Goal: Information Seeking & Learning: Compare options

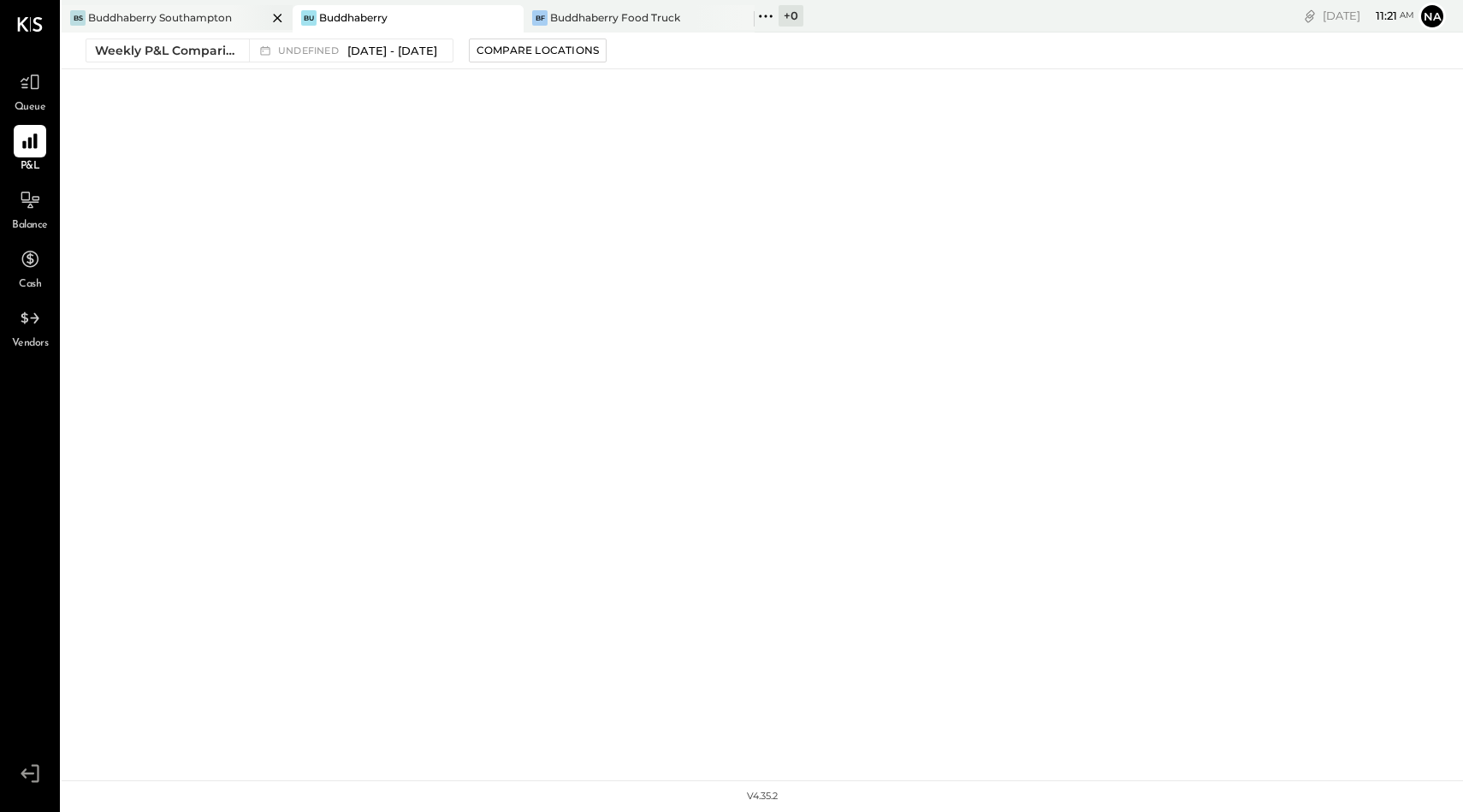
click at [190, 26] on div "BS Buddhaberry Southampton" at bounding box center [176, 19] width 231 height 27
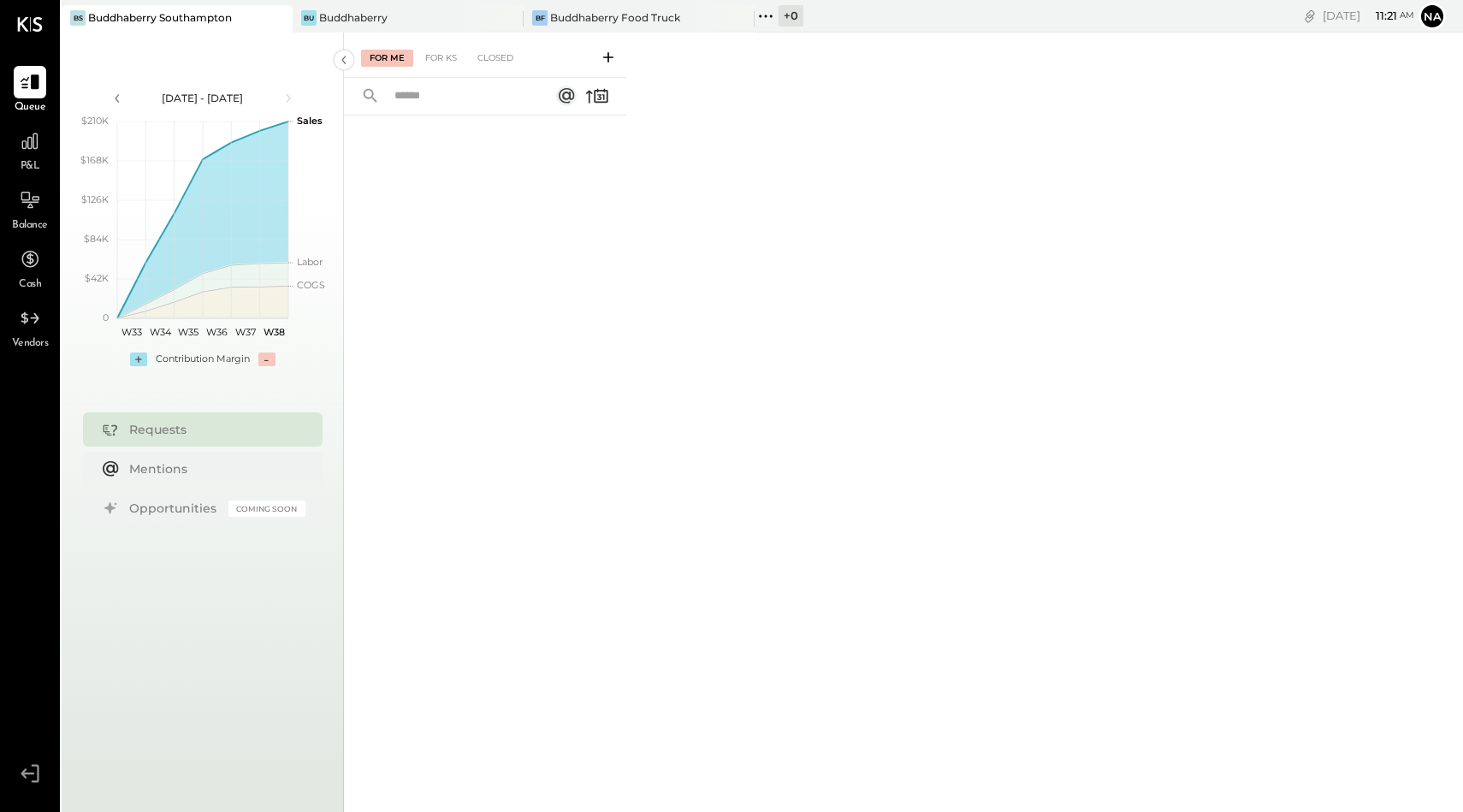
click at [5, 152] on link "P&L" at bounding box center [30, 149] width 59 height 50
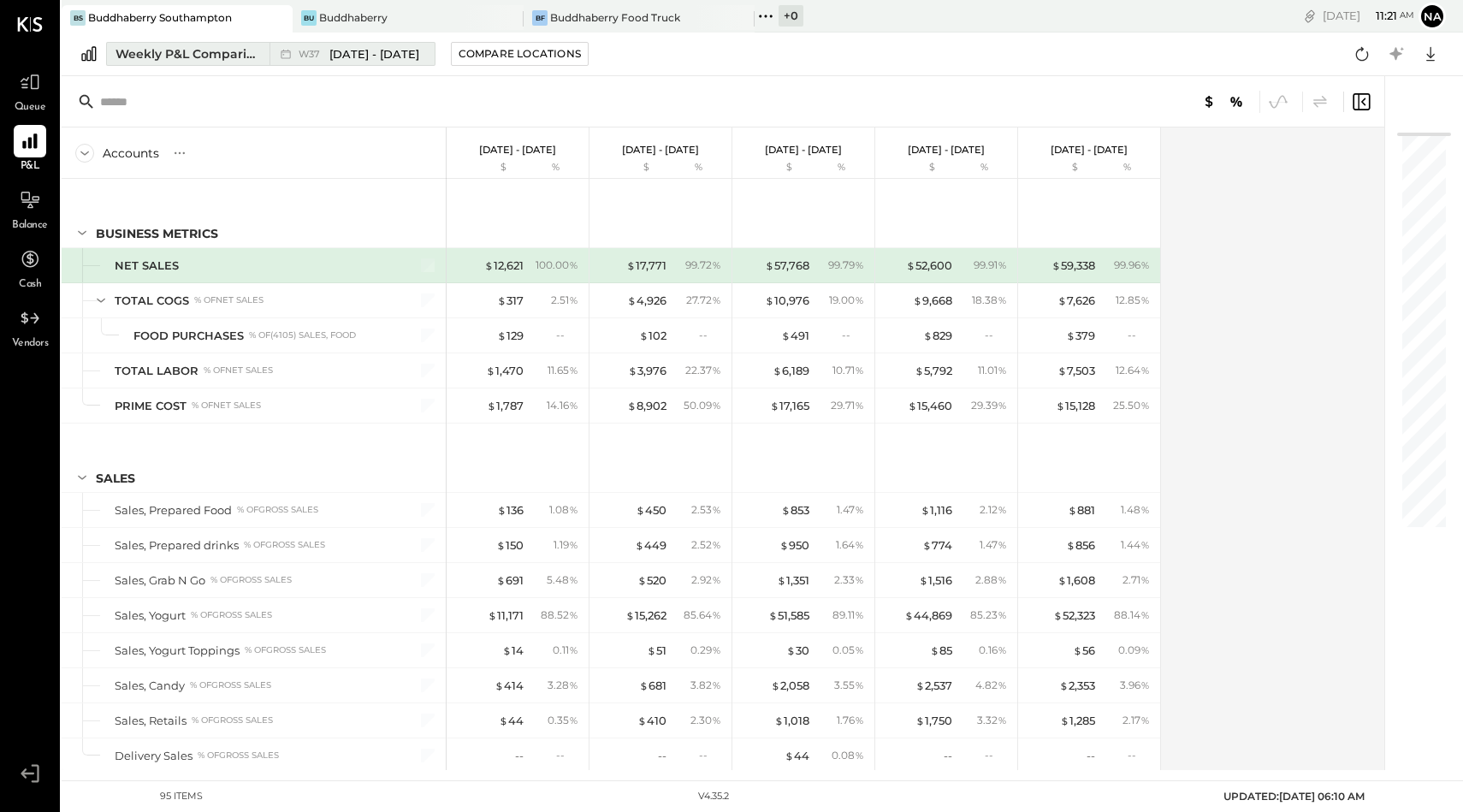
click at [203, 48] on div "Weekly P&L Comparison" at bounding box center [187, 53] width 144 height 17
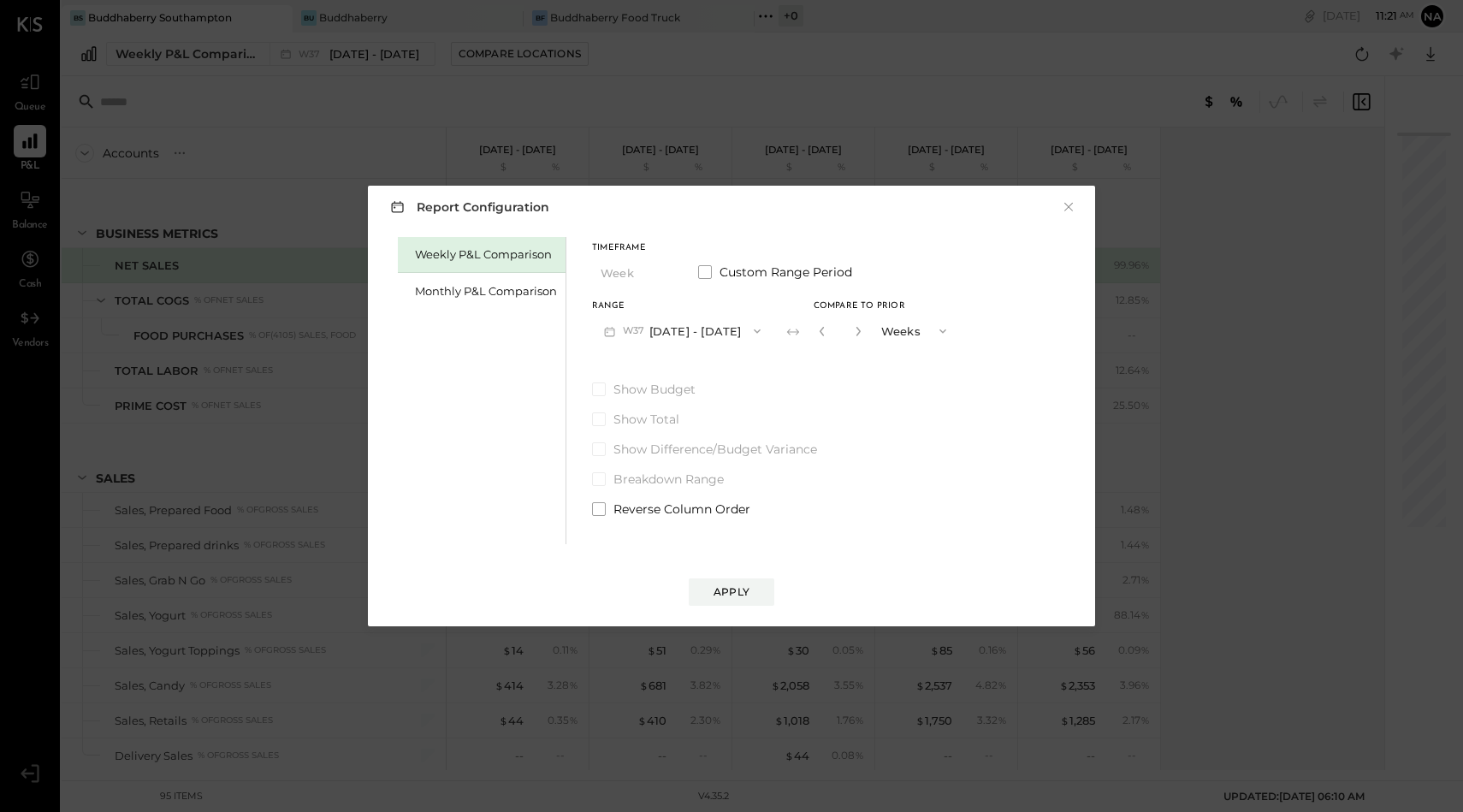
click at [435, 309] on div "Weekly P&L Comparison Monthly P&L Comparison" at bounding box center [482, 390] width 168 height 307
click at [441, 295] on div "Monthly P&L Comparison" at bounding box center [486, 292] width 142 height 16
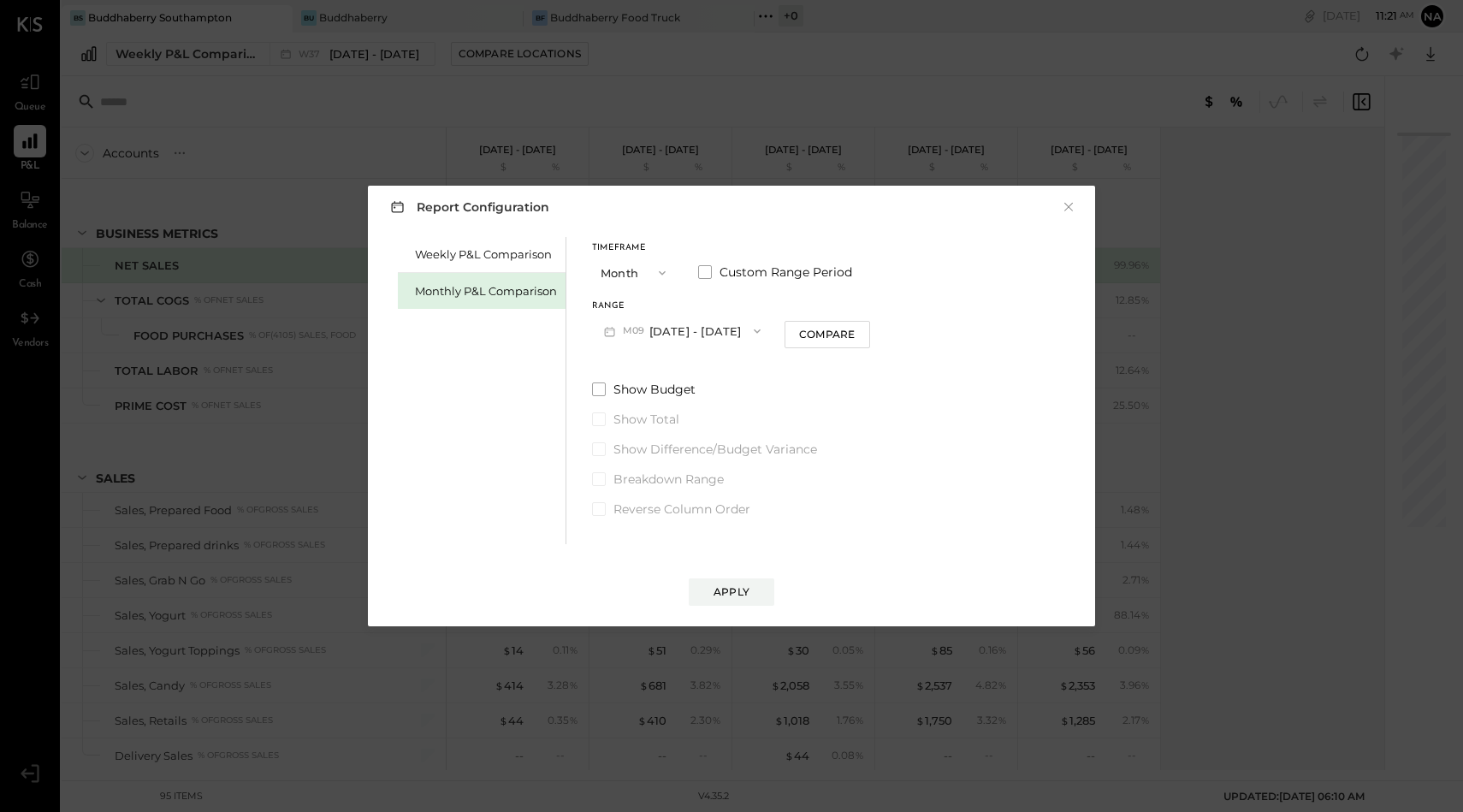
click at [651, 271] on span "button" at bounding box center [658, 273] width 23 height 14
click at [619, 332] on span "YTD" at bounding box center [614, 333] width 17 height 11
click at [594, 342] on span at bounding box center [599, 344] width 14 height 14
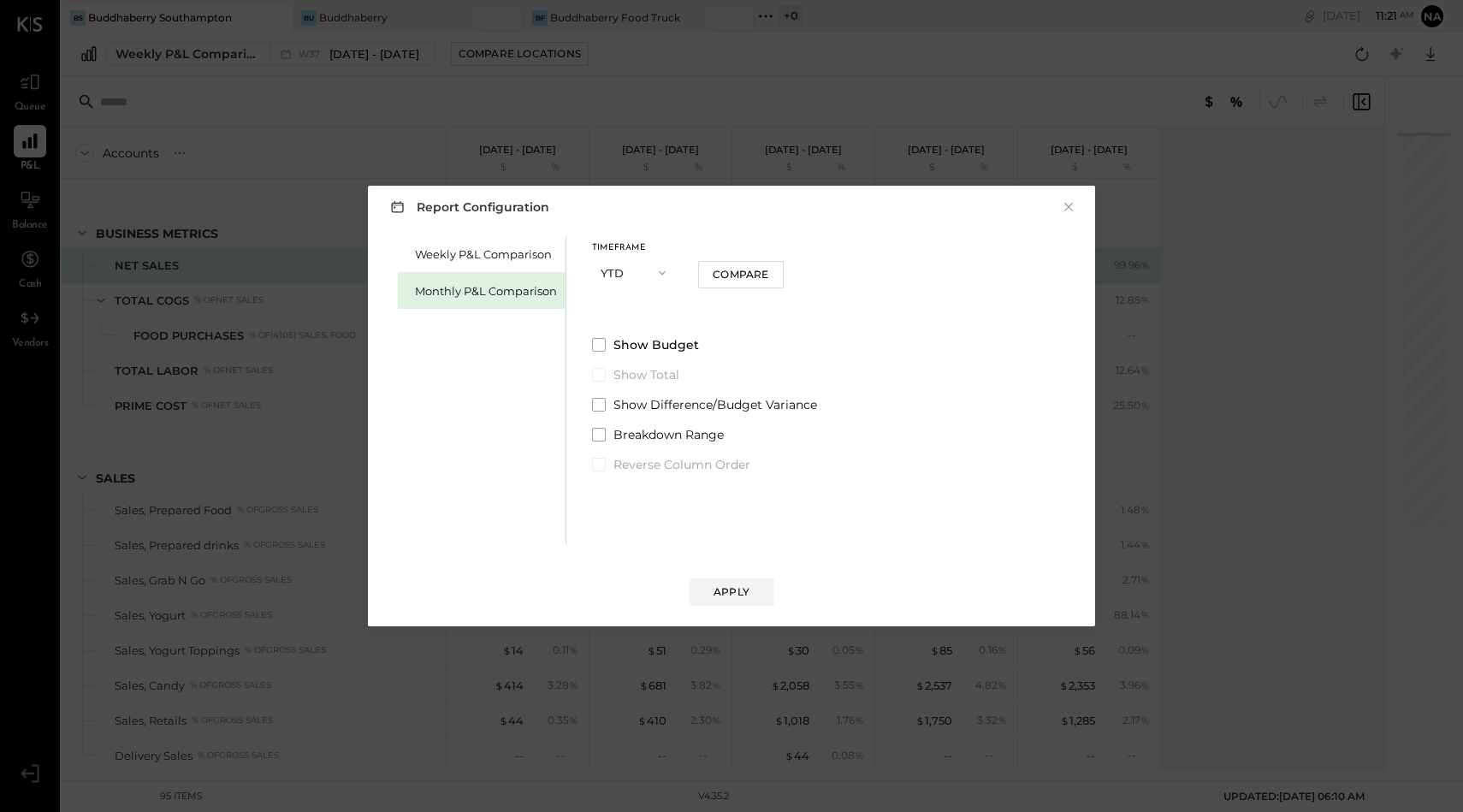
click at [651, 264] on button "YTD" at bounding box center [635, 272] width 86 height 32
click at [731, 275] on div "Compare" at bounding box center [741, 275] width 56 height 14
click at [500, 287] on div "Monthly P&L Comparison" at bounding box center [486, 292] width 142 height 16
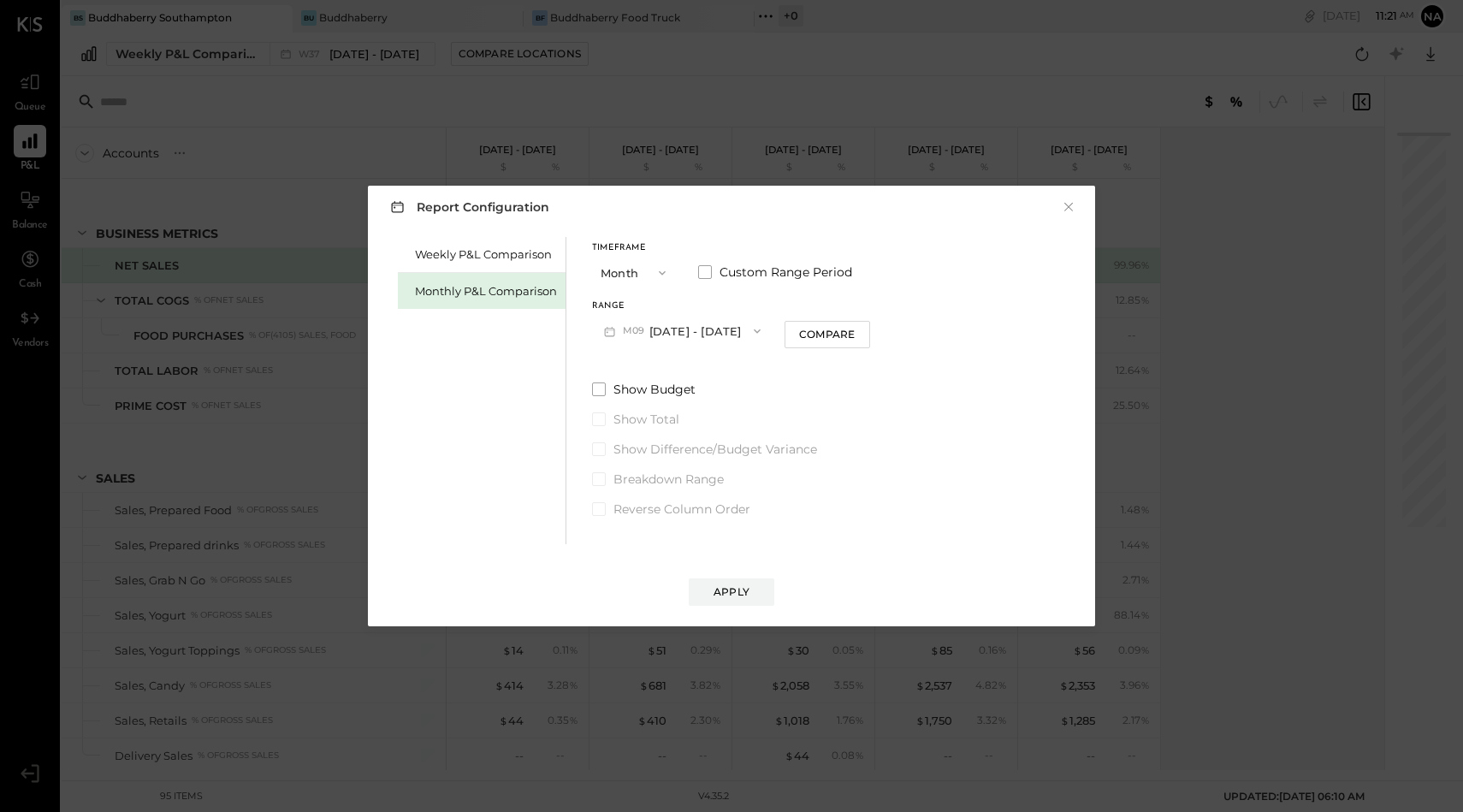
click at [631, 266] on button "Month" at bounding box center [635, 272] width 86 height 32
click at [684, 320] on button "M09 [DATE] - [DATE]" at bounding box center [682, 330] width 181 height 32
click at [707, 267] on span at bounding box center [705, 272] width 14 height 14
click at [663, 328] on button "[DATE]" at bounding box center [643, 330] width 102 height 32
click at [635, 491] on div "[DATE]" at bounding box center [665, 477] width 144 height 36
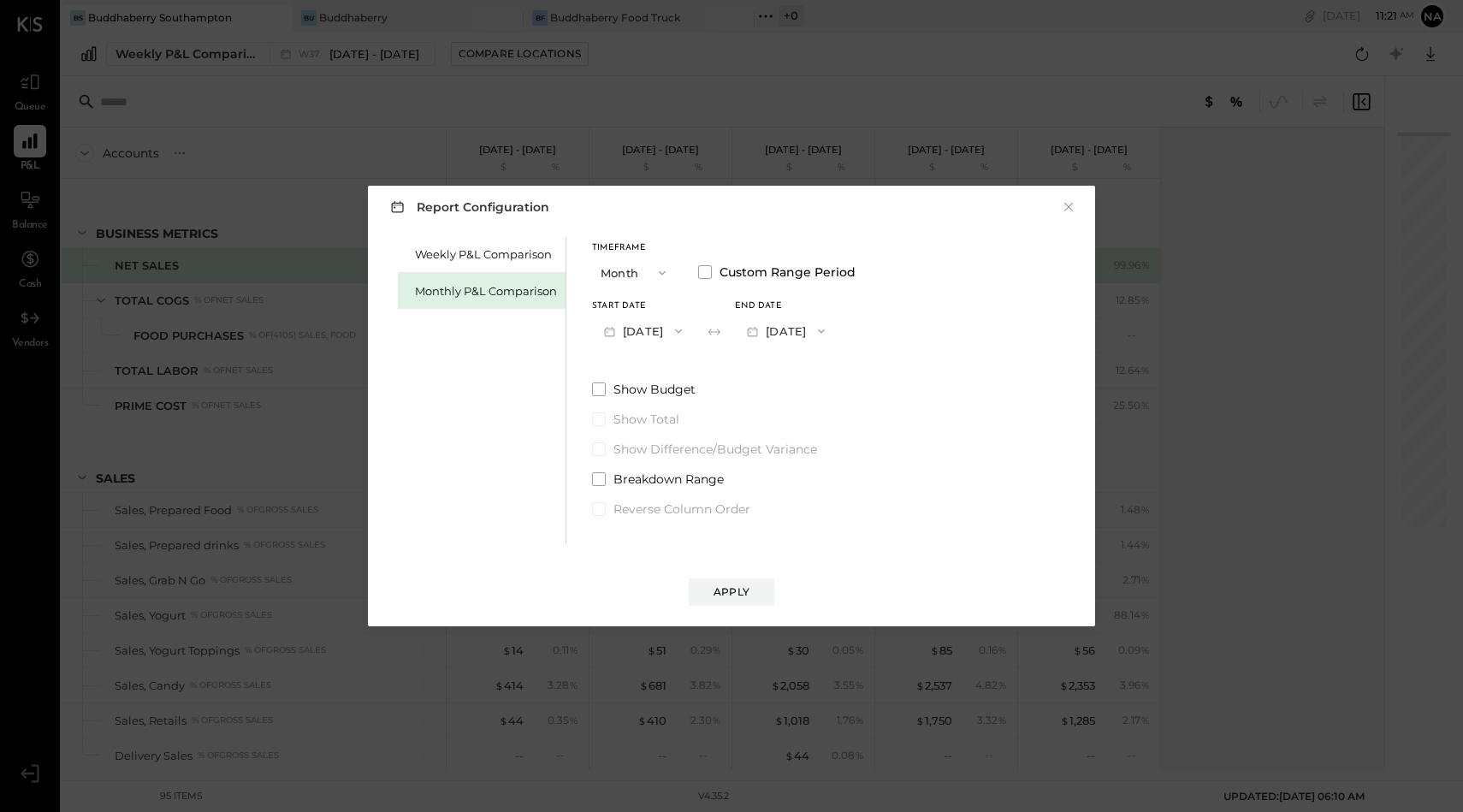
click at [819, 329] on button "[DATE]" at bounding box center [785, 330] width 102 height 32
click at [791, 365] on span "[DATE]" at bounding box center [773, 369] width 36 height 14
click at [735, 592] on div "Apply" at bounding box center [732, 591] width 36 height 14
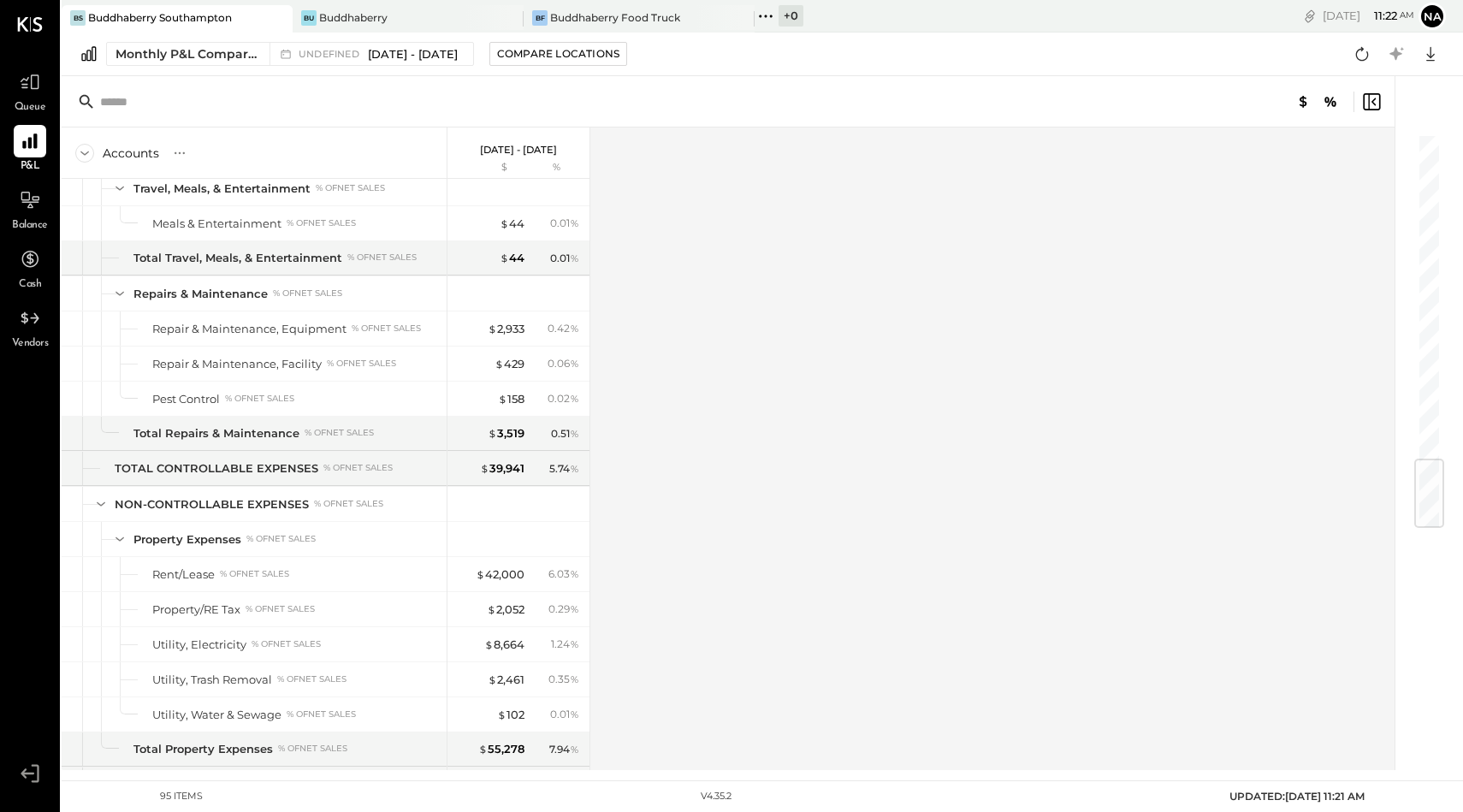
scroll to position [2778, 0]
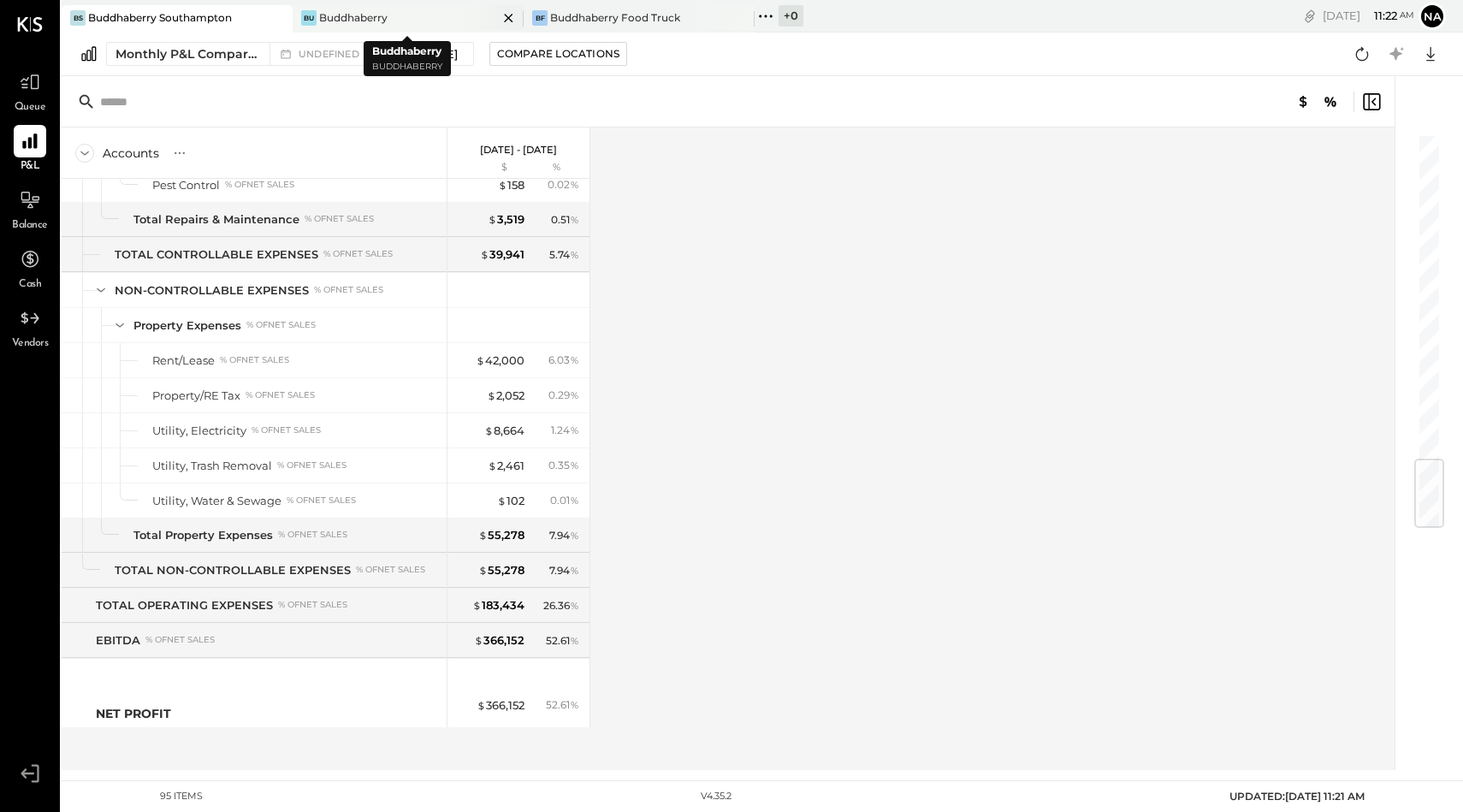
click at [406, 18] on div "Bu Buddhaberry" at bounding box center [395, 17] width 205 height 15
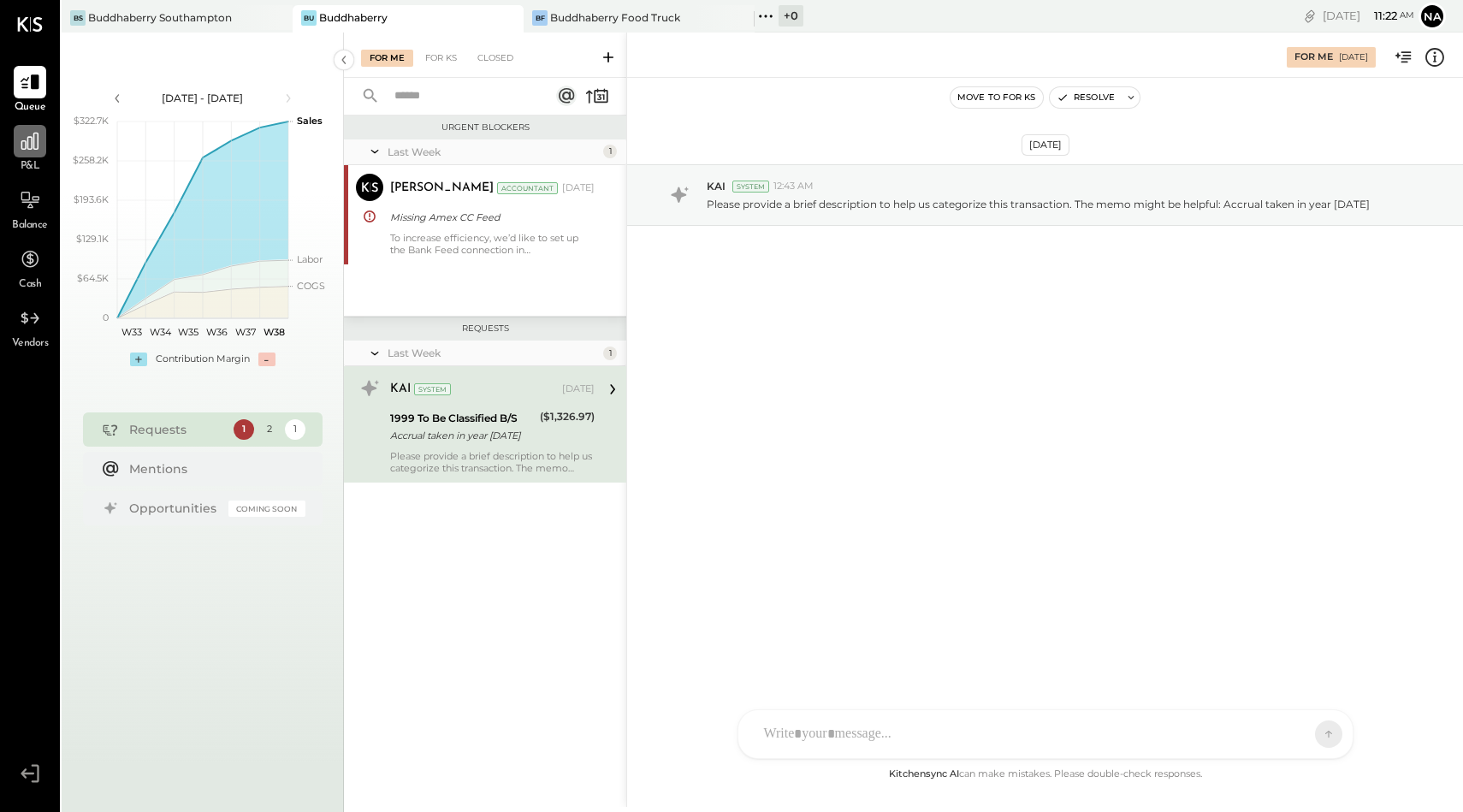
click at [32, 146] on icon at bounding box center [30, 140] width 23 height 23
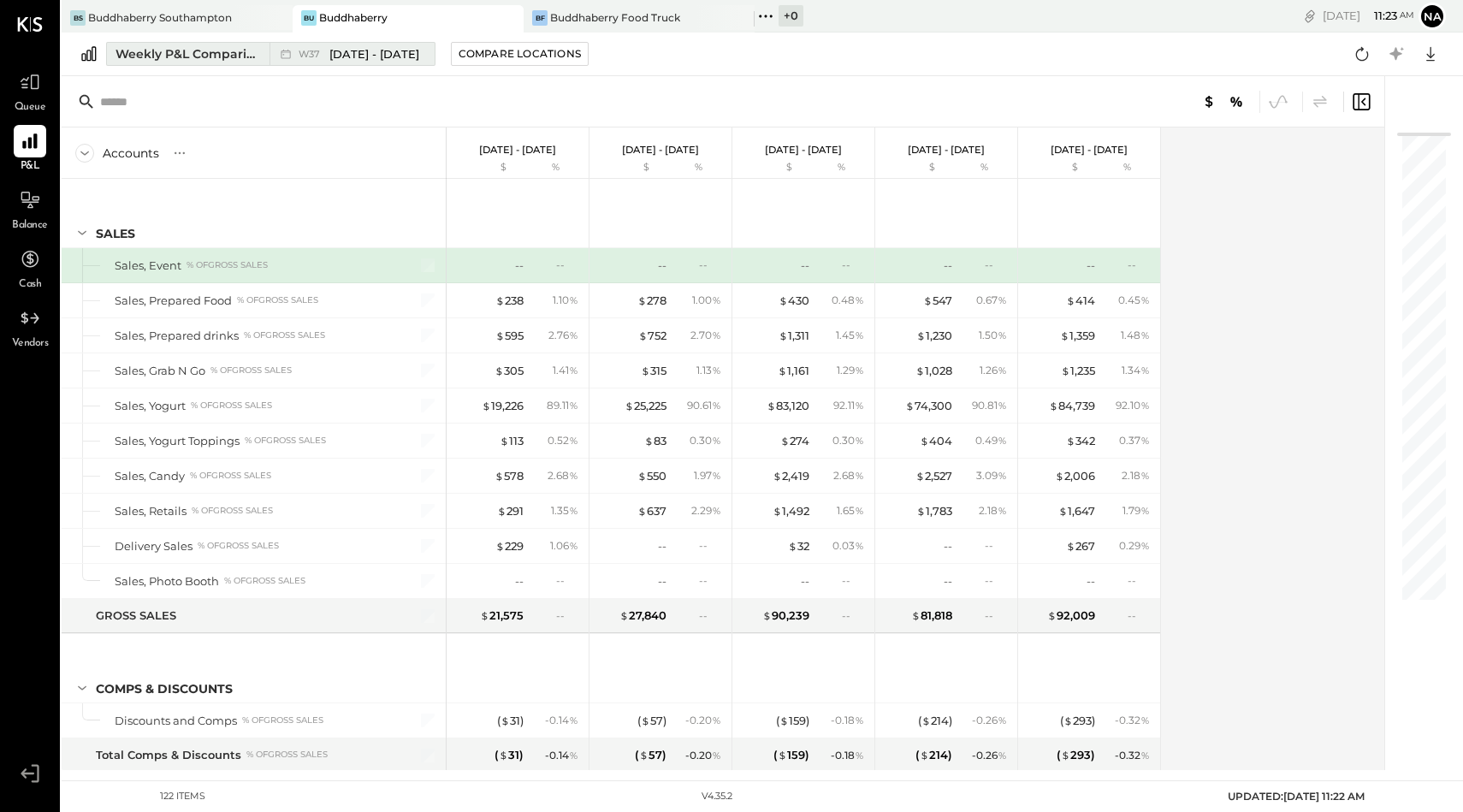
click at [212, 59] on div "Weekly P&L Comparison" at bounding box center [187, 53] width 144 height 17
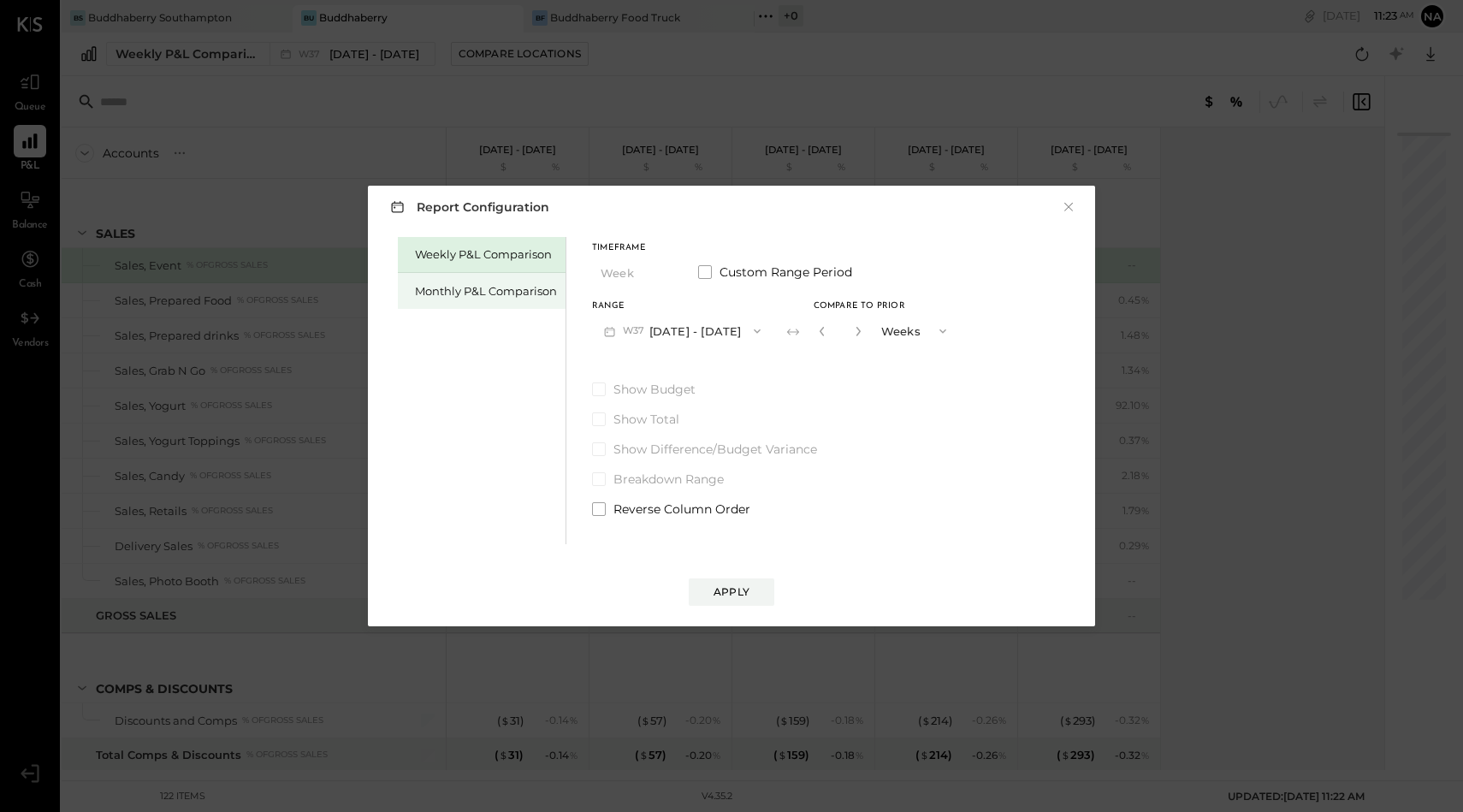
click at [451, 297] on div "Monthly P&L Comparison" at bounding box center [486, 292] width 142 height 16
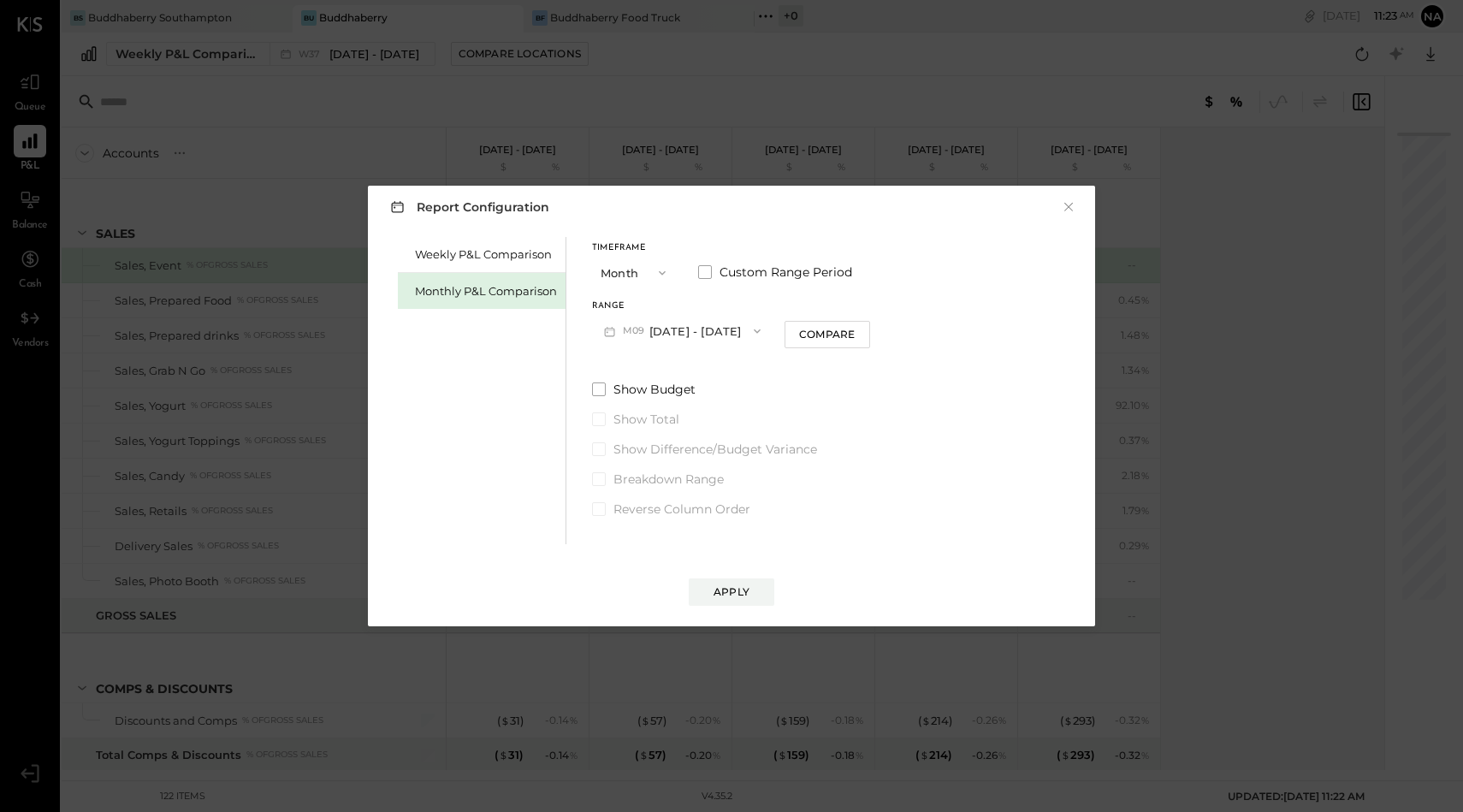
click at [697, 281] on div "Timeframe Month Custom Range Period" at bounding box center [731, 266] width 278 height 44
click at [702, 271] on span at bounding box center [705, 272] width 14 height 14
click at [677, 330] on button "[DATE]" at bounding box center [643, 330] width 102 height 32
click at [648, 478] on span "[DATE]" at bounding box center [631, 477] width 36 height 14
click at [831, 320] on button "[DATE]" at bounding box center [785, 330] width 102 height 32
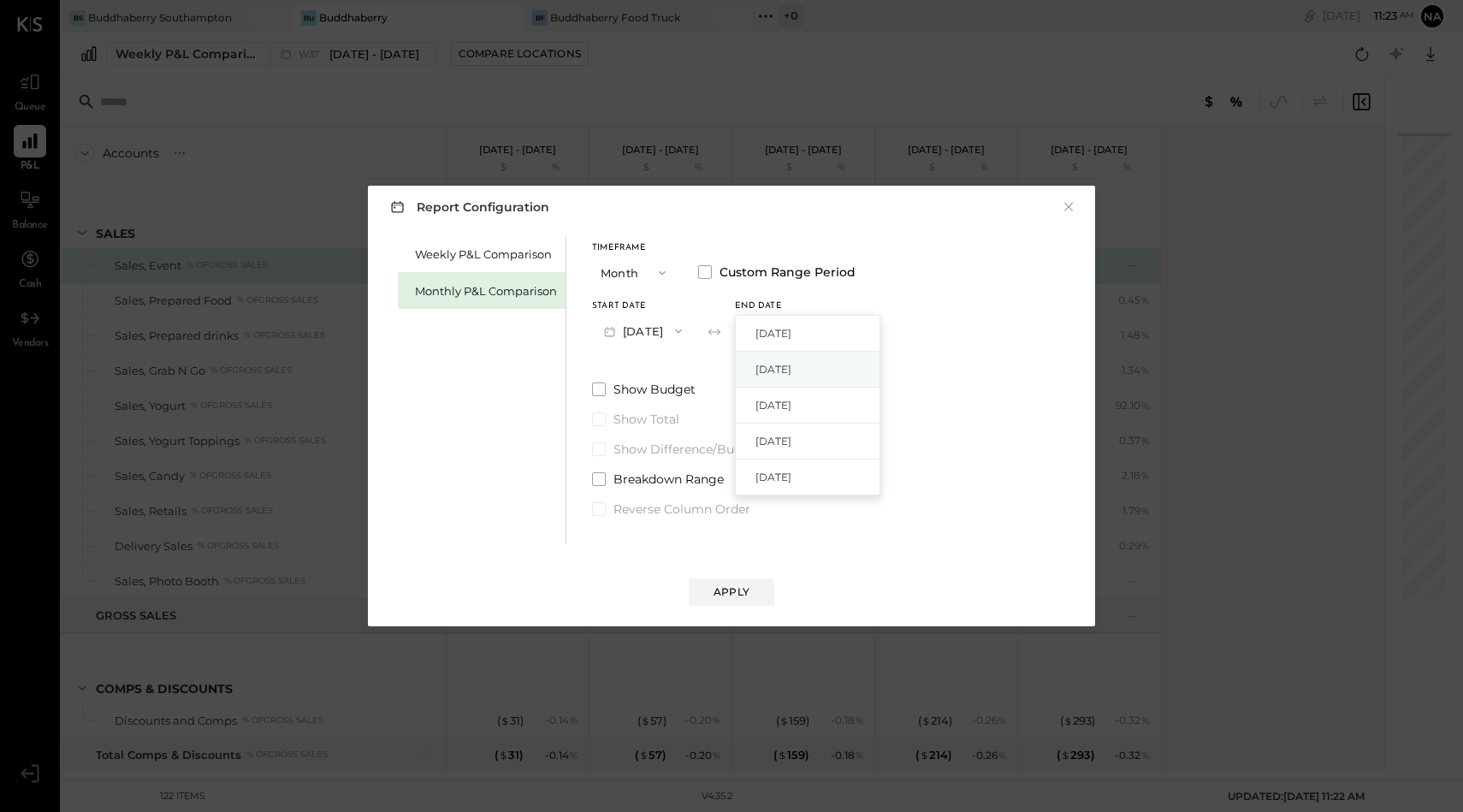
click at [791, 374] on span "[DATE]" at bounding box center [773, 369] width 36 height 14
click at [727, 591] on div "Apply" at bounding box center [732, 591] width 36 height 14
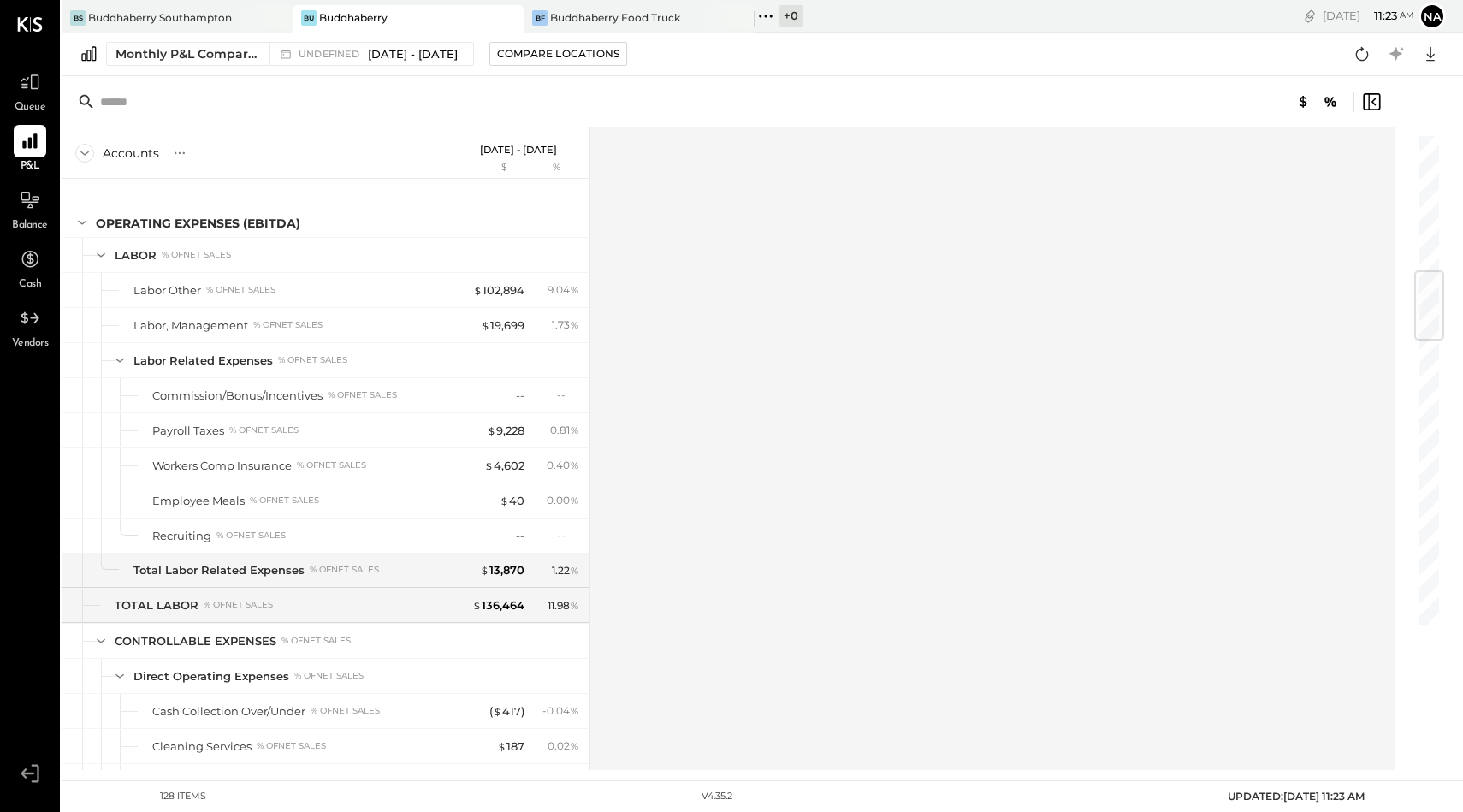
scroll to position [1168, 0]
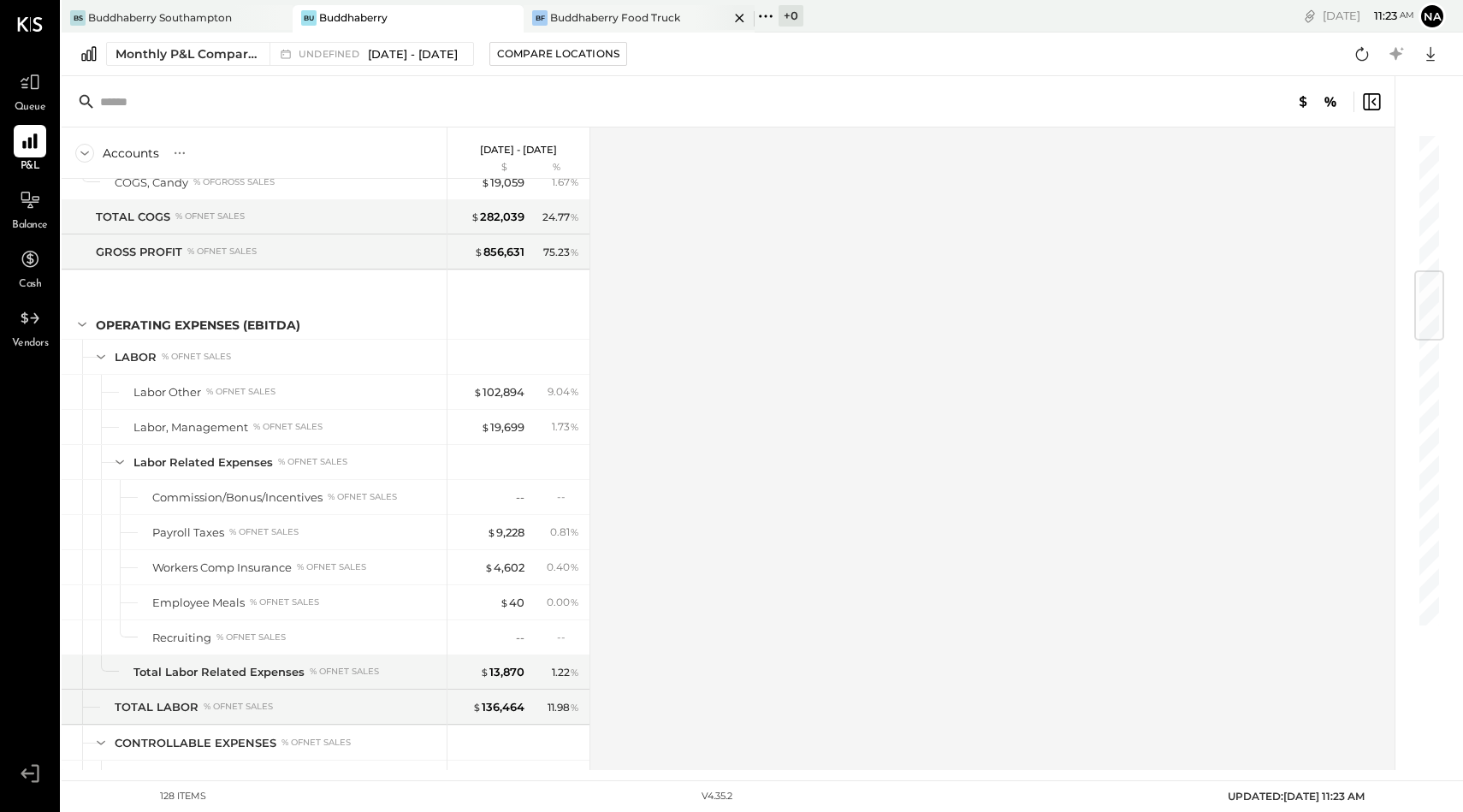
click at [587, 20] on div "Buddhaberry Food Truck" at bounding box center [615, 17] width 130 height 14
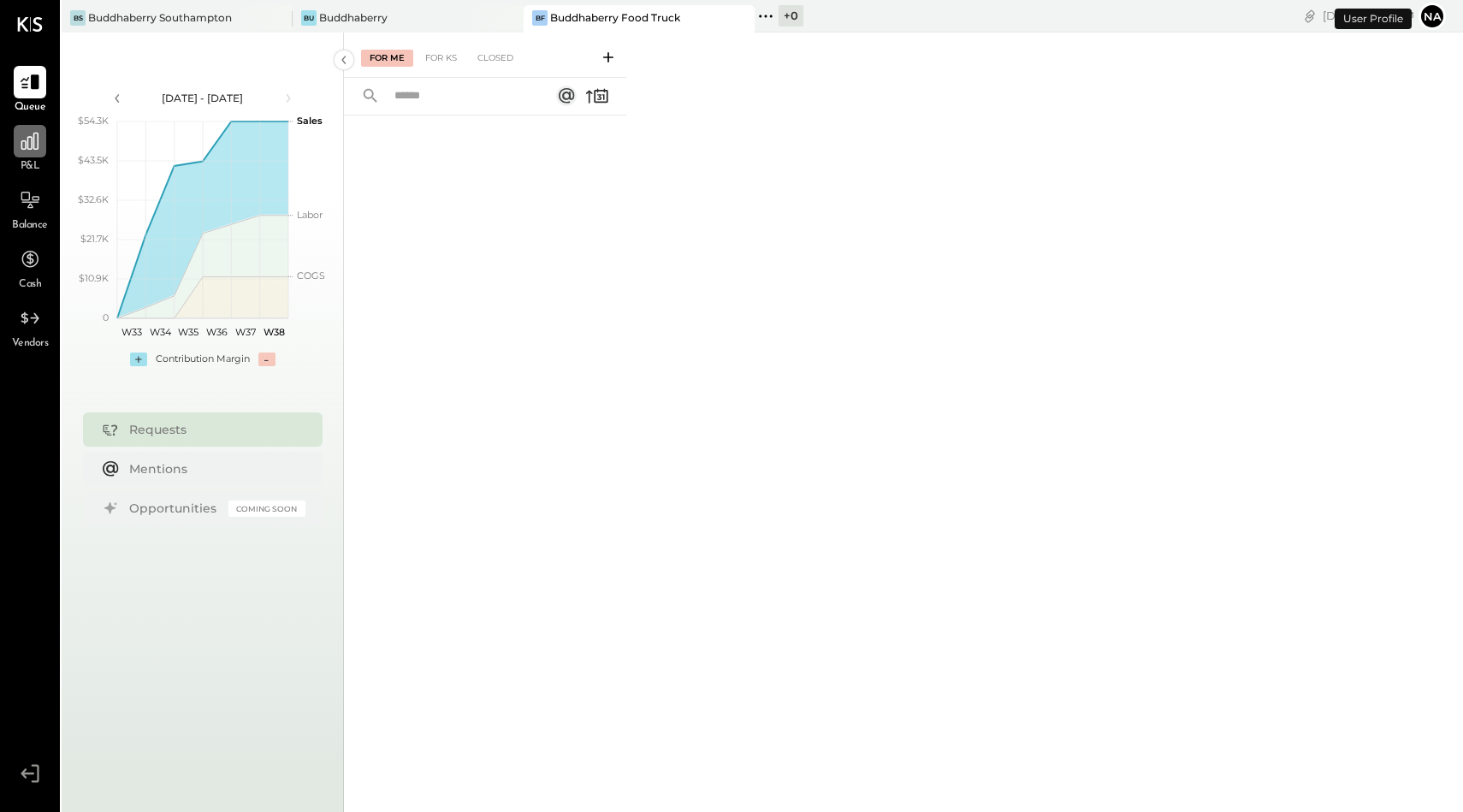
click at [26, 147] on icon at bounding box center [30, 140] width 23 height 23
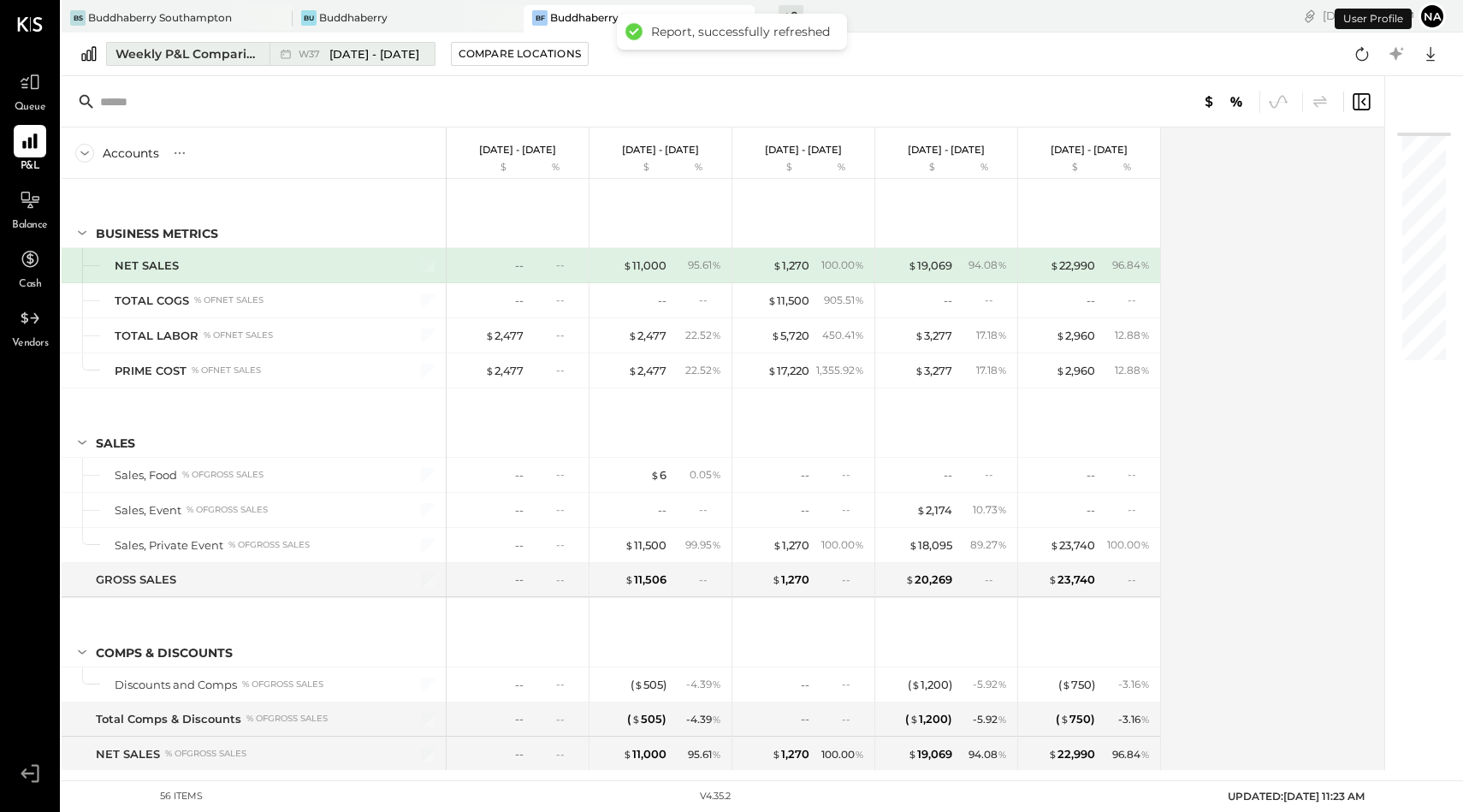
click at [193, 56] on div "Weekly P&L Comparison" at bounding box center [187, 53] width 144 height 17
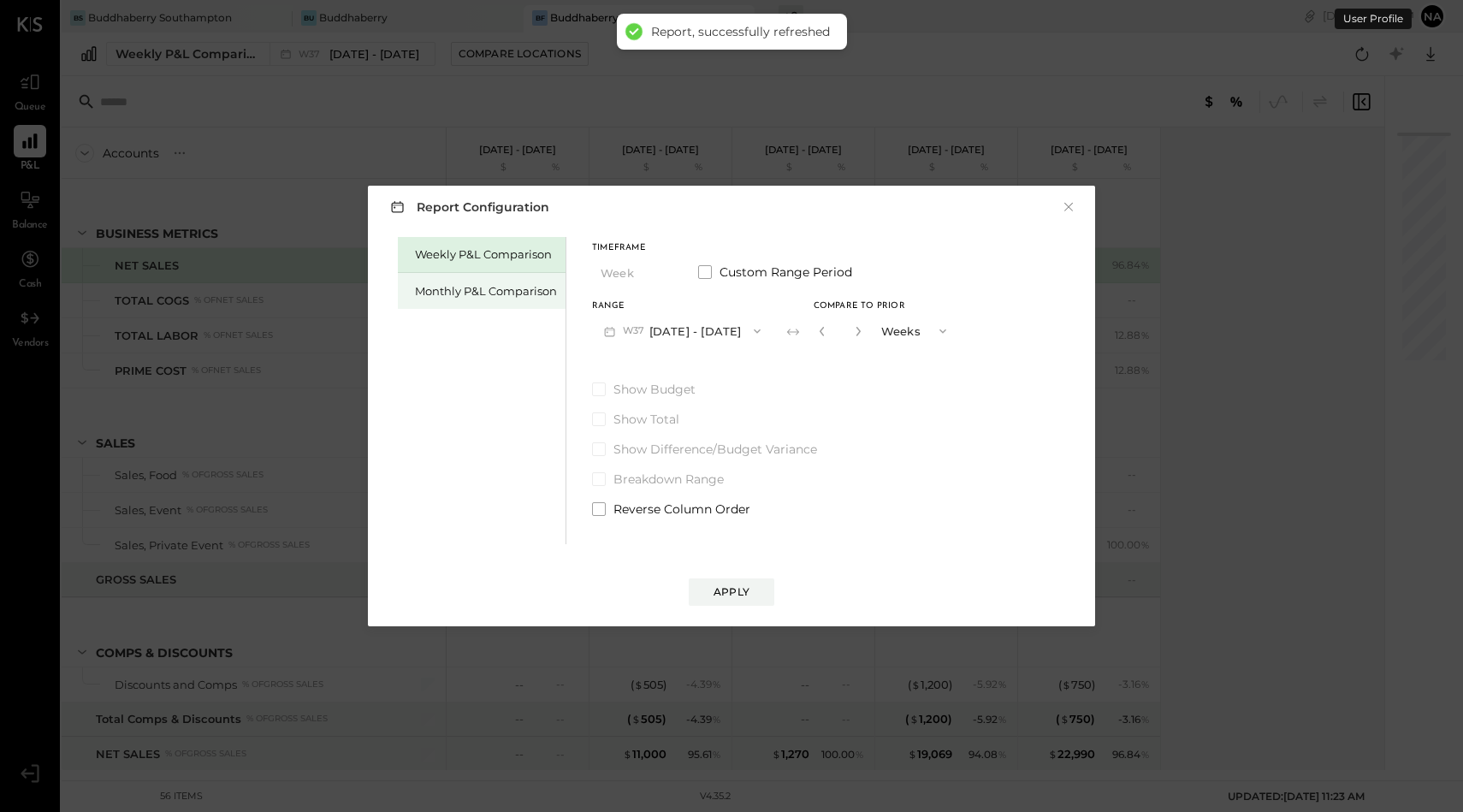
click at [454, 285] on div "Monthly P&L Comparison" at bounding box center [486, 292] width 142 height 16
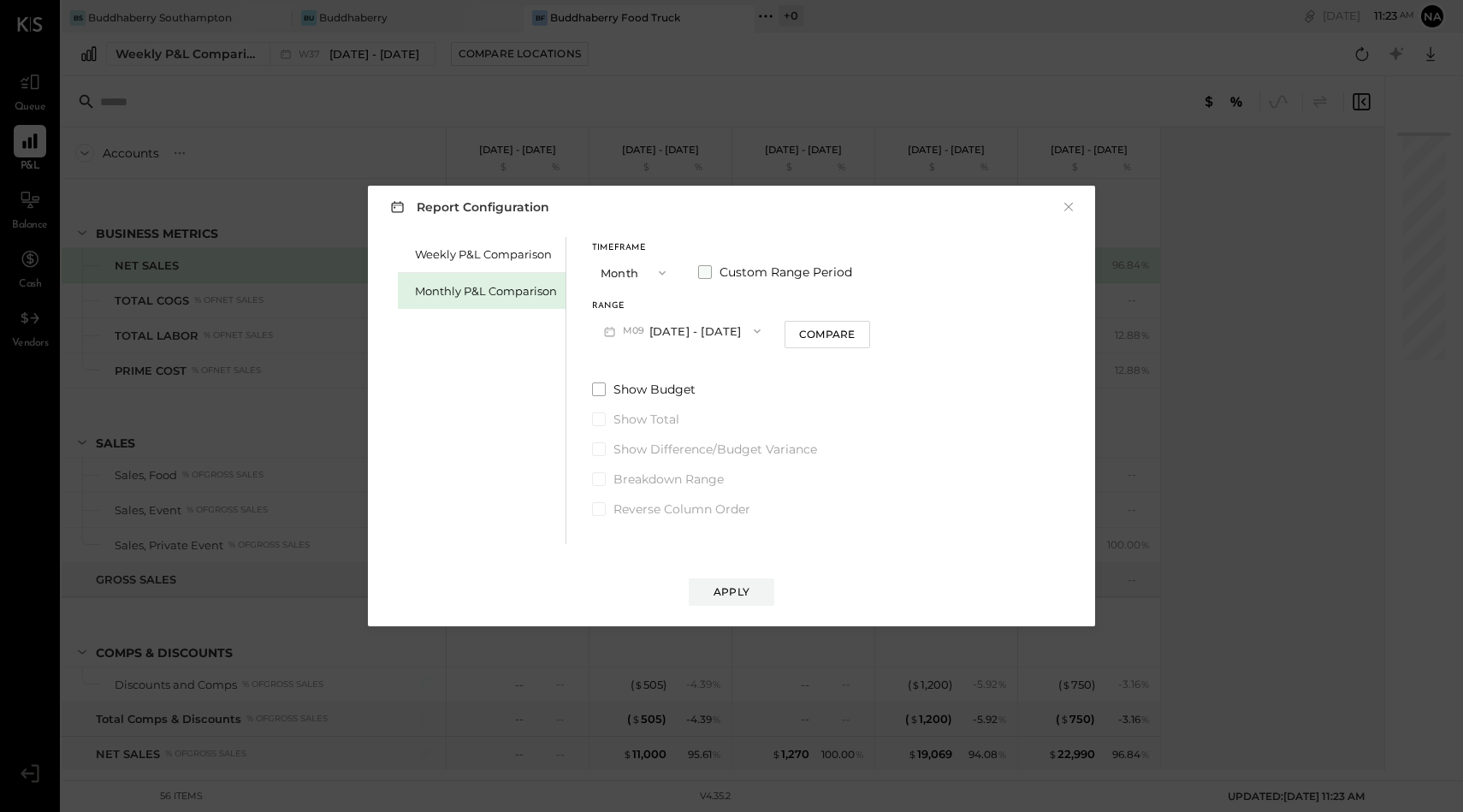
click at [708, 275] on span at bounding box center [705, 272] width 14 height 14
click at [654, 342] on button "[DATE]" at bounding box center [643, 330] width 102 height 32
click at [648, 474] on span "[DATE]" at bounding box center [631, 477] width 36 height 14
click at [828, 329] on button "[DATE]" at bounding box center [785, 330] width 102 height 32
click at [829, 358] on div "[DATE]" at bounding box center [808, 370] width 144 height 36
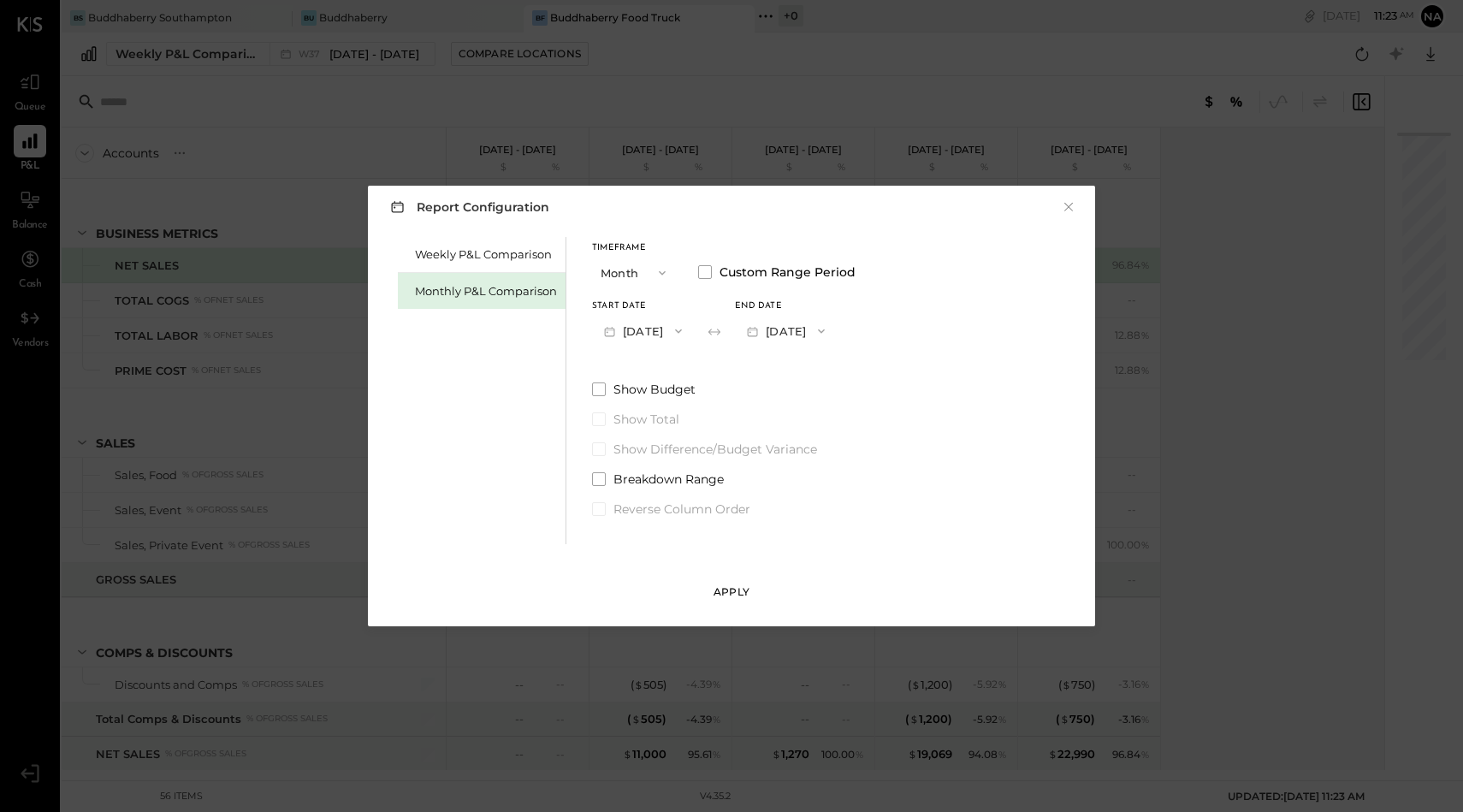
click at [728, 599] on button "Apply" at bounding box center [731, 592] width 86 height 27
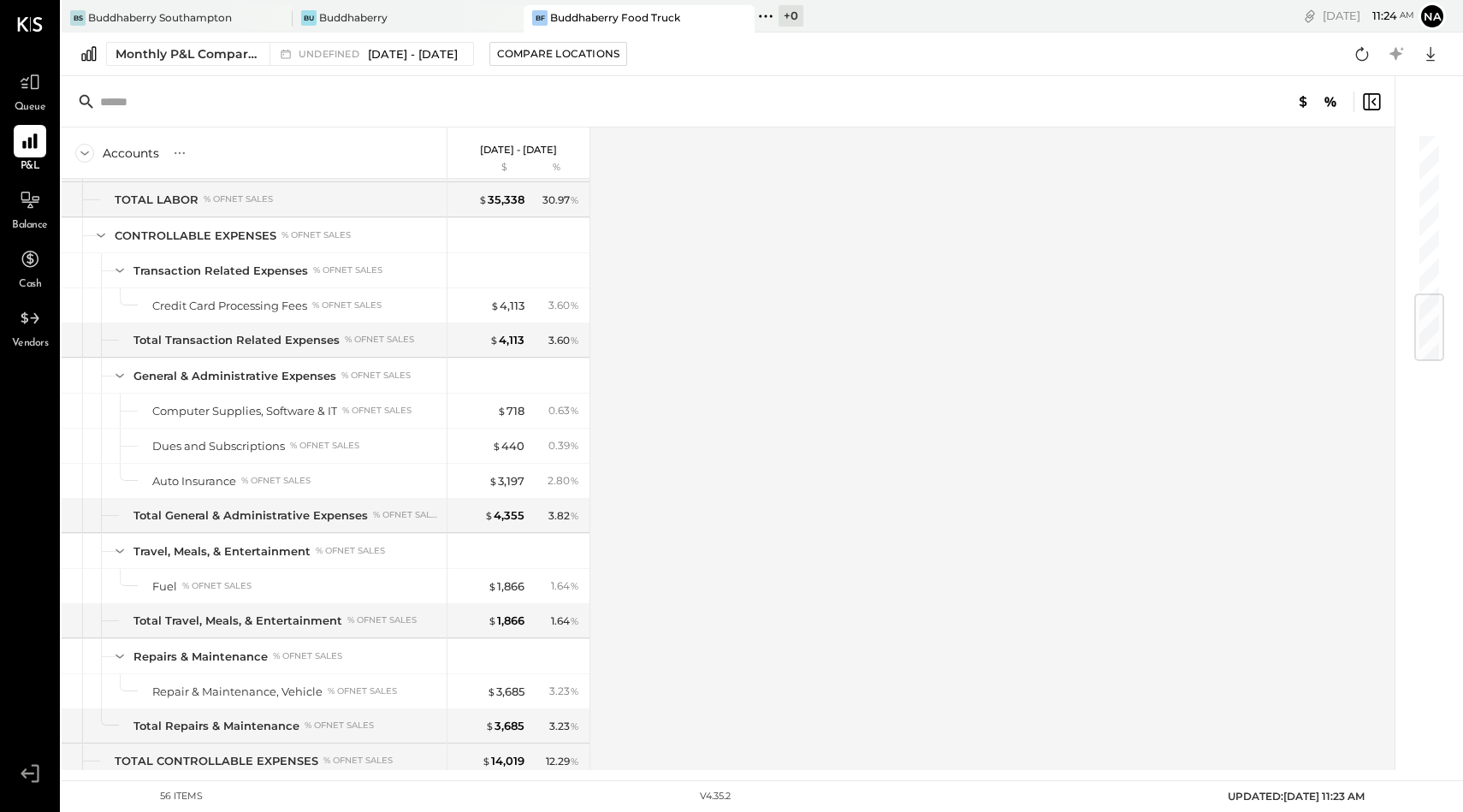
scroll to position [1410, 0]
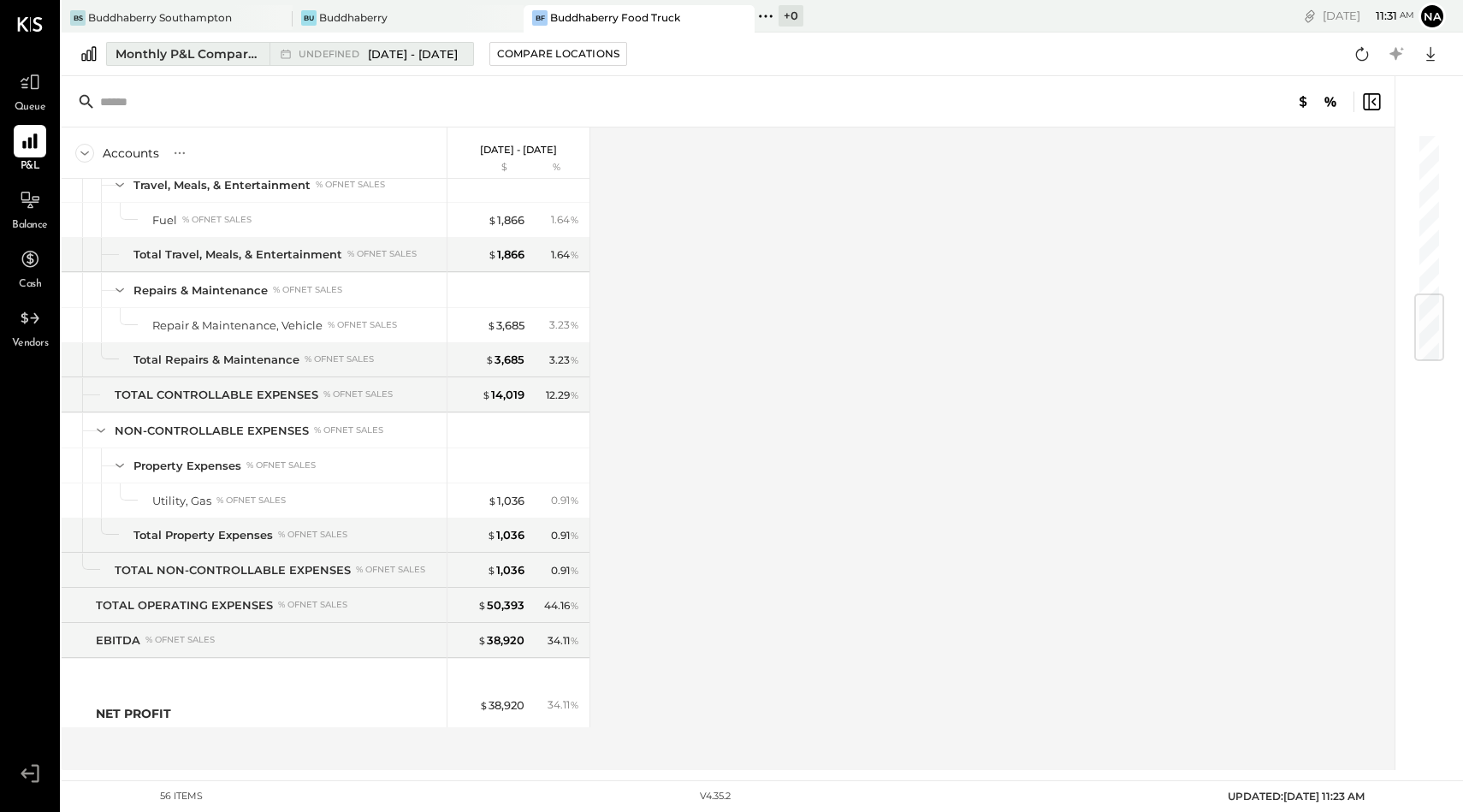
click at [451, 59] on span "[DATE] - [DATE]" at bounding box center [413, 54] width 90 height 16
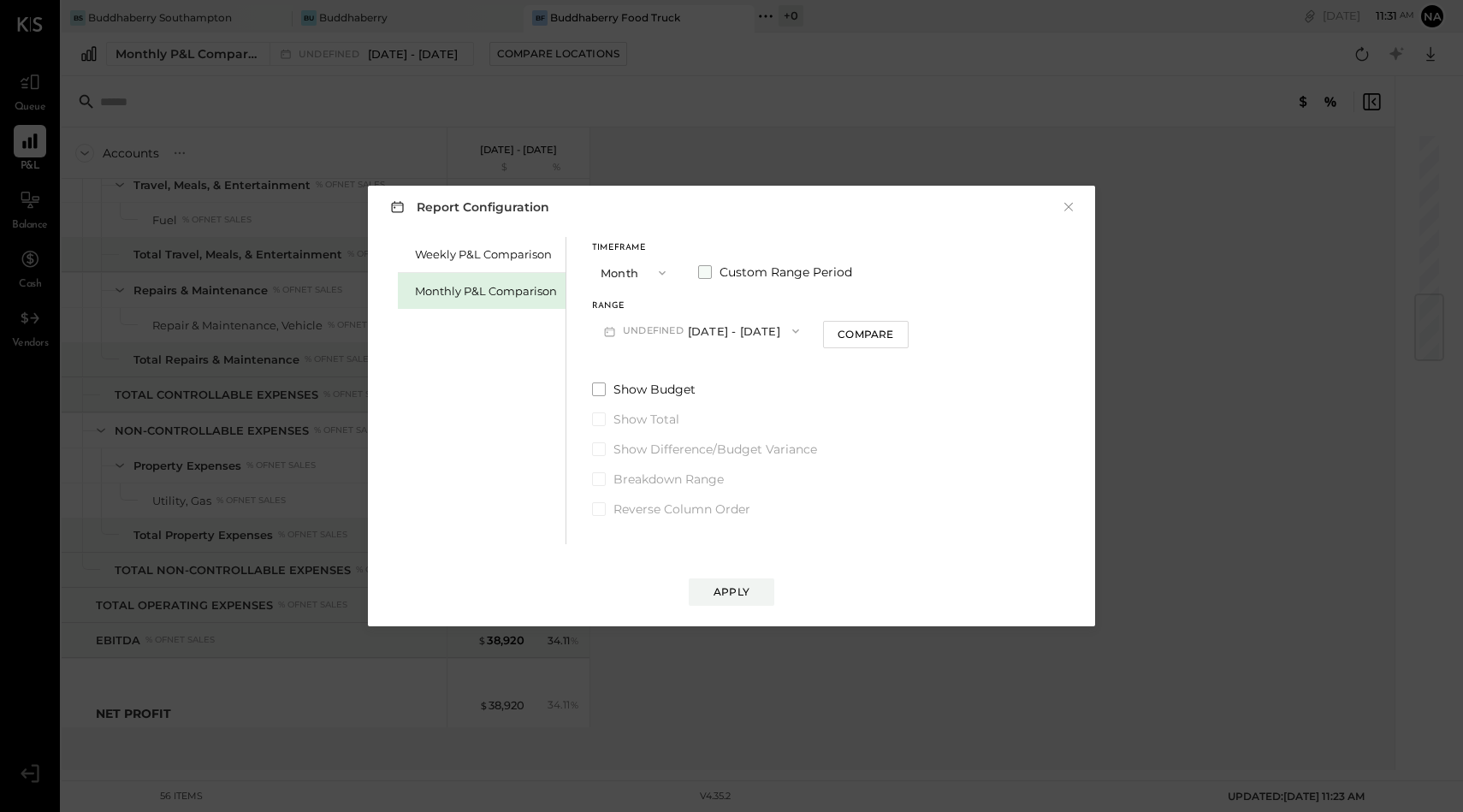
click at [706, 271] on span at bounding box center [705, 272] width 14 height 14
click at [655, 329] on button "[DATE]" at bounding box center [643, 330] width 102 height 32
click at [664, 411] on div "[DATE]" at bounding box center [665, 406] width 144 height 36
click at [798, 324] on button "[DATE]" at bounding box center [785, 330] width 102 height 32
click at [808, 379] on div "[DATE]" at bounding box center [808, 370] width 144 height 36
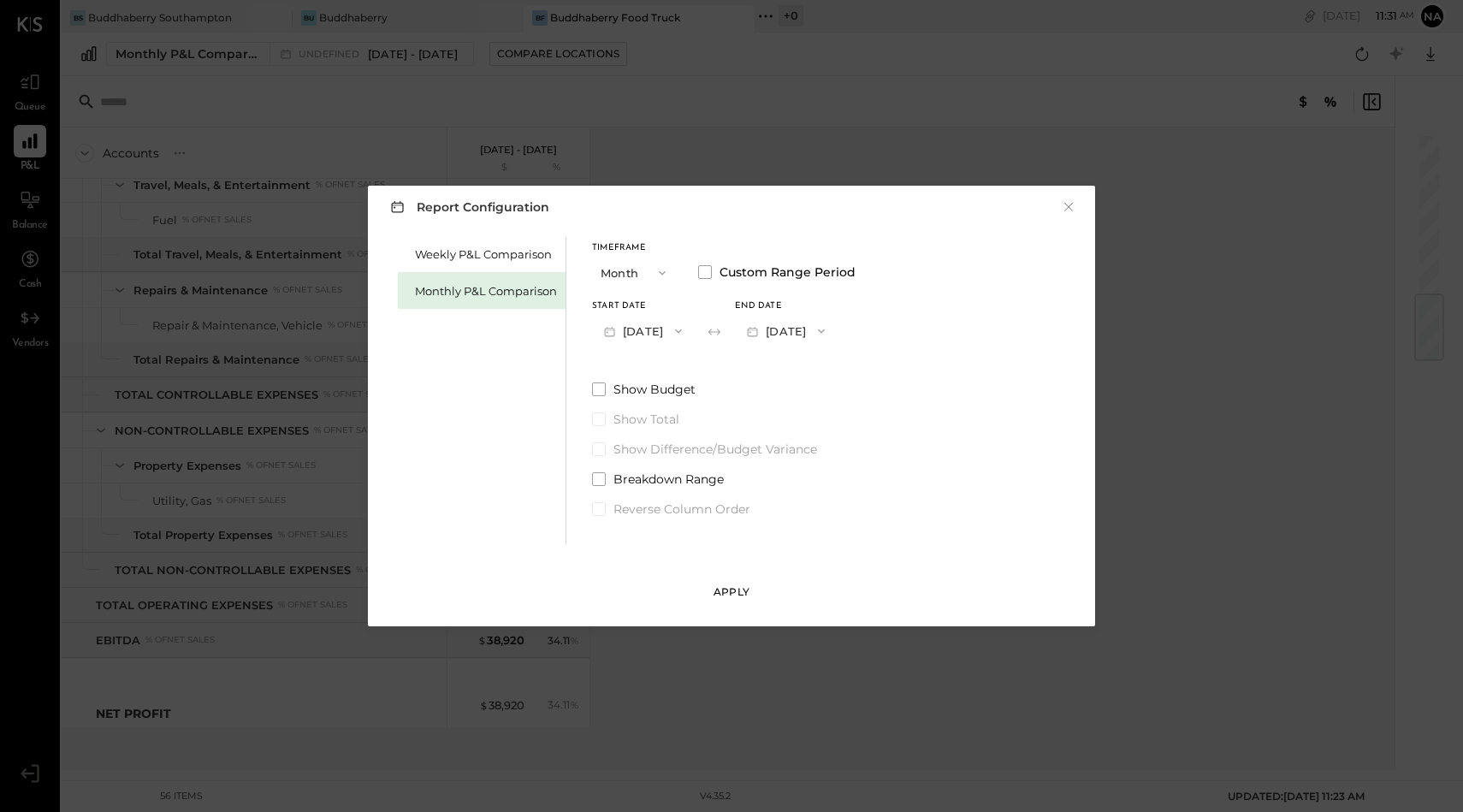
click at [741, 596] on div "Apply" at bounding box center [732, 591] width 36 height 14
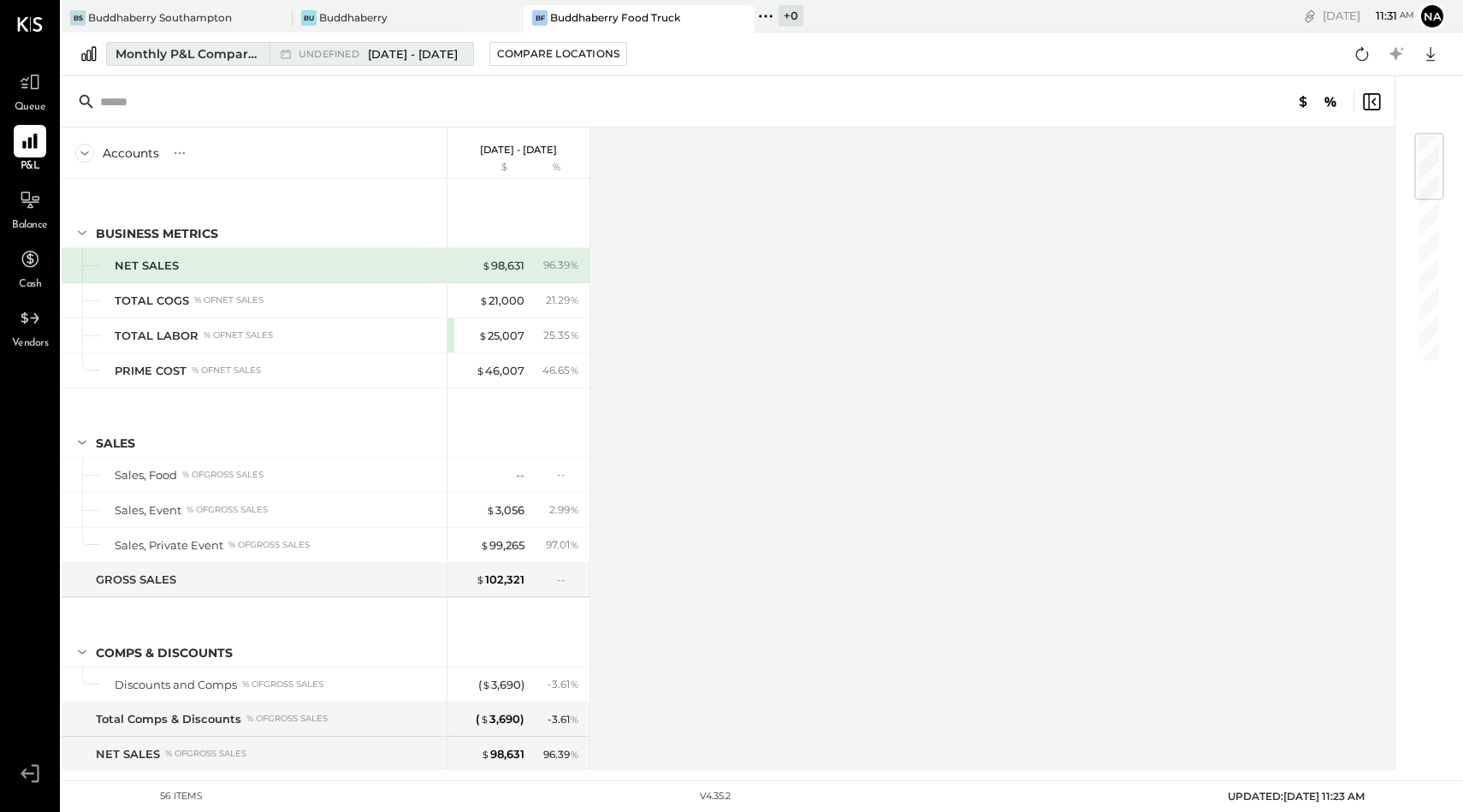
click at [345, 50] on span "undefined" at bounding box center [331, 54] width 65 height 9
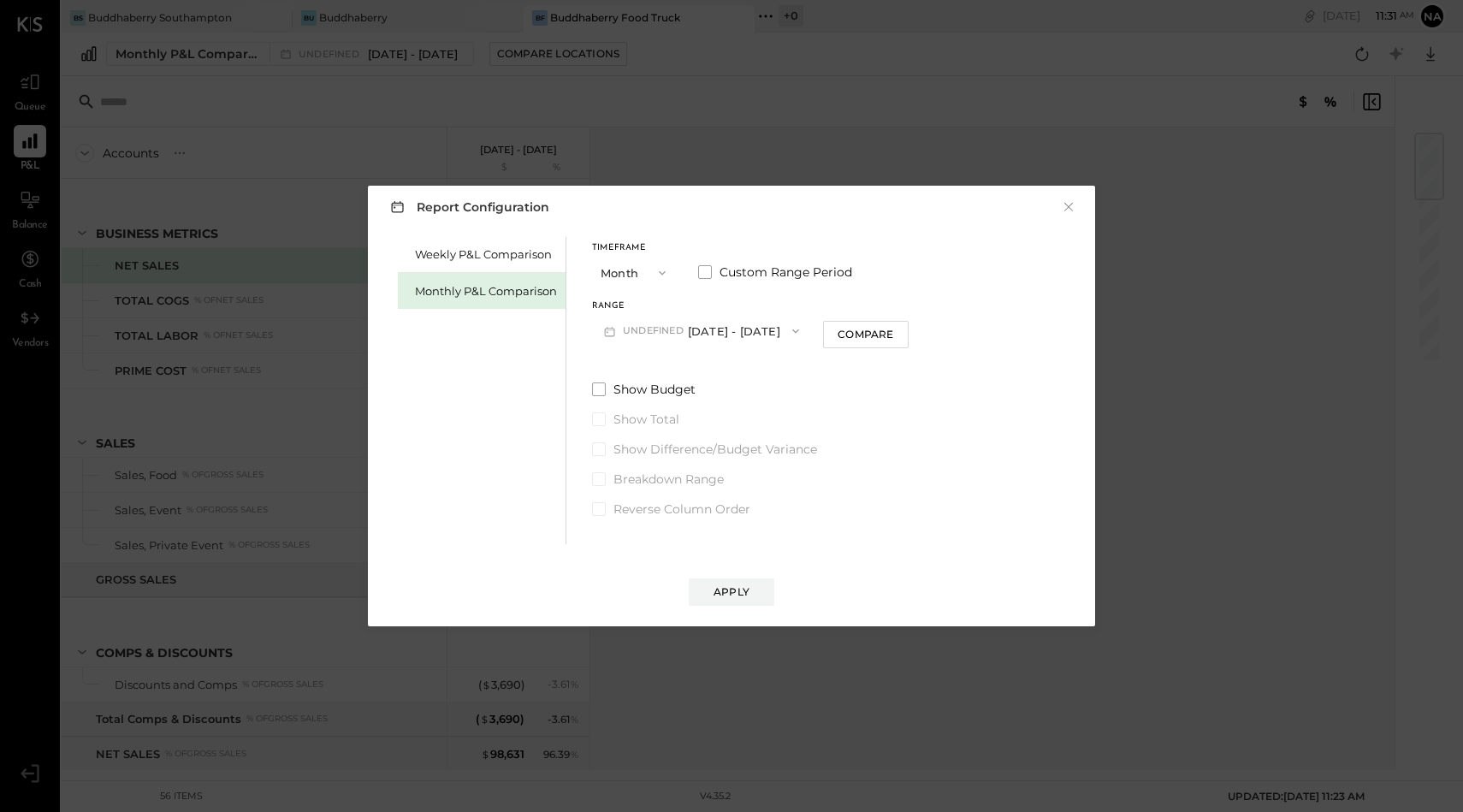
click at [666, 329] on span "undefined" at bounding box center [655, 330] width 65 height 14
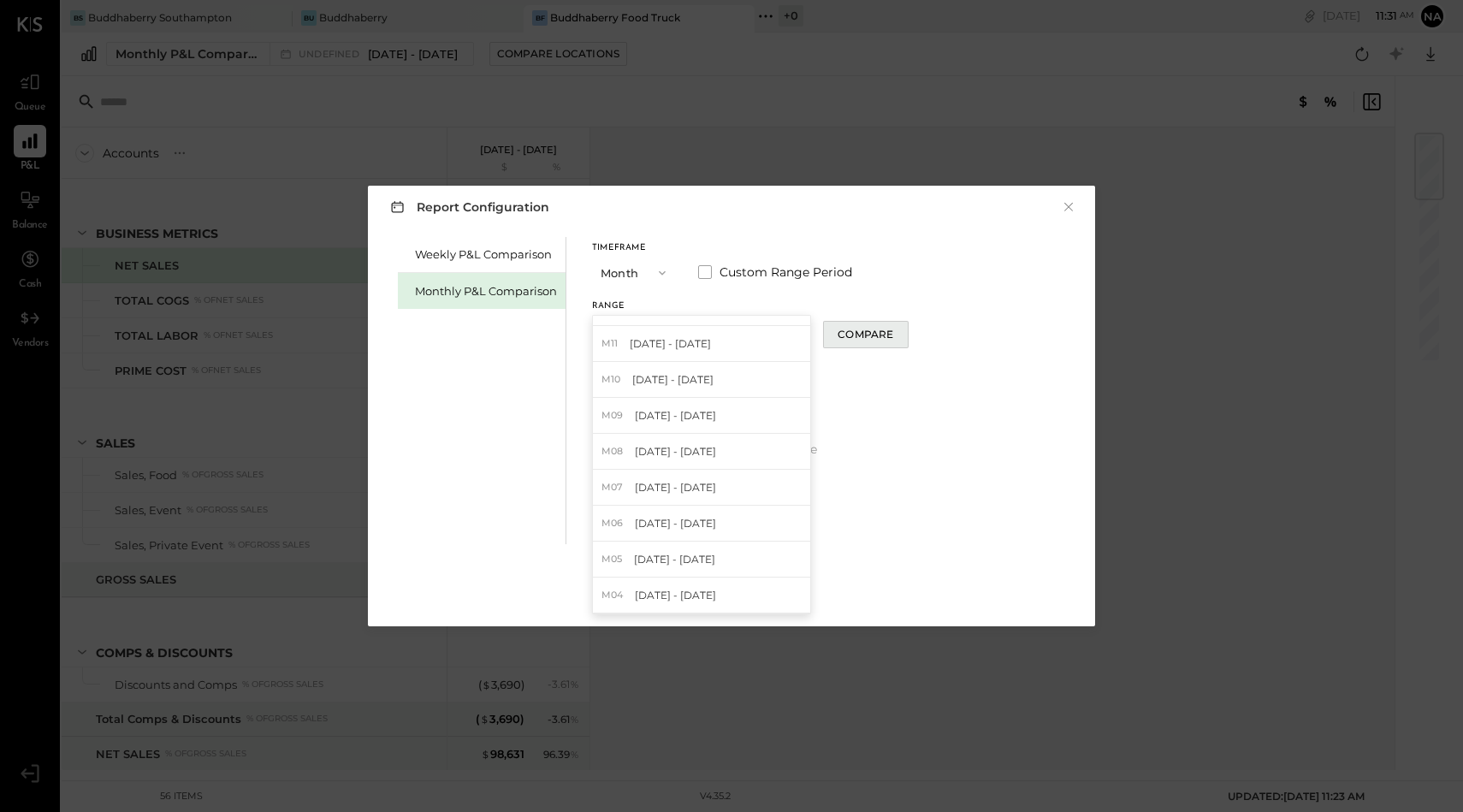
click at [881, 328] on div "Compare" at bounding box center [866, 334] width 56 height 14
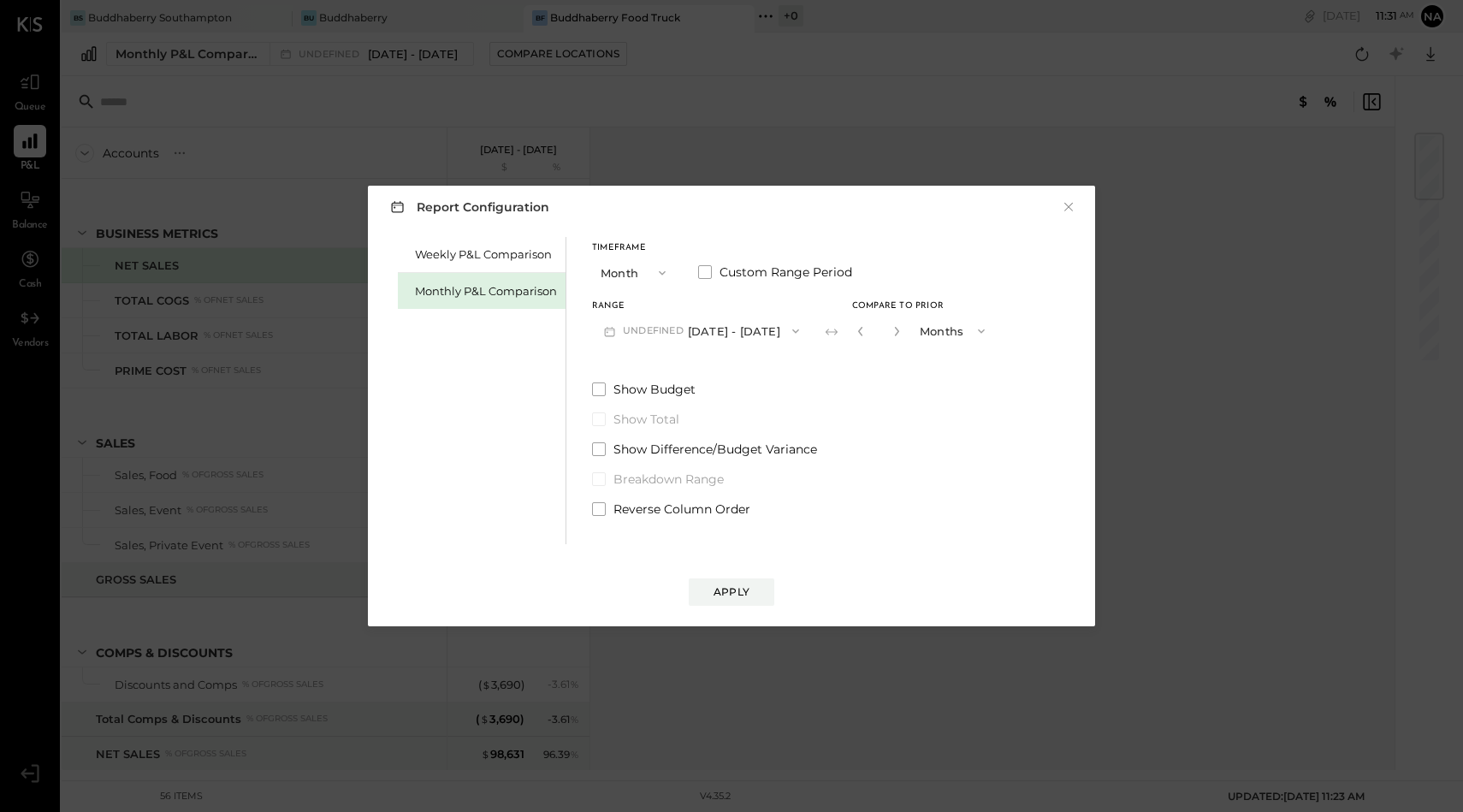
click at [960, 337] on button "Months" at bounding box center [953, 330] width 86 height 32
click at [953, 356] on span "Years" at bounding box center [939, 361] width 28 height 11
click at [740, 580] on button "Apply" at bounding box center [731, 592] width 86 height 27
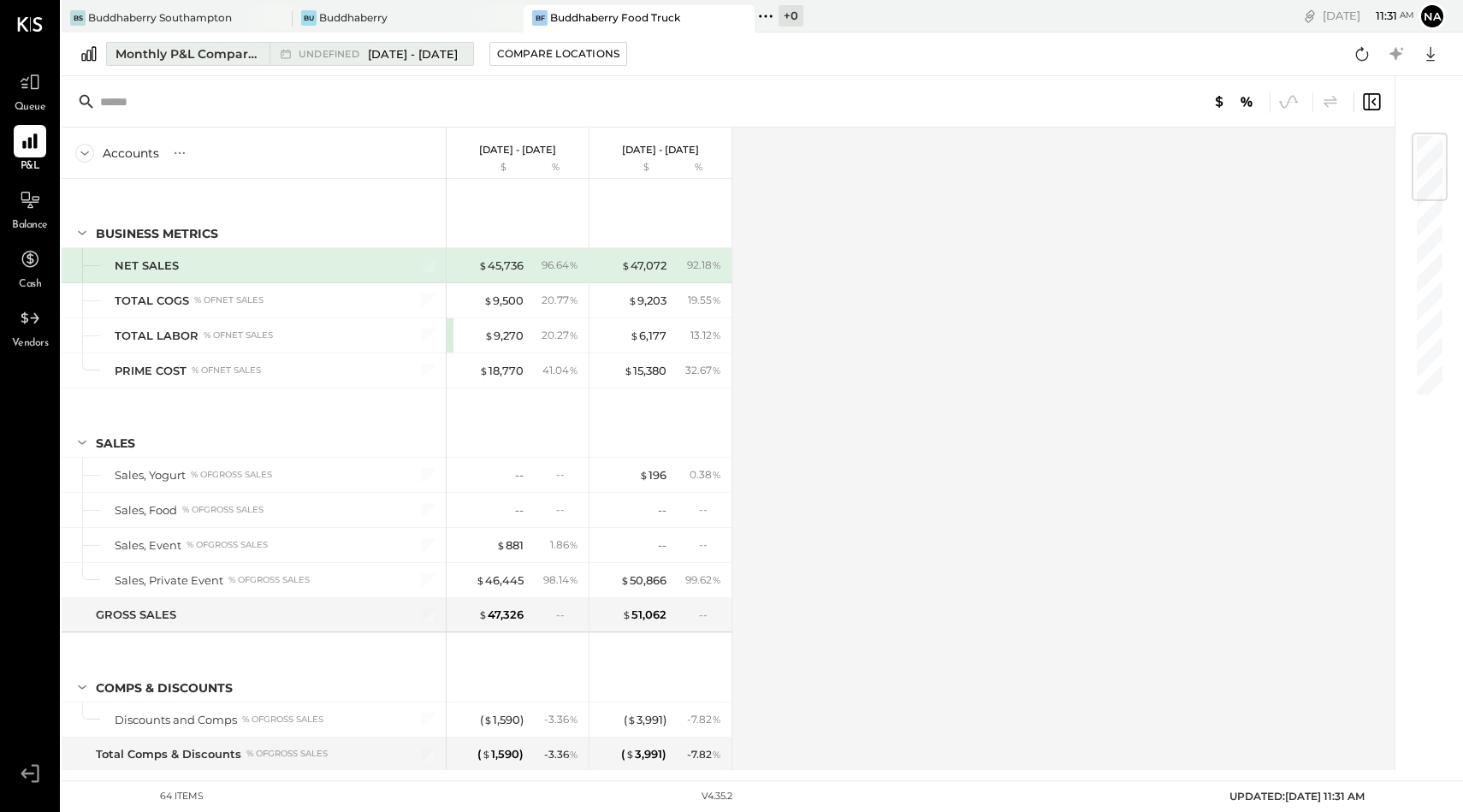
click at [423, 54] on span "[DATE] - [DATE]" at bounding box center [413, 54] width 90 height 16
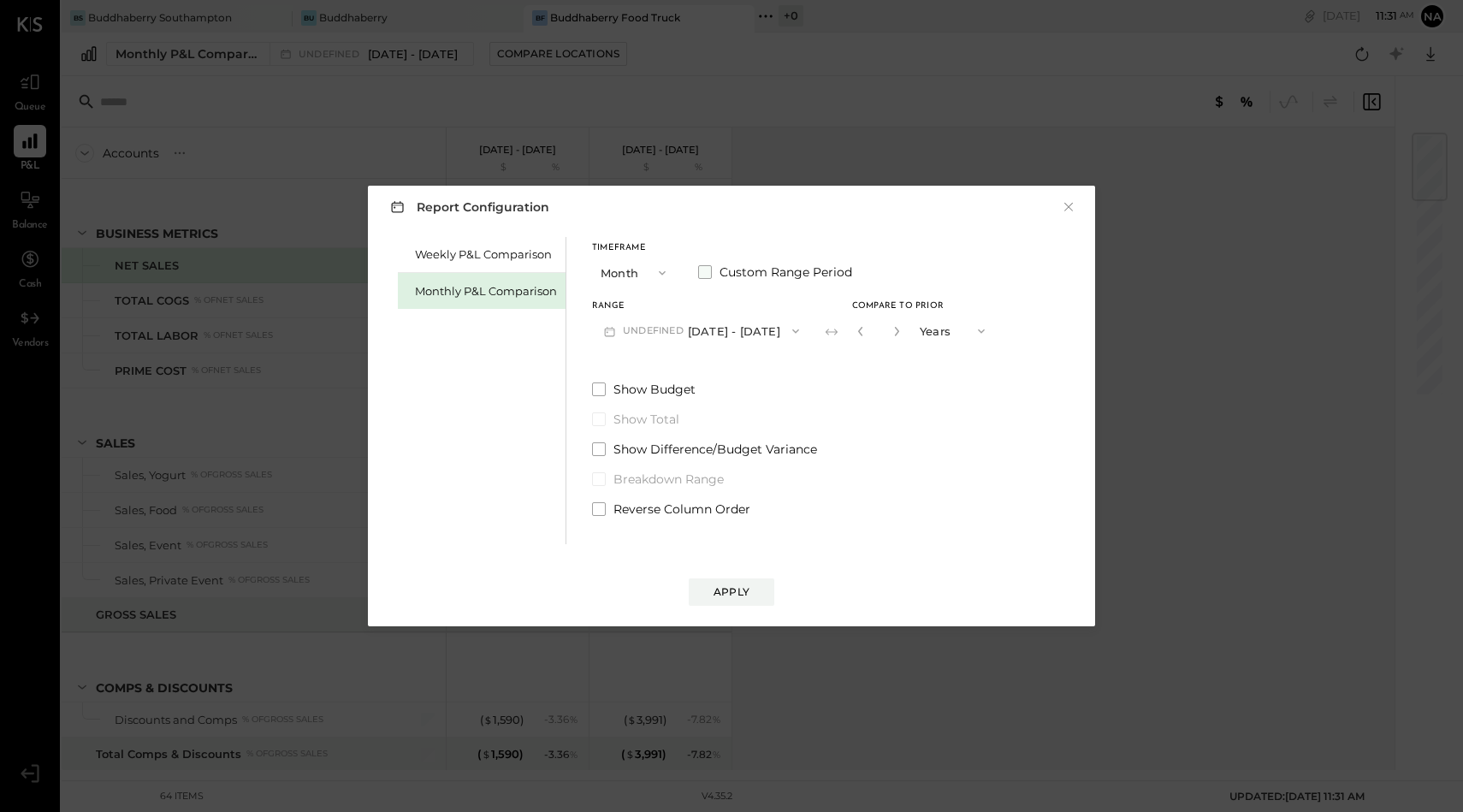
click at [701, 270] on span at bounding box center [705, 272] width 14 height 14
click at [665, 337] on button "[DATE]" at bounding box center [643, 330] width 102 height 32
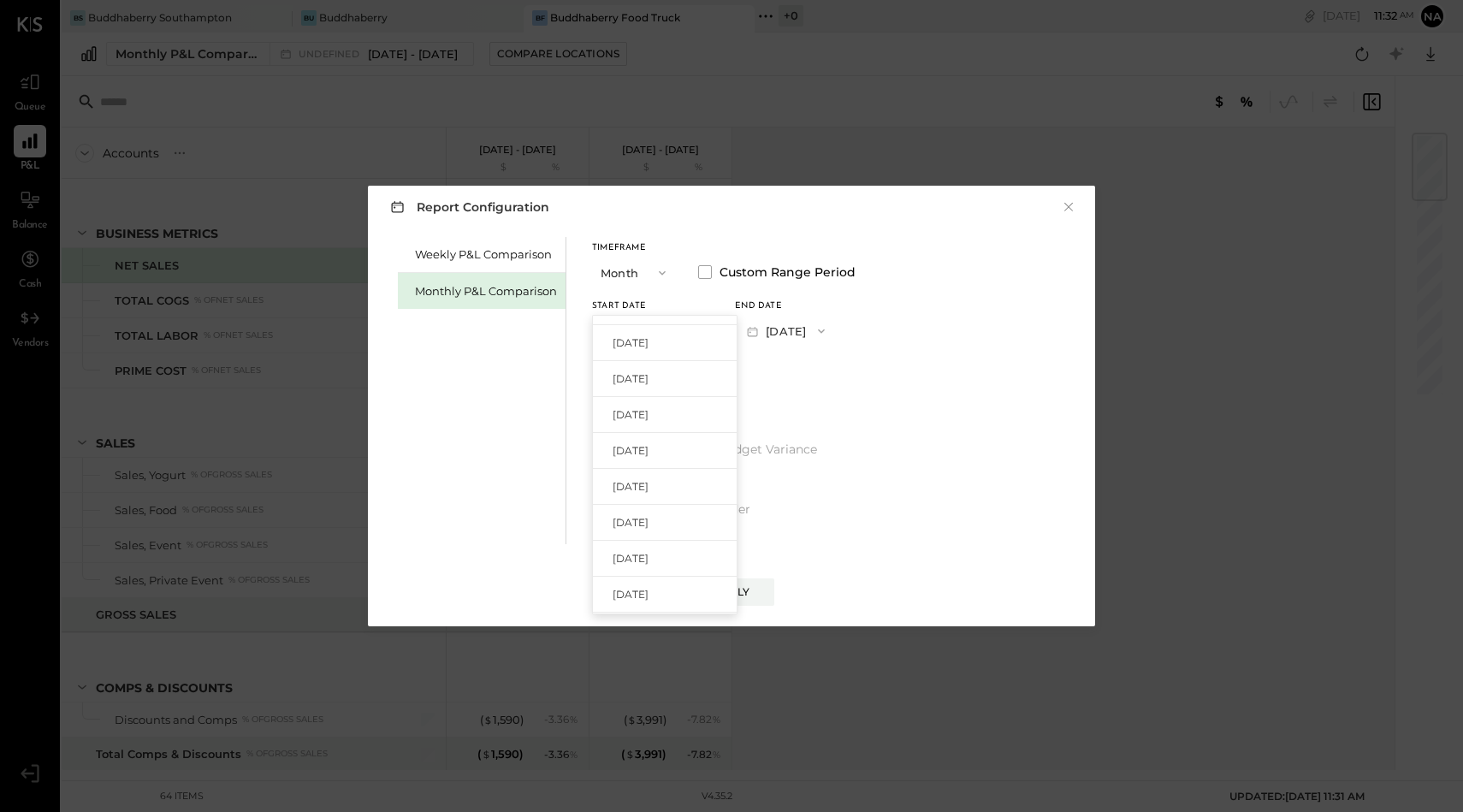
scroll to position [480, 0]
click at [665, 349] on div "[DATE]" at bounding box center [665, 356] width 144 height 36
click at [833, 322] on button "[DATE]" at bounding box center [785, 330] width 102 height 32
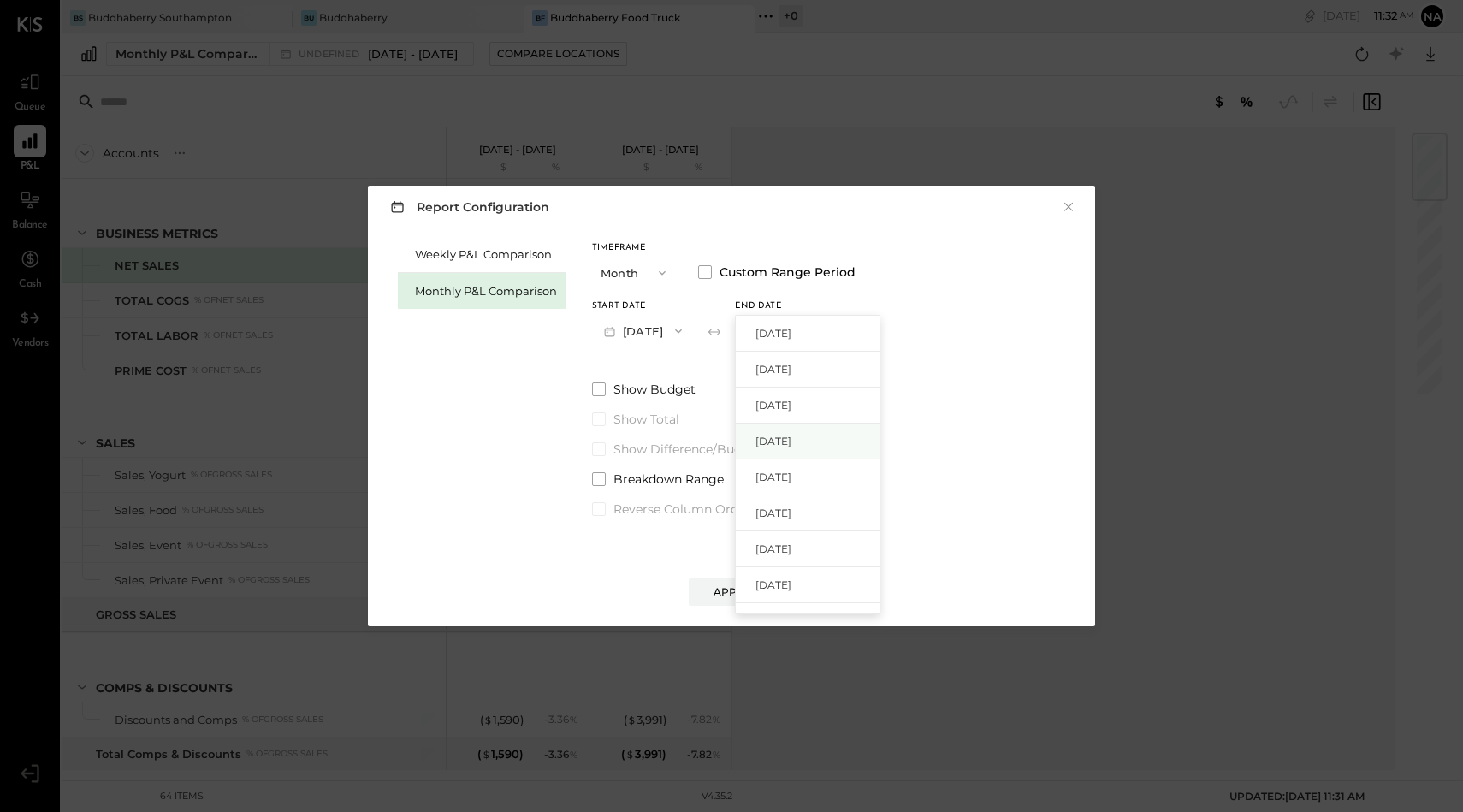
drag, startPoint x: 830, startPoint y: 364, endPoint x: 824, endPoint y: 439, distance: 75.2
click at [824, 439] on div "[DATE] [DATE] [DATE] [DATE] [DATE] [DATE] [DATE] [DATE] [DATE] [DATE] [DATE] [D…" at bounding box center [808, 465] width 146 height 300
click at [791, 439] on span "[DATE]" at bounding box center [773, 441] width 36 height 14
click at [829, 334] on button "[DATE]" at bounding box center [785, 330] width 102 height 32
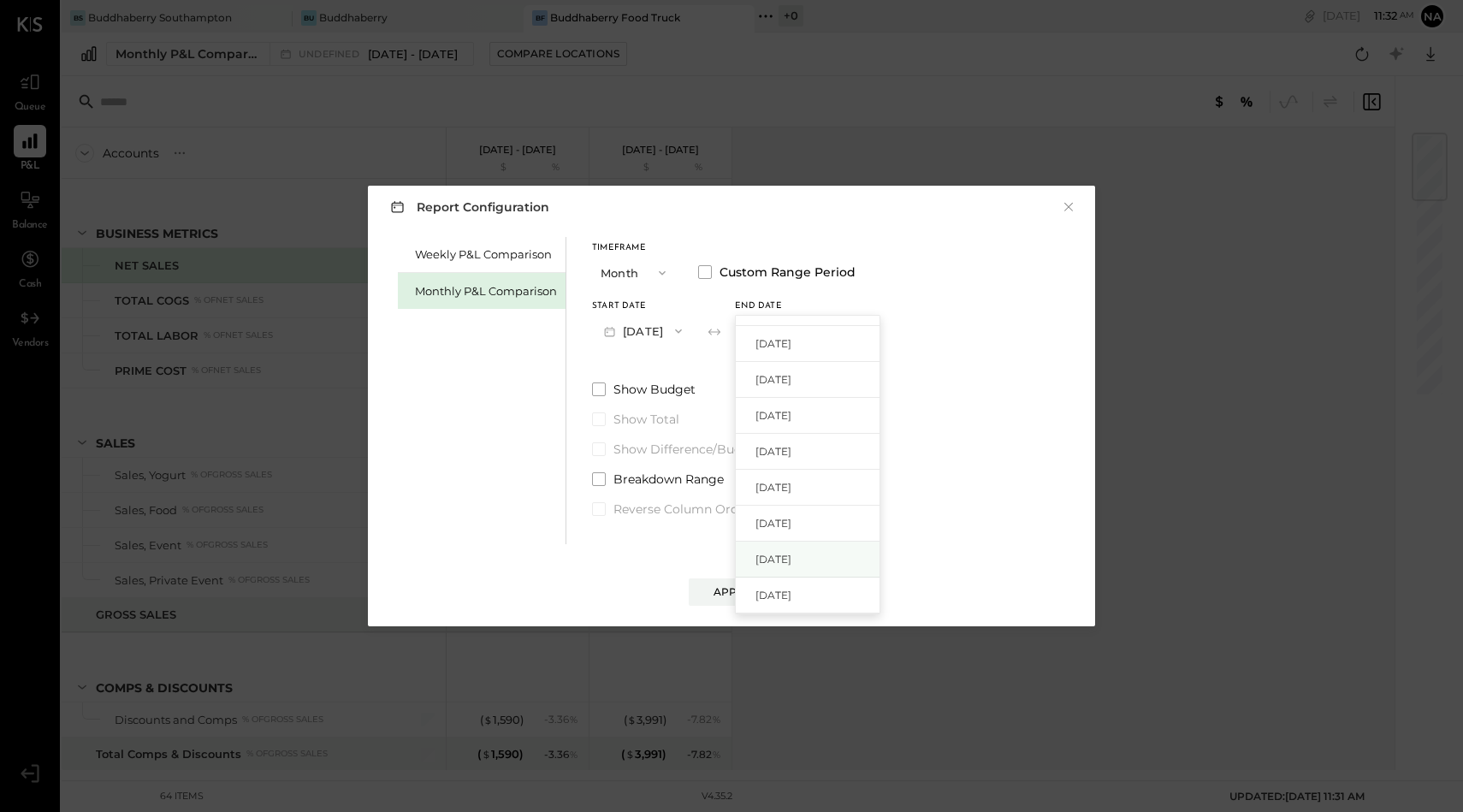
click at [791, 560] on span "[DATE]" at bounding box center [773, 559] width 36 height 14
click at [733, 586] on div "Apply" at bounding box center [732, 591] width 36 height 14
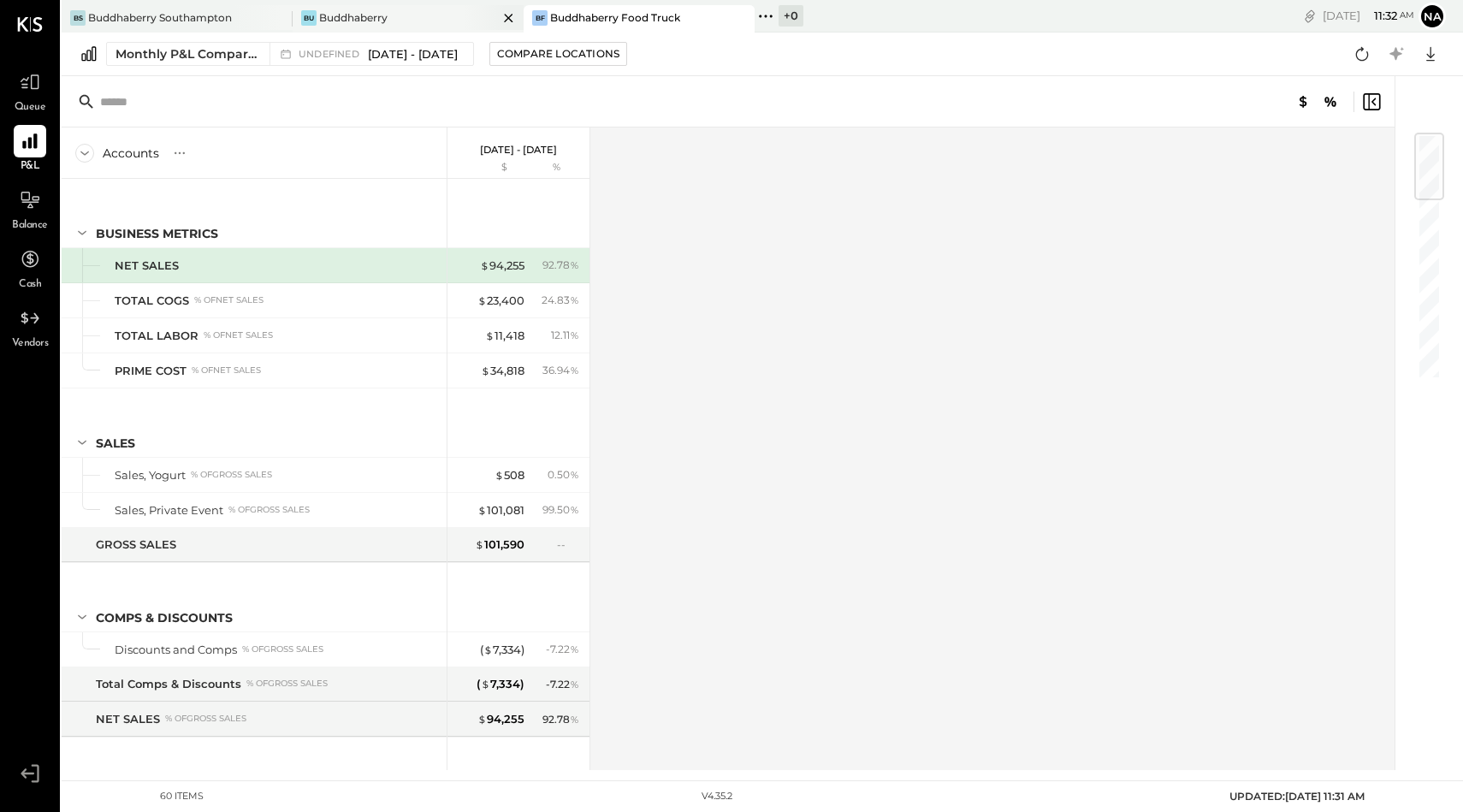
click at [444, 17] on div "Bu Buddhaberry" at bounding box center [395, 17] width 205 height 15
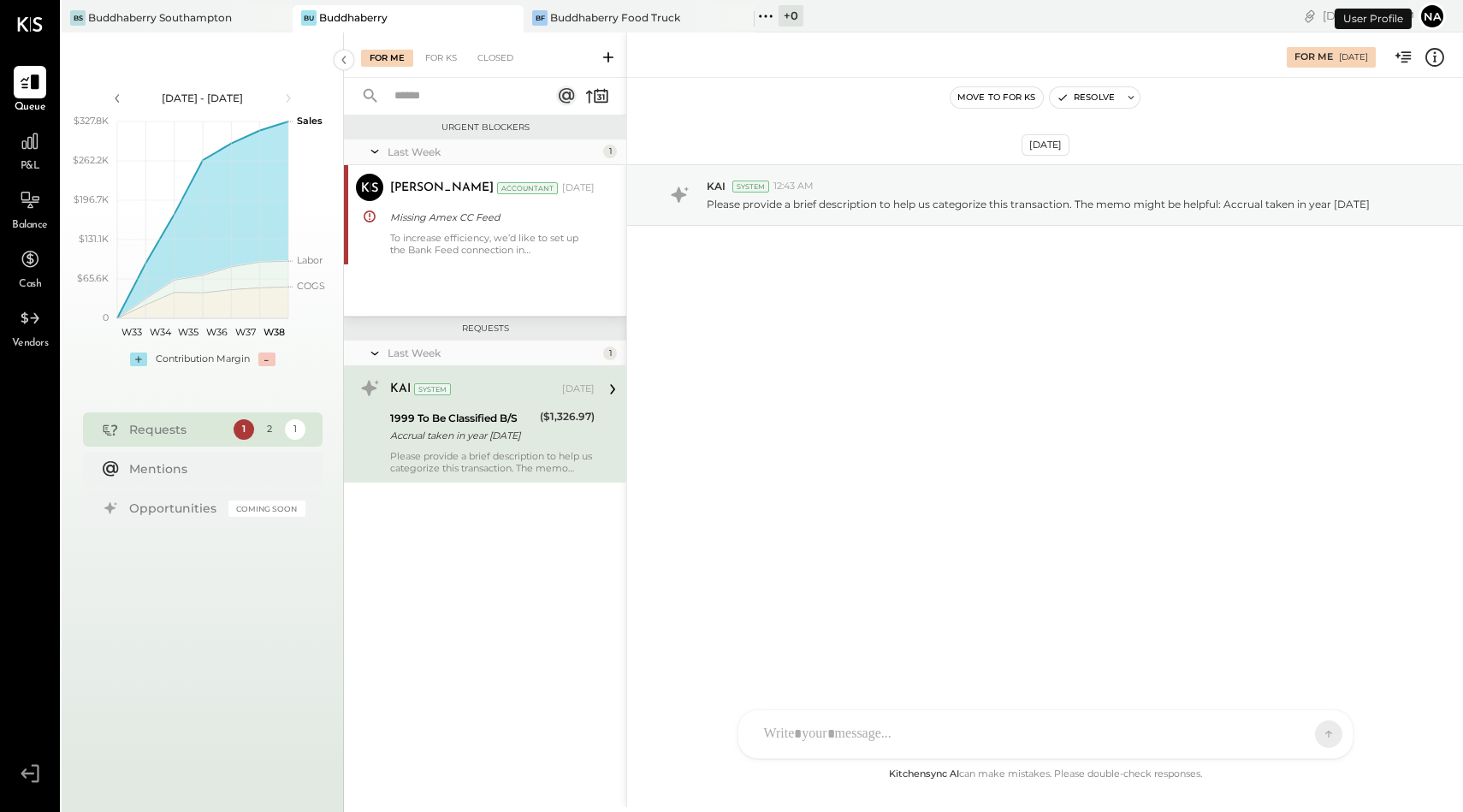
click at [32, 158] on div "P&L" at bounding box center [30, 149] width 32 height 50
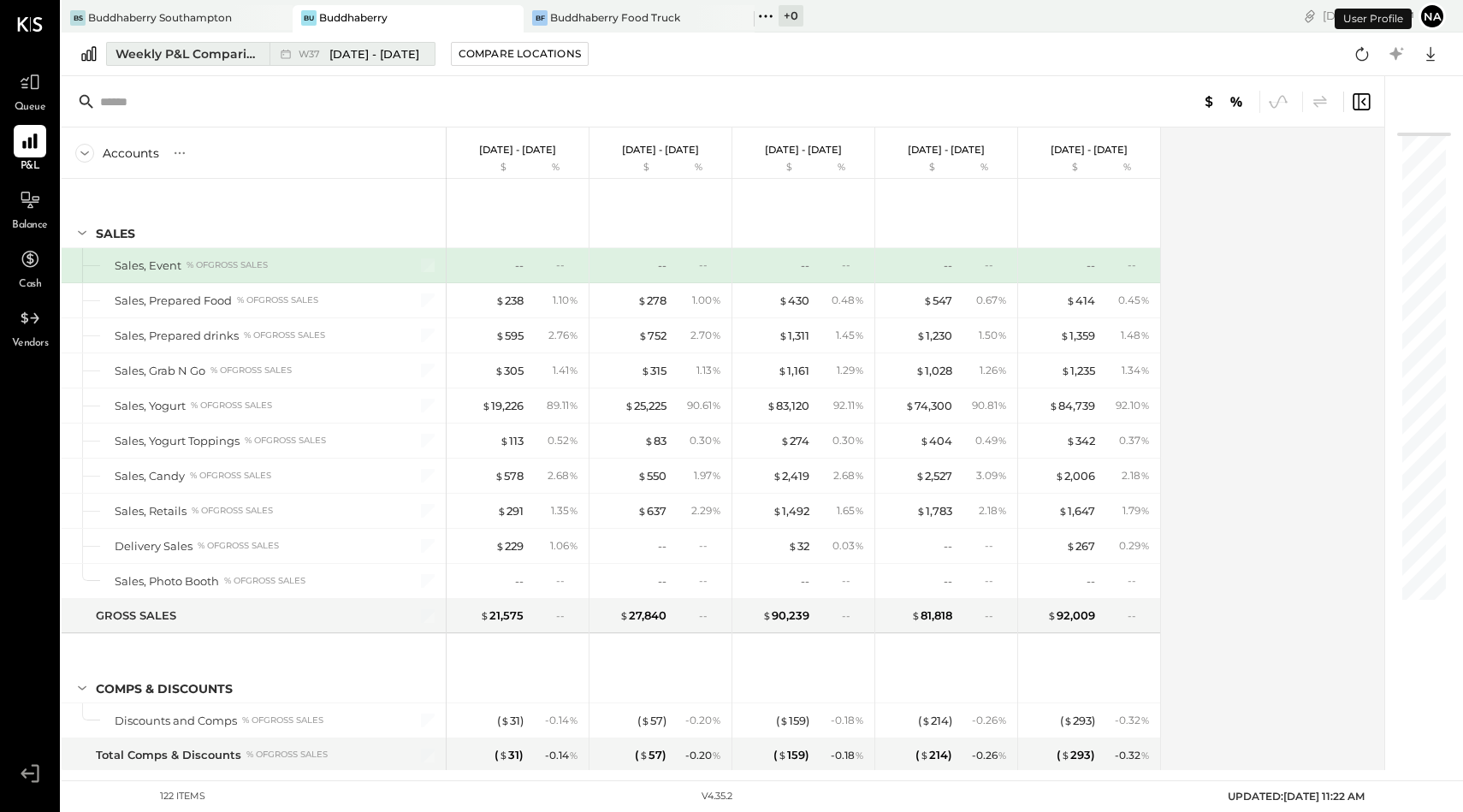
click at [221, 45] on div "Weekly P&L Comparison" at bounding box center [187, 53] width 144 height 17
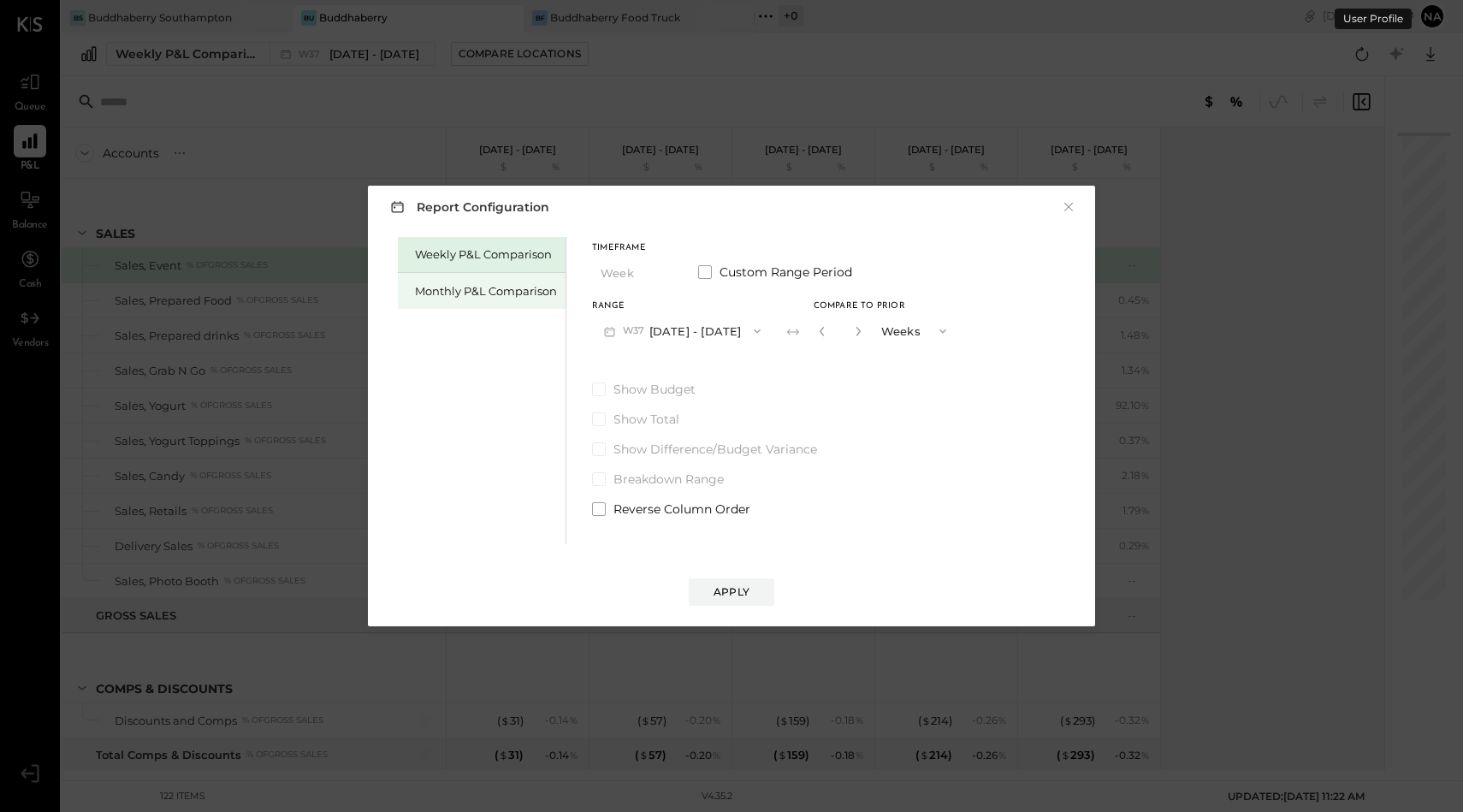
click at [526, 293] on div "Monthly P&L Comparison" at bounding box center [486, 292] width 142 height 16
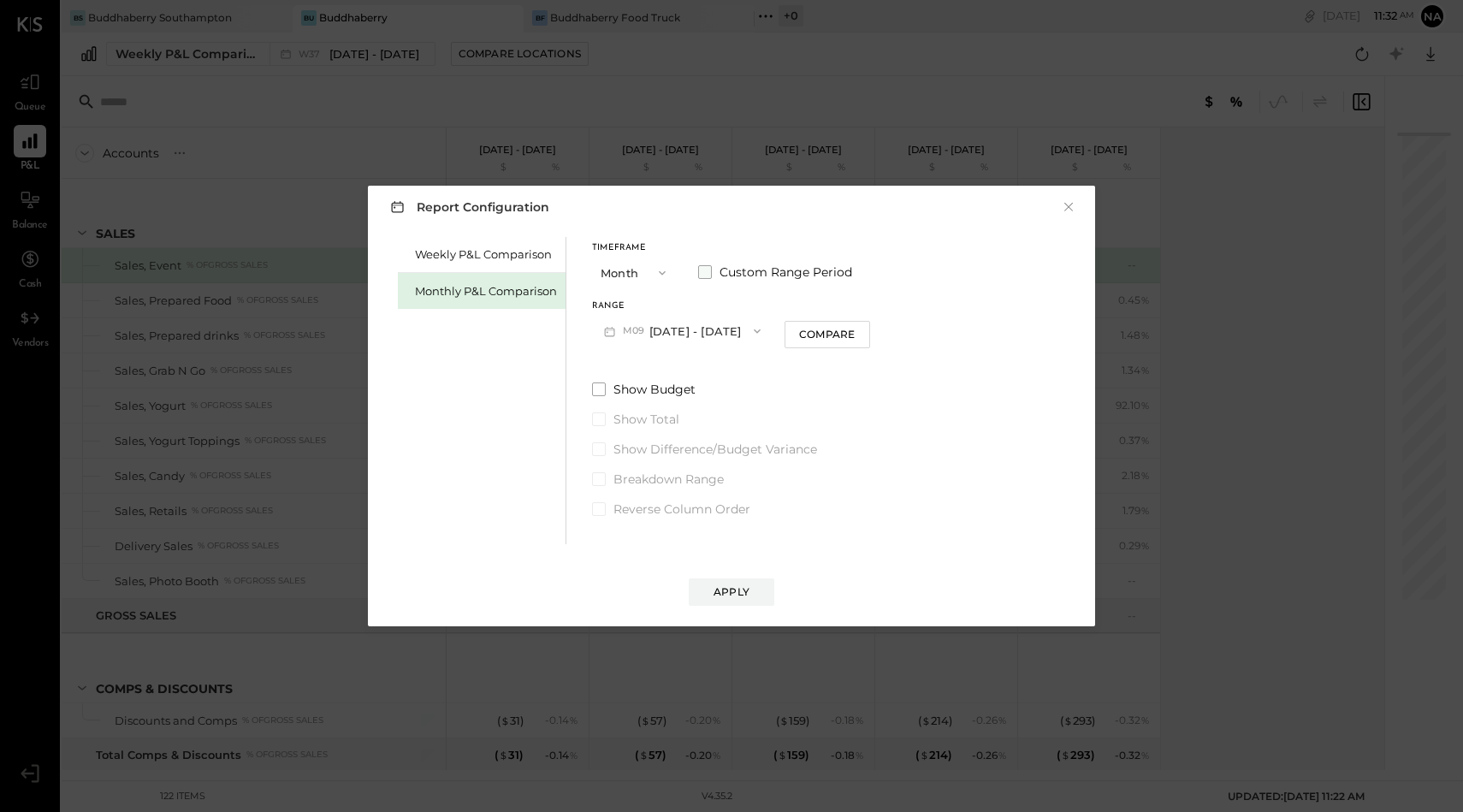
click at [706, 273] on span at bounding box center [705, 272] width 14 height 14
click at [678, 320] on button "[DATE]" at bounding box center [643, 330] width 102 height 32
click at [662, 394] on div "[DATE]" at bounding box center [665, 406] width 144 height 36
click at [808, 327] on button "[DATE]" at bounding box center [785, 330] width 102 height 32
click at [808, 360] on div "[DATE]" at bounding box center [808, 370] width 144 height 36
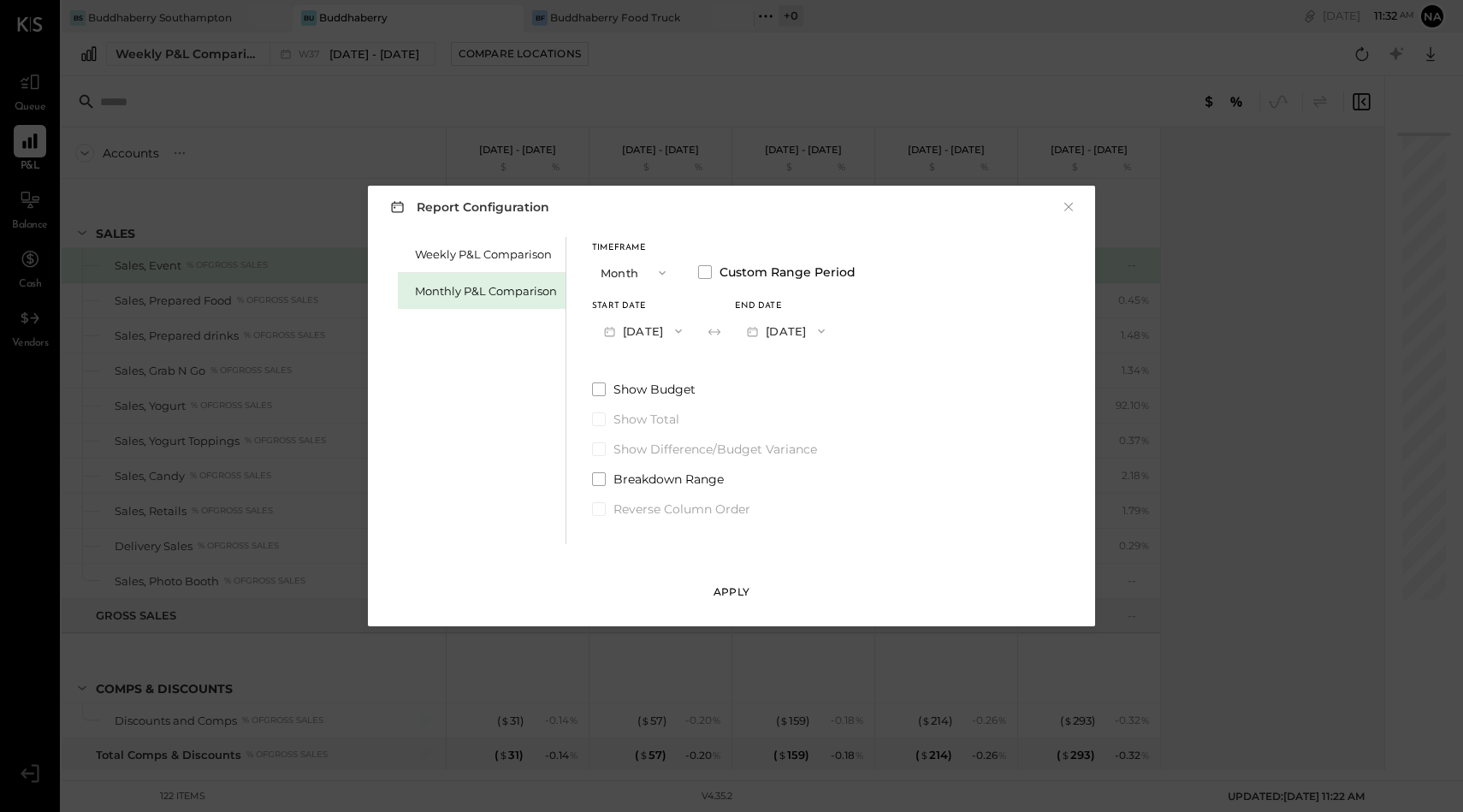
click at [734, 584] on div "Apply" at bounding box center [732, 591] width 36 height 14
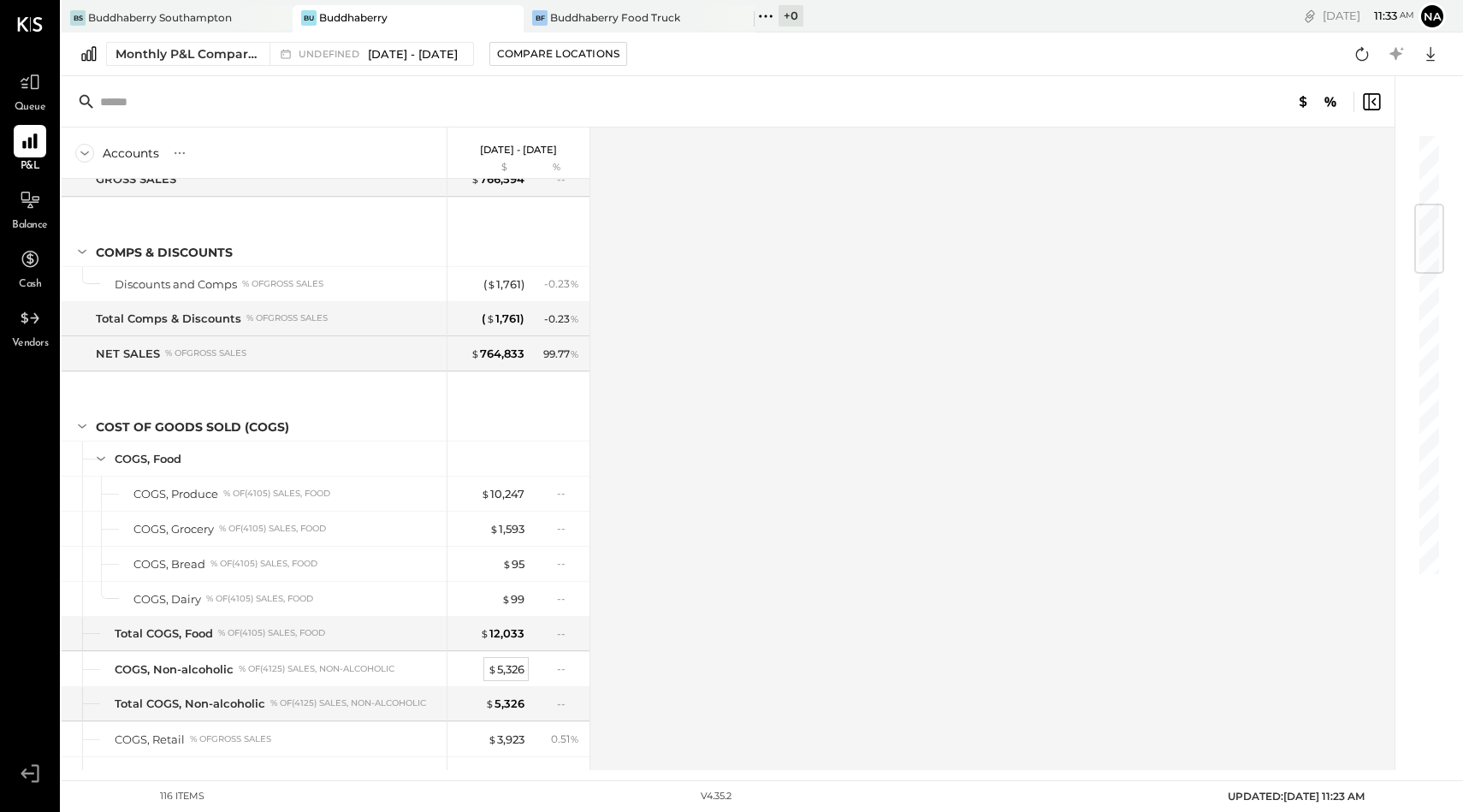
scroll to position [96, 0]
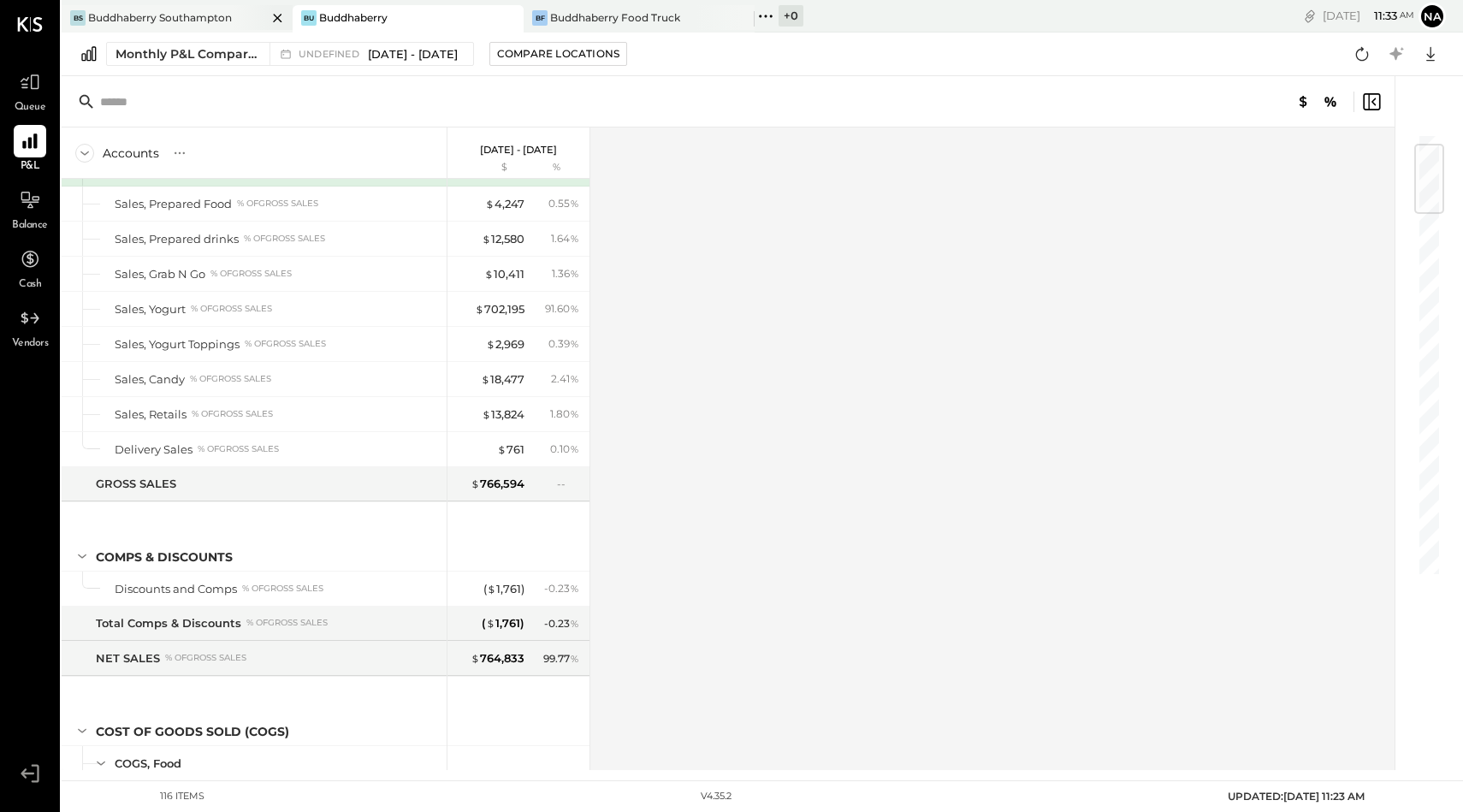
click at [190, 24] on div "Buddhaberry Southampton" at bounding box center [160, 17] width 144 height 14
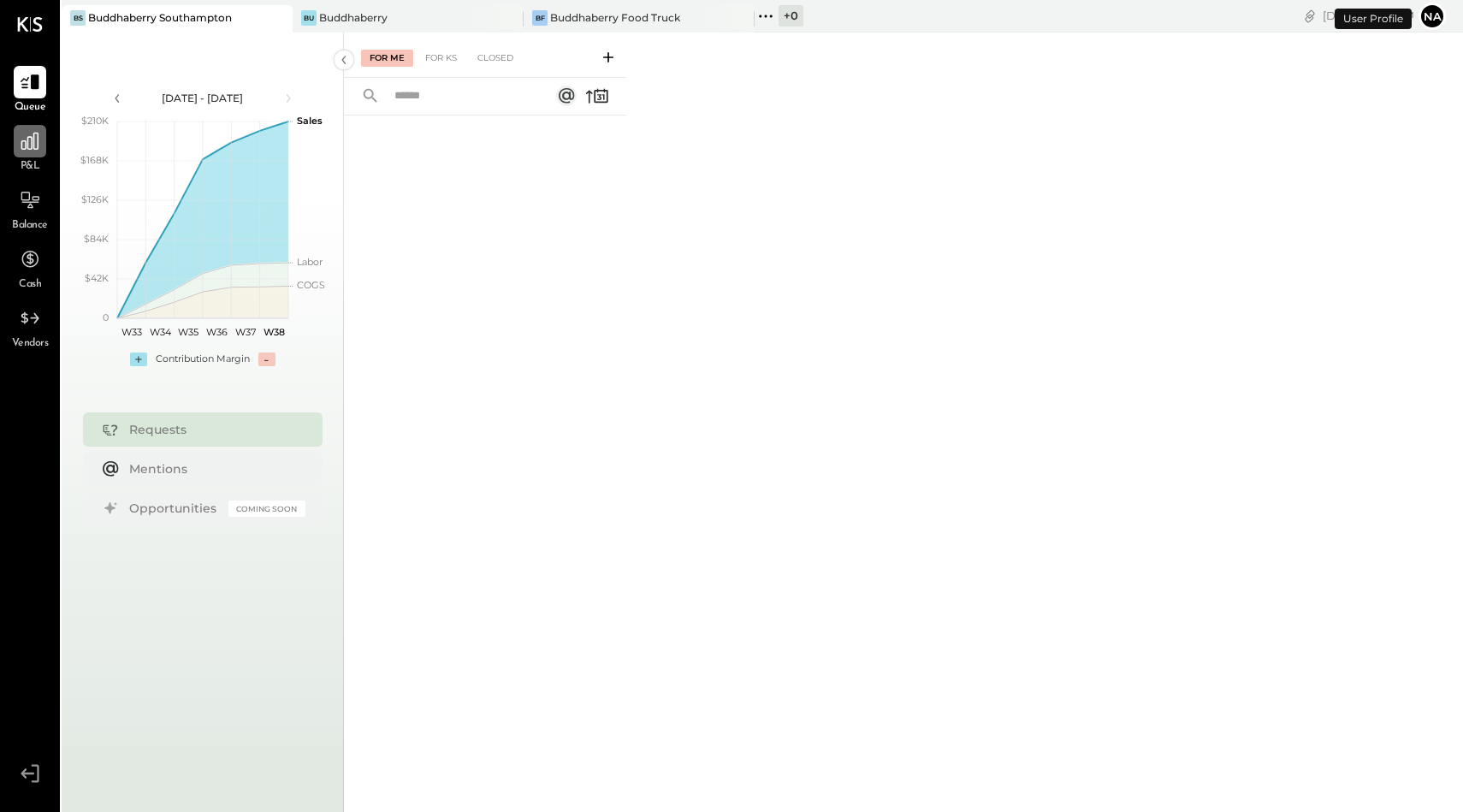
click at [22, 148] on icon at bounding box center [30, 140] width 17 height 17
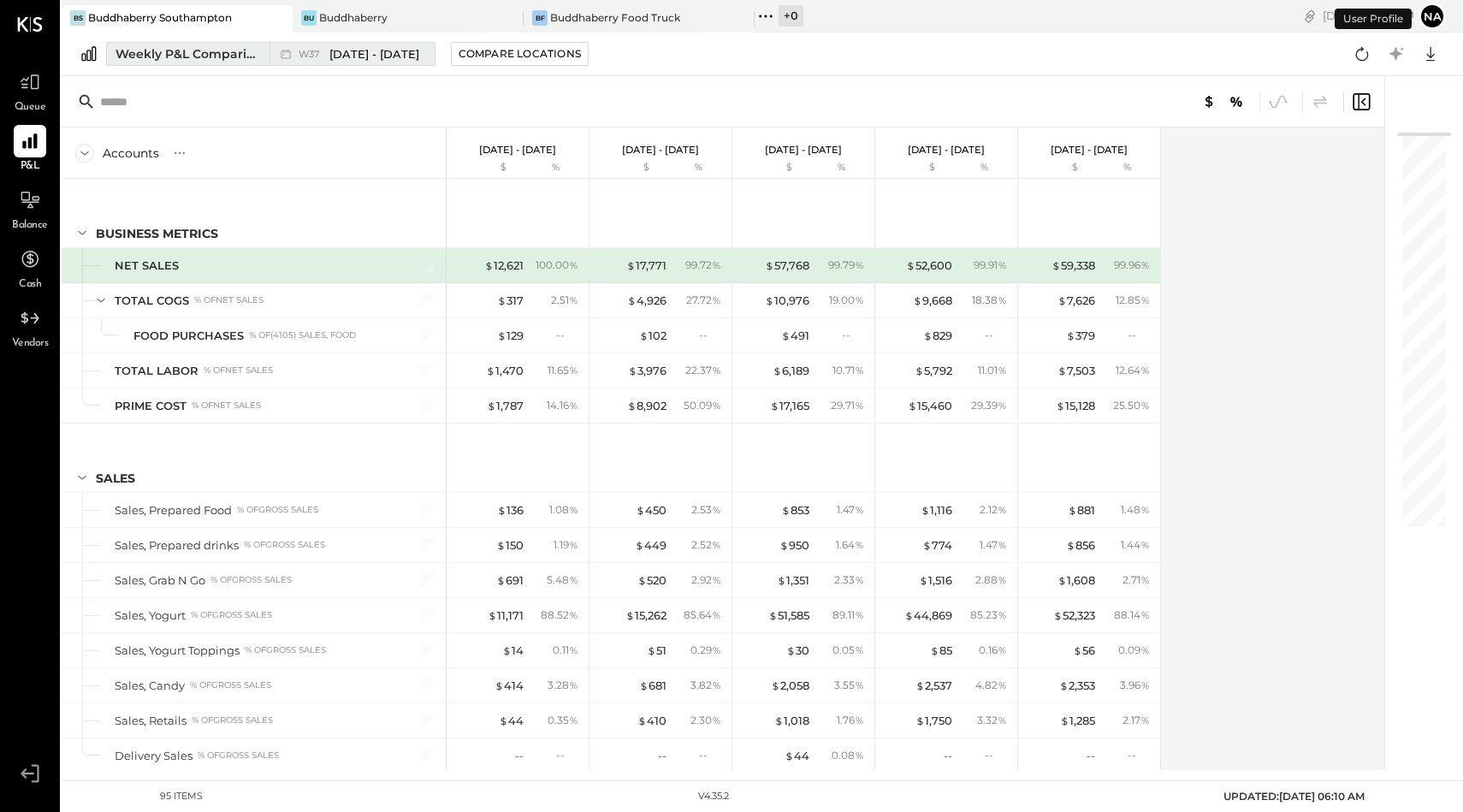
click at [221, 59] on div "Weekly P&L Comparison" at bounding box center [187, 53] width 144 height 17
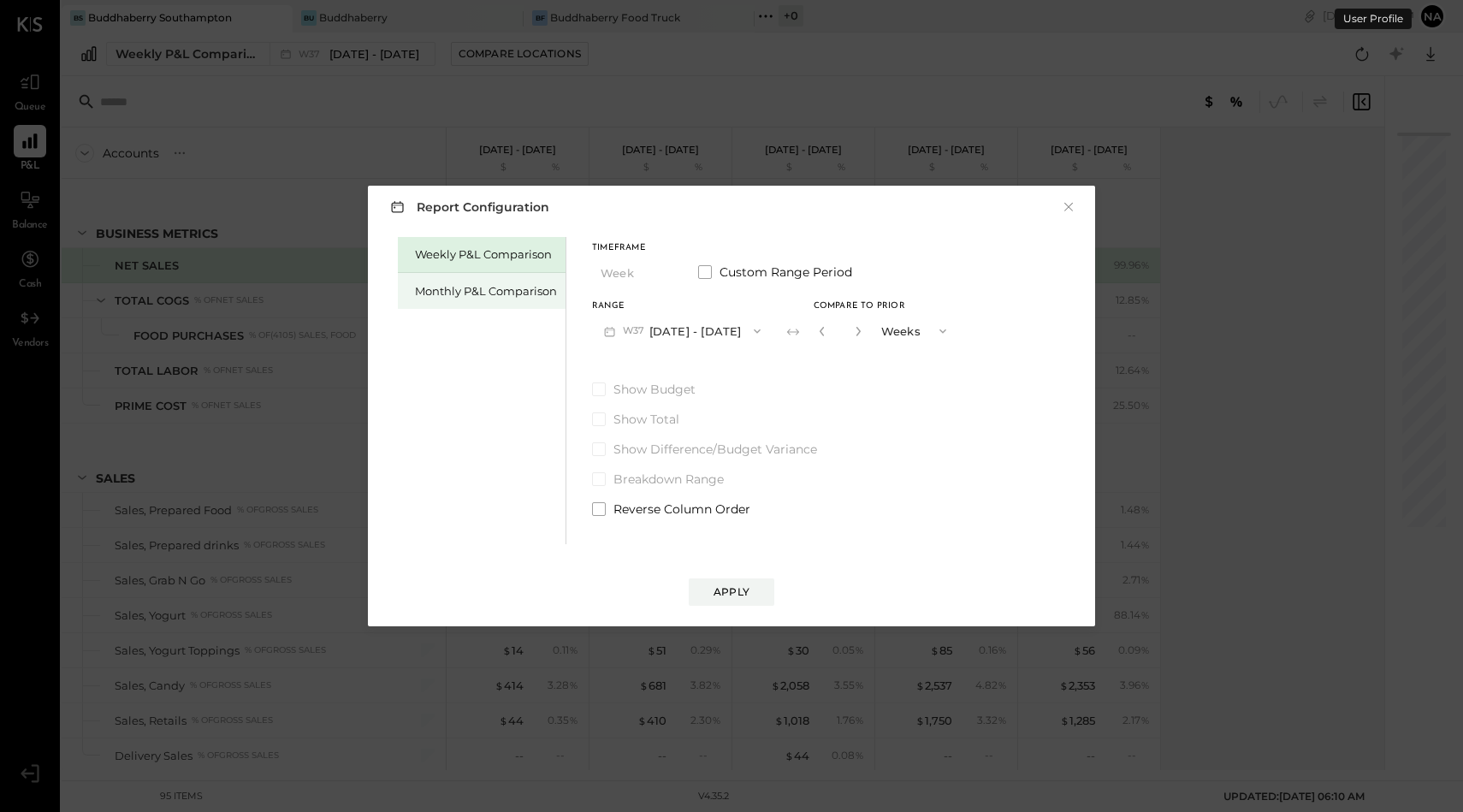
click at [455, 274] on div "Monthly P&L Comparison" at bounding box center [482, 291] width 167 height 36
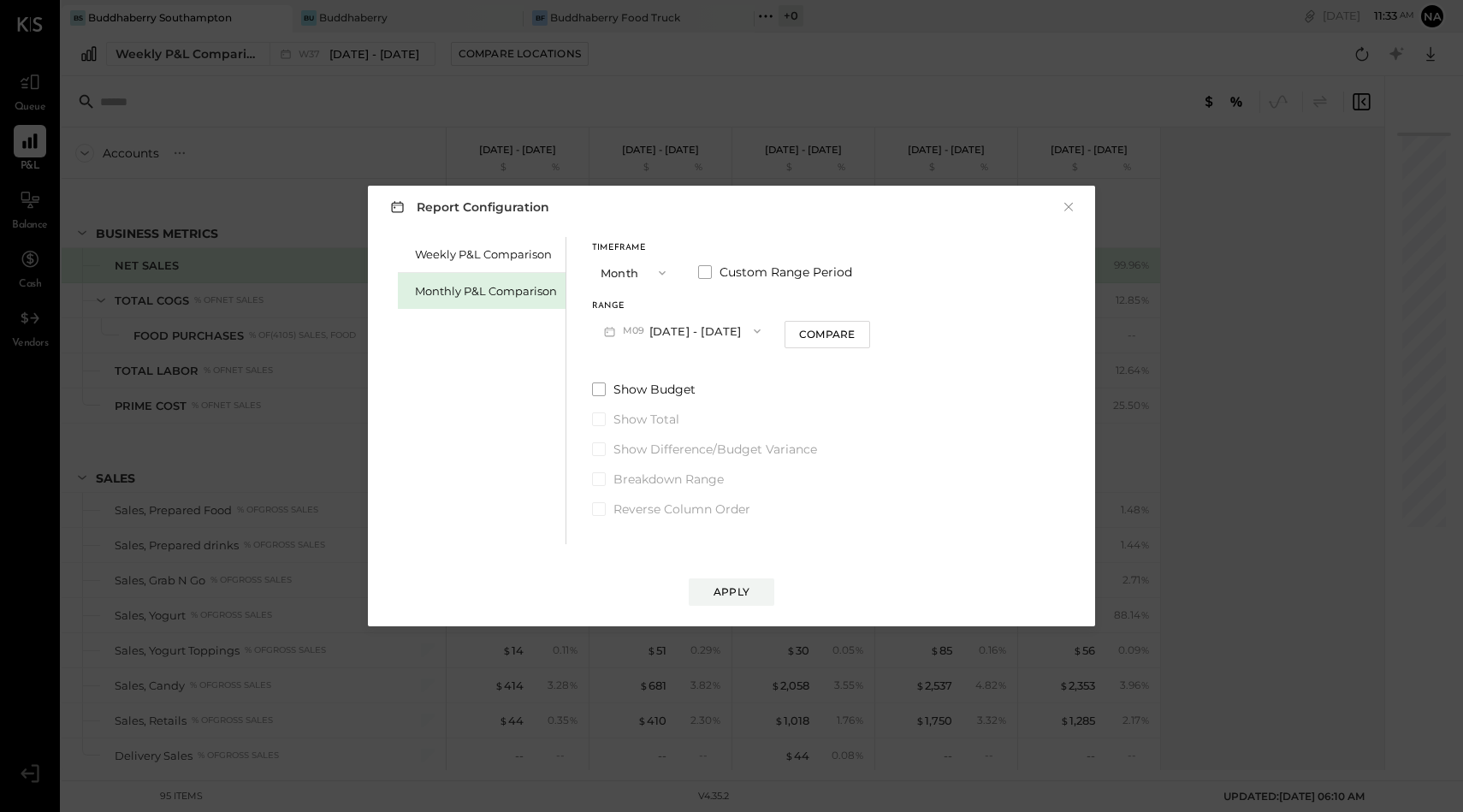
click at [662, 328] on button "M09 [DATE] - [DATE]" at bounding box center [682, 330] width 181 height 32
click at [669, 404] on span "[DATE] - [DATE]" at bounding box center [675, 405] width 81 height 14
click at [699, 266] on span at bounding box center [705, 272] width 14 height 14
click at [805, 335] on button "[DATE]" at bounding box center [785, 330] width 102 height 32
click at [791, 366] on span "[DATE]" at bounding box center [773, 369] width 36 height 14
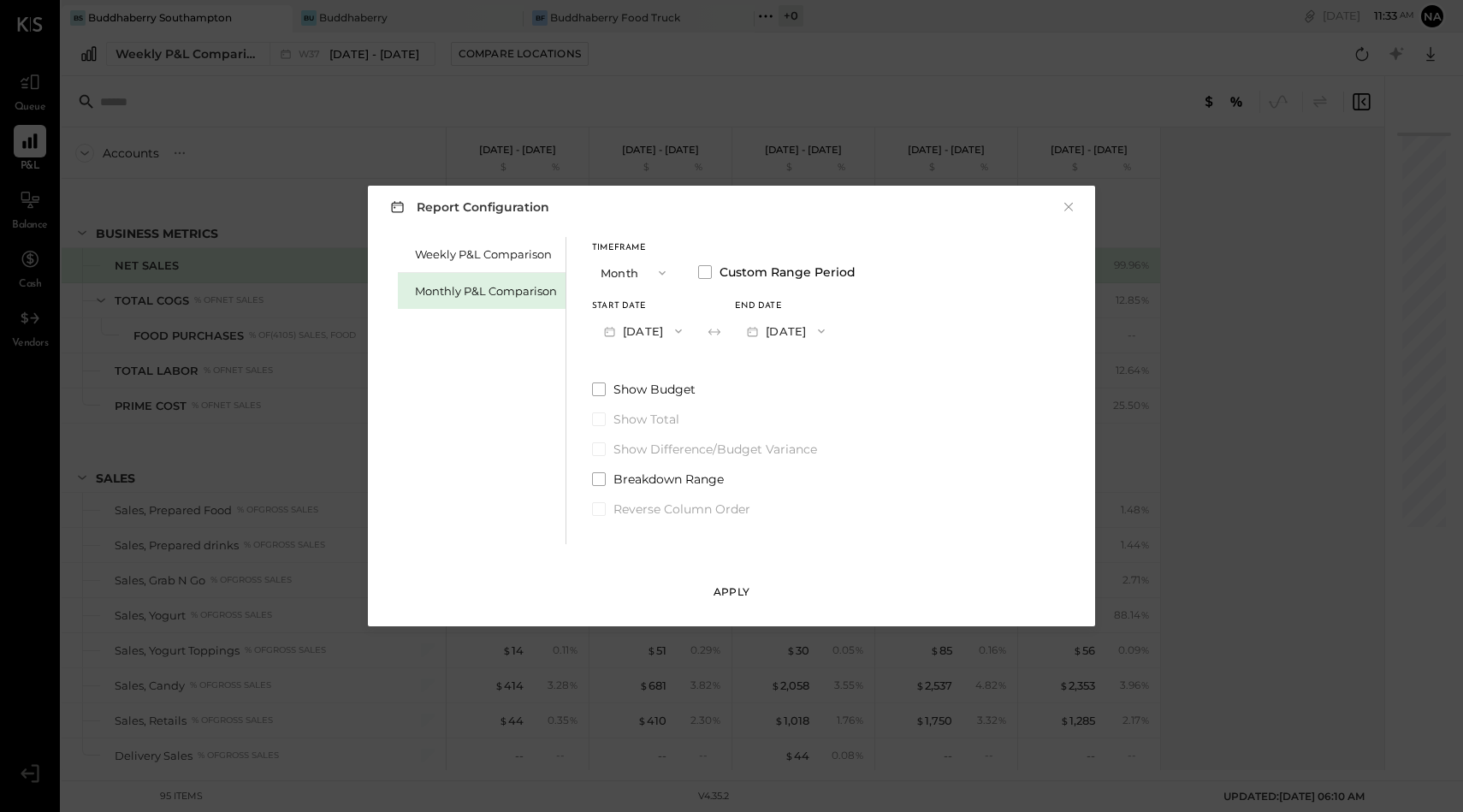
click at [735, 599] on button "Apply" at bounding box center [731, 592] width 86 height 27
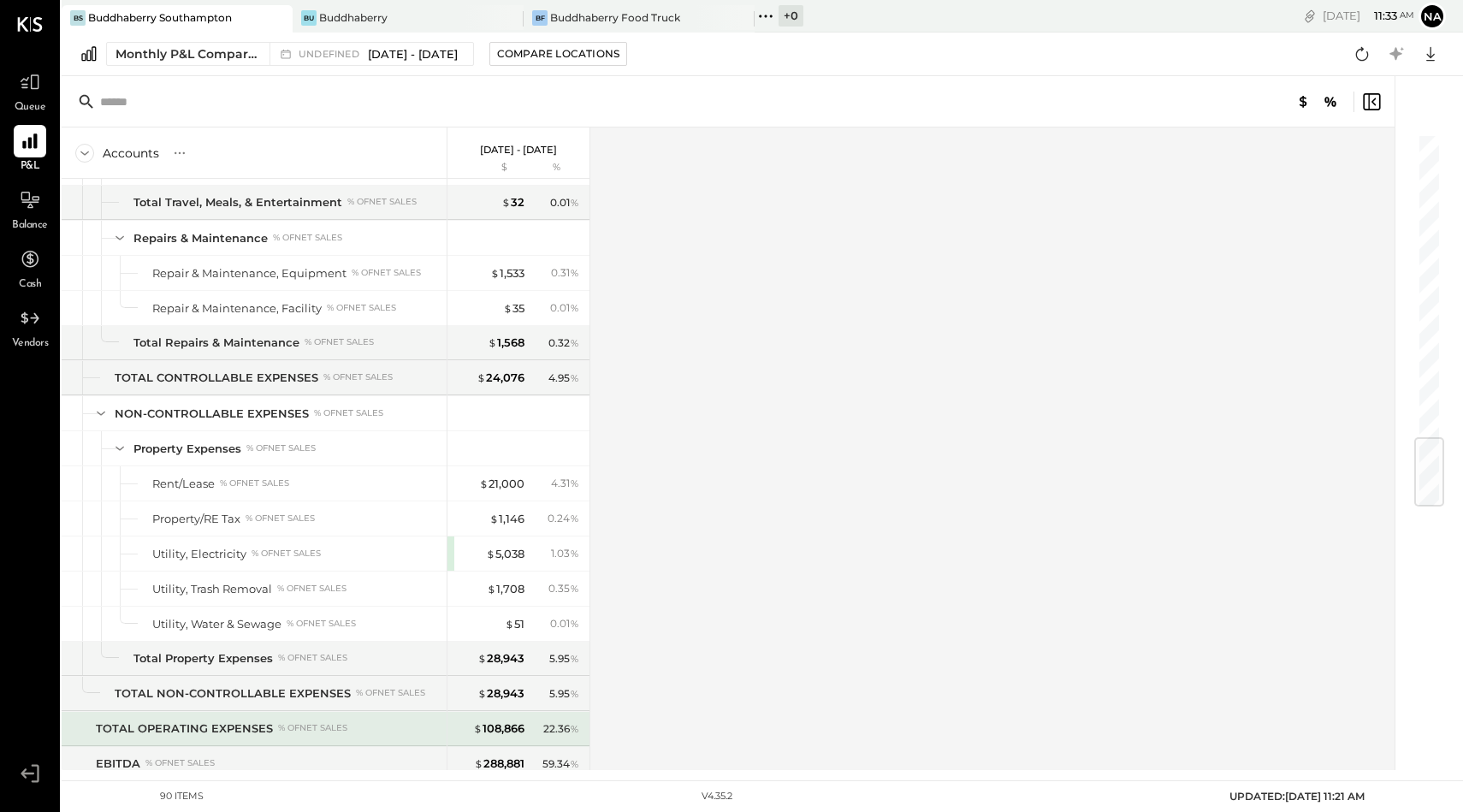
scroll to position [2603, 0]
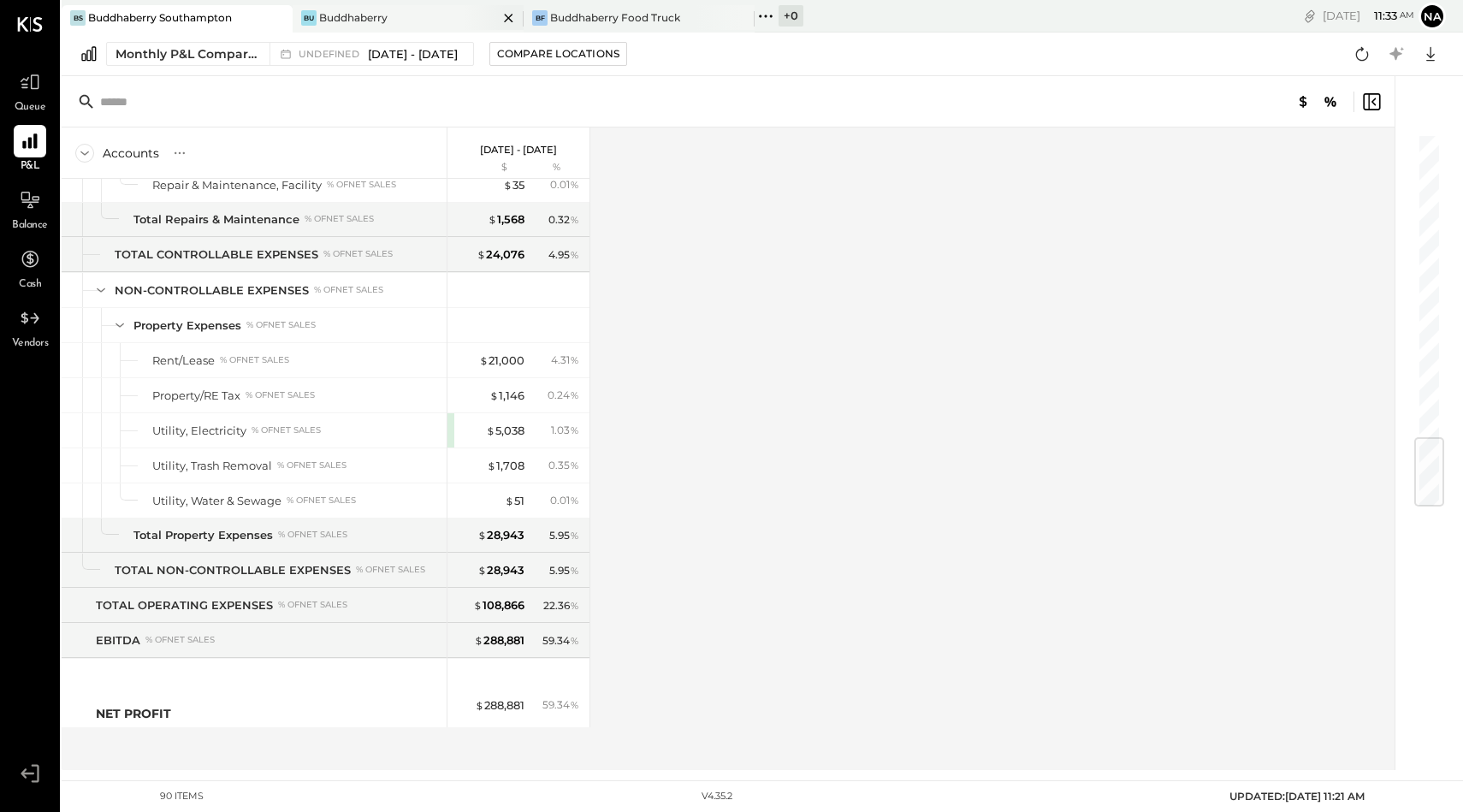
click at [385, 26] on div "Bu Buddhaberry" at bounding box center [408, 19] width 231 height 27
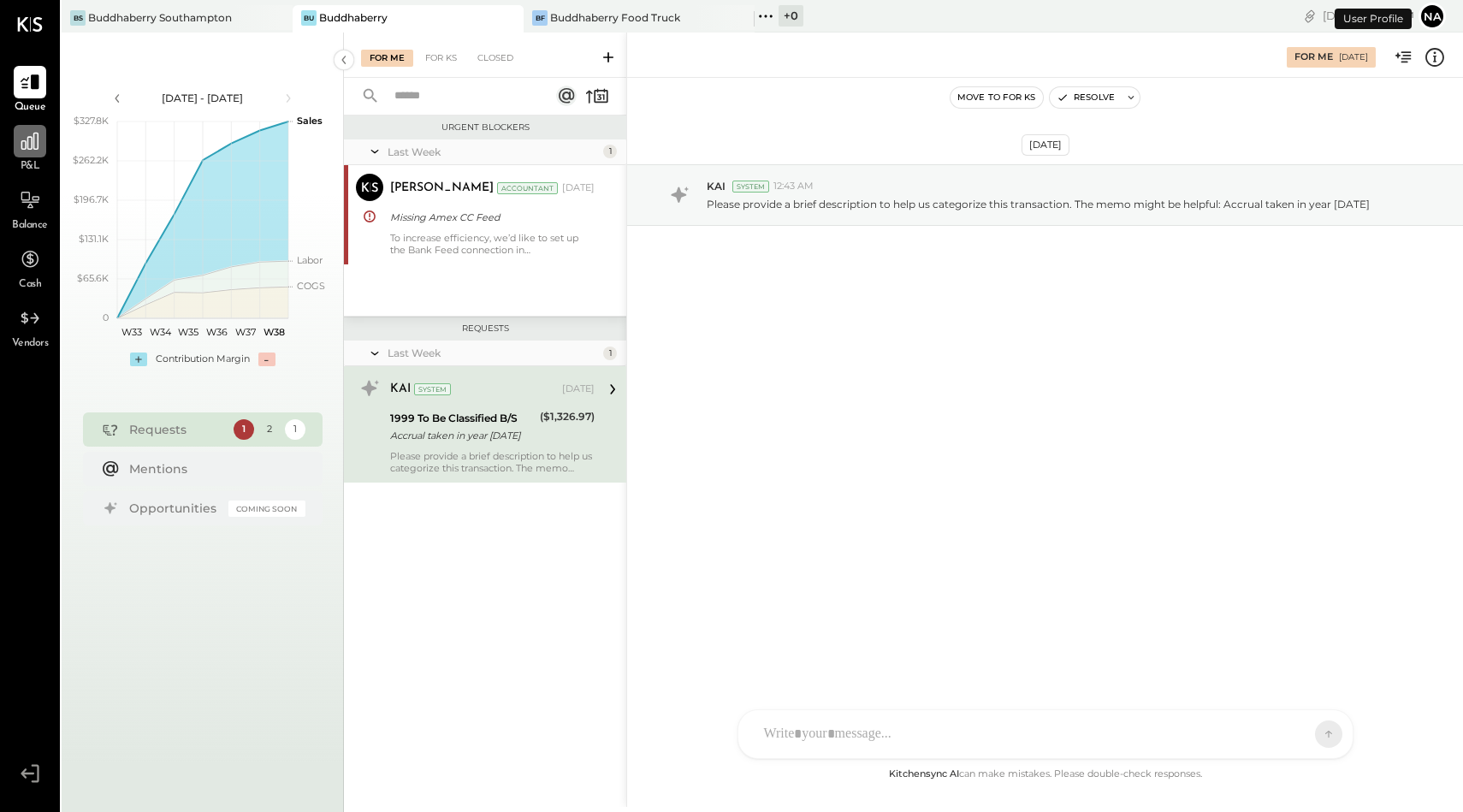
click at [23, 156] on div at bounding box center [30, 141] width 32 height 32
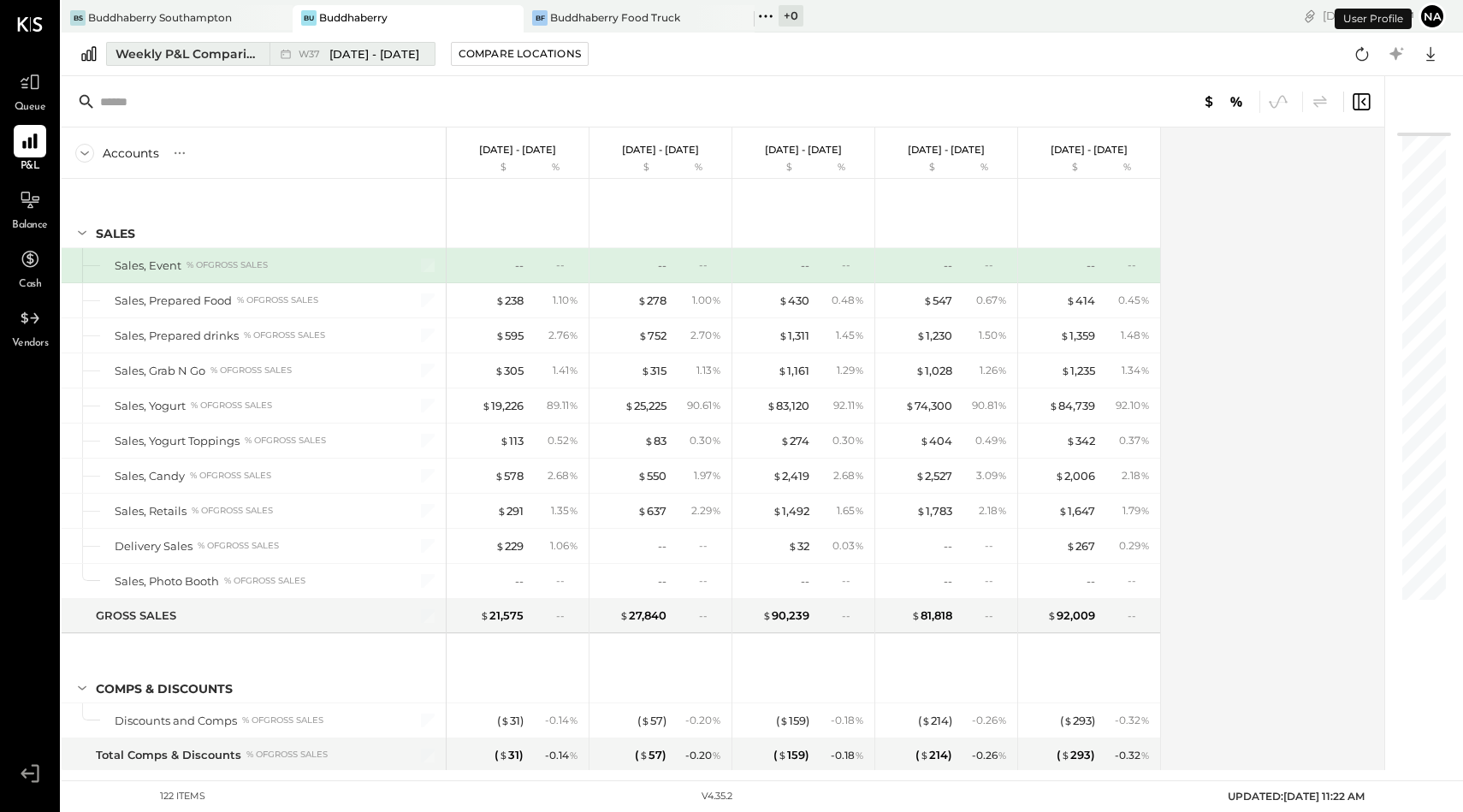
click at [228, 47] on div "Weekly P&L Comparison" at bounding box center [187, 53] width 144 height 17
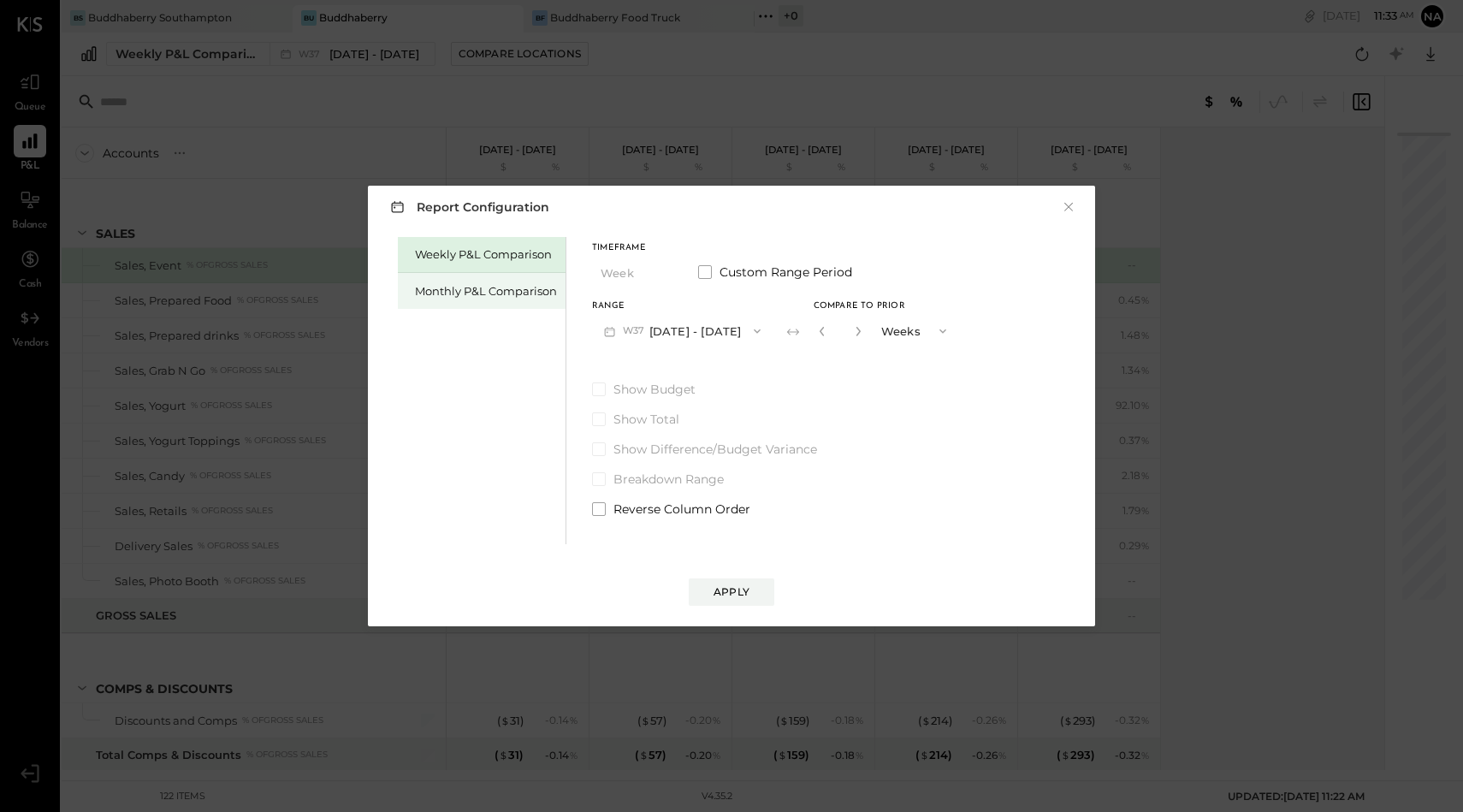
click at [458, 284] on div "Monthly P&L Comparison" at bounding box center [486, 292] width 142 height 16
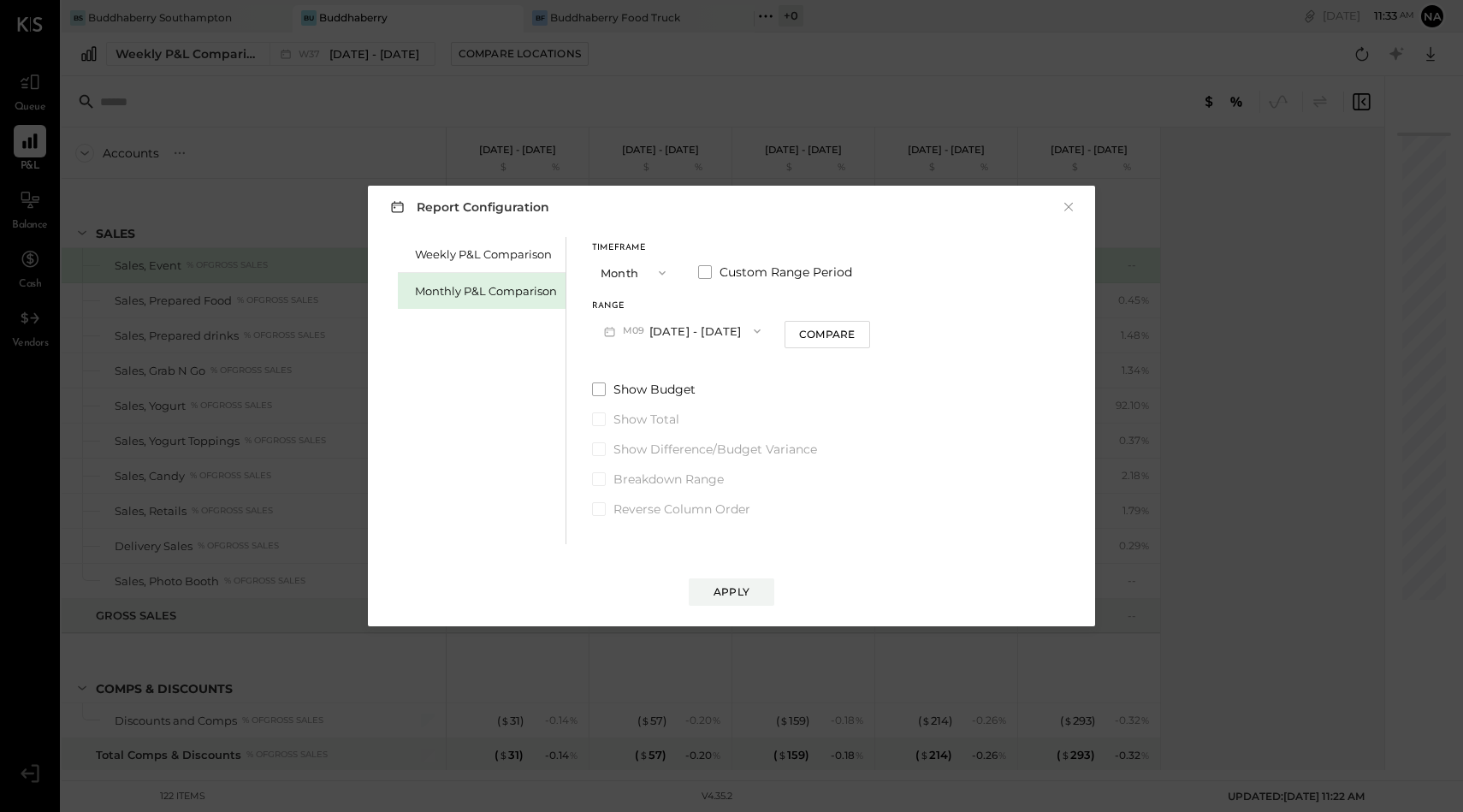
click at [691, 336] on button "M09 [DATE] - [DATE]" at bounding box center [682, 330] width 181 height 32
click at [708, 275] on span at bounding box center [705, 272] width 14 height 14
click at [645, 338] on button "[DATE]" at bounding box center [643, 330] width 102 height 32
click at [639, 397] on div "[DATE]" at bounding box center [665, 406] width 144 height 36
click at [816, 329] on button "[DATE]" at bounding box center [785, 330] width 102 height 32
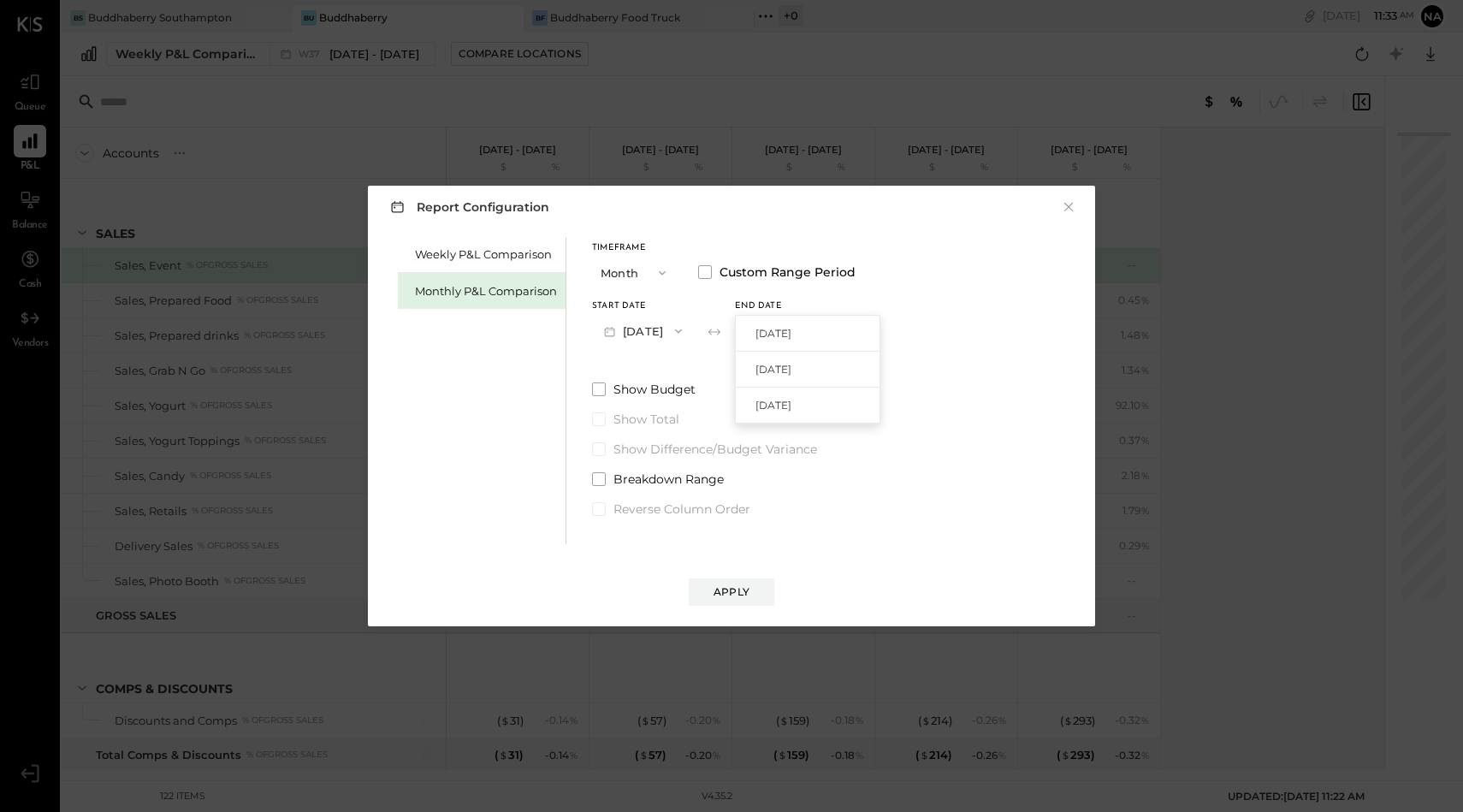
click at [663, 322] on button "[DATE]" at bounding box center [643, 330] width 102 height 32
click at [648, 435] on div "[DATE]" at bounding box center [665, 445] width 144 height 36
click at [797, 323] on button "[DATE]" at bounding box center [785, 330] width 102 height 32
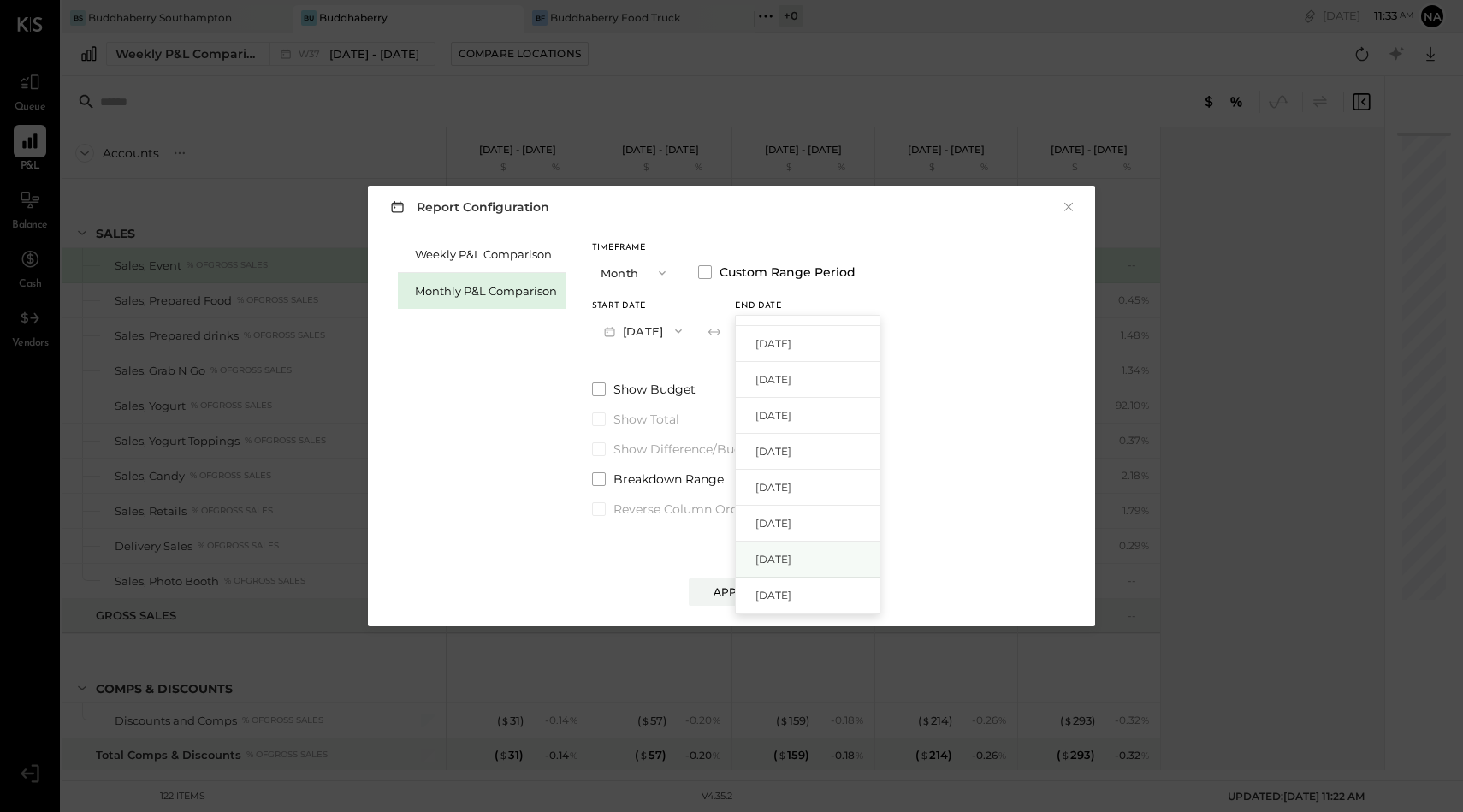
click at [791, 560] on span "[DATE]" at bounding box center [773, 559] width 36 height 14
click at [733, 597] on div "Apply" at bounding box center [732, 591] width 36 height 14
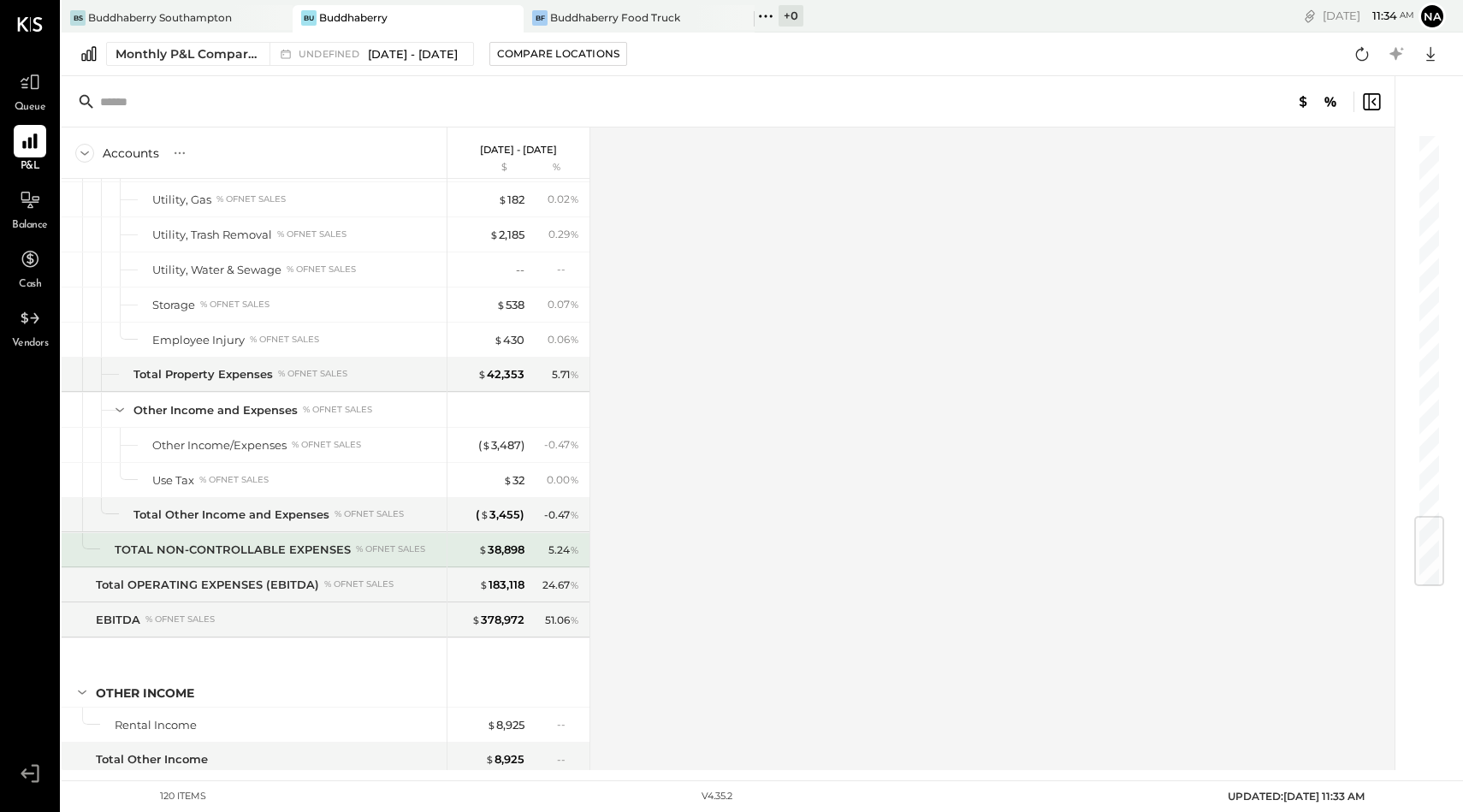
scroll to position [3235, 0]
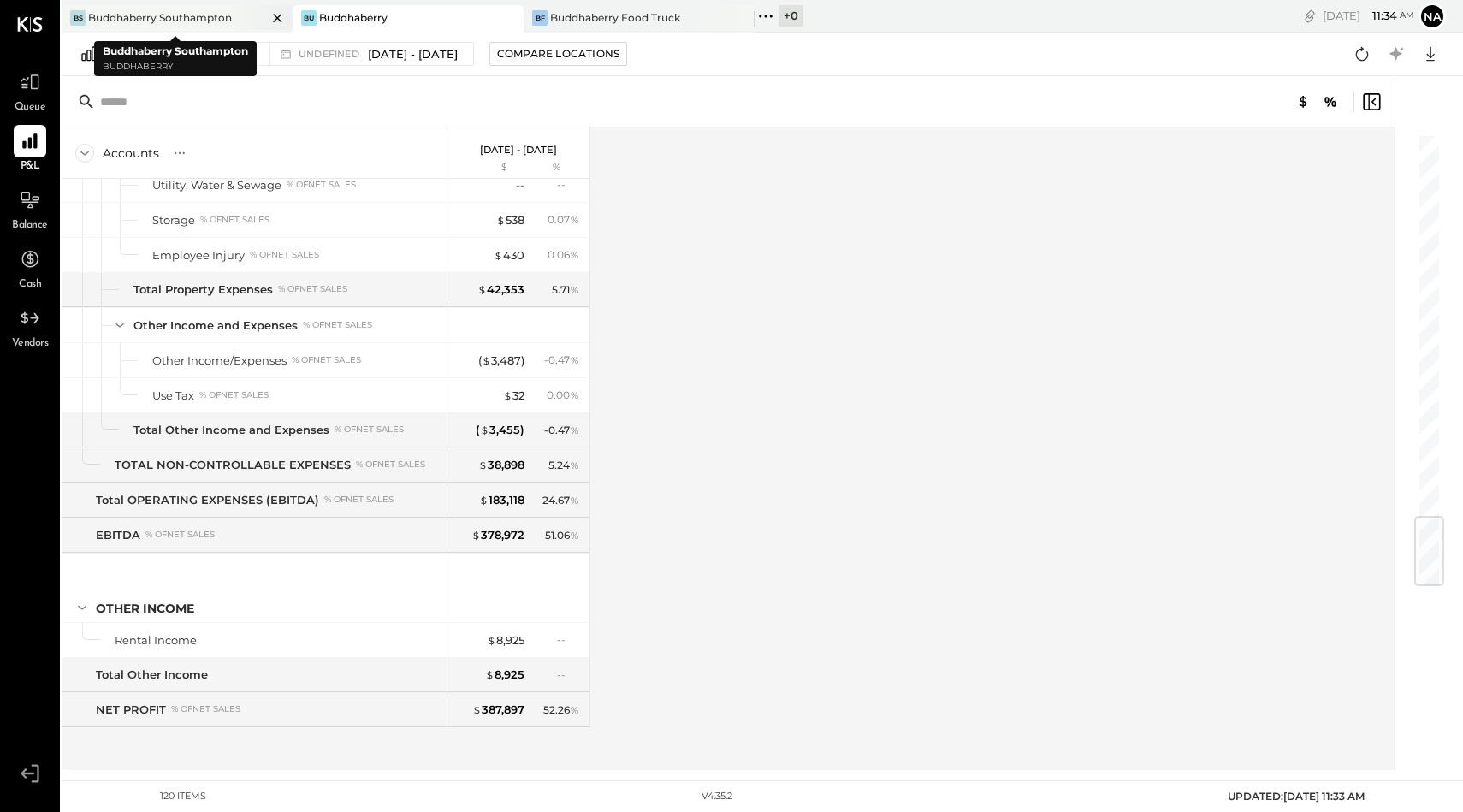
click at [199, 11] on div "Buddhaberry Southampton" at bounding box center [160, 17] width 144 height 14
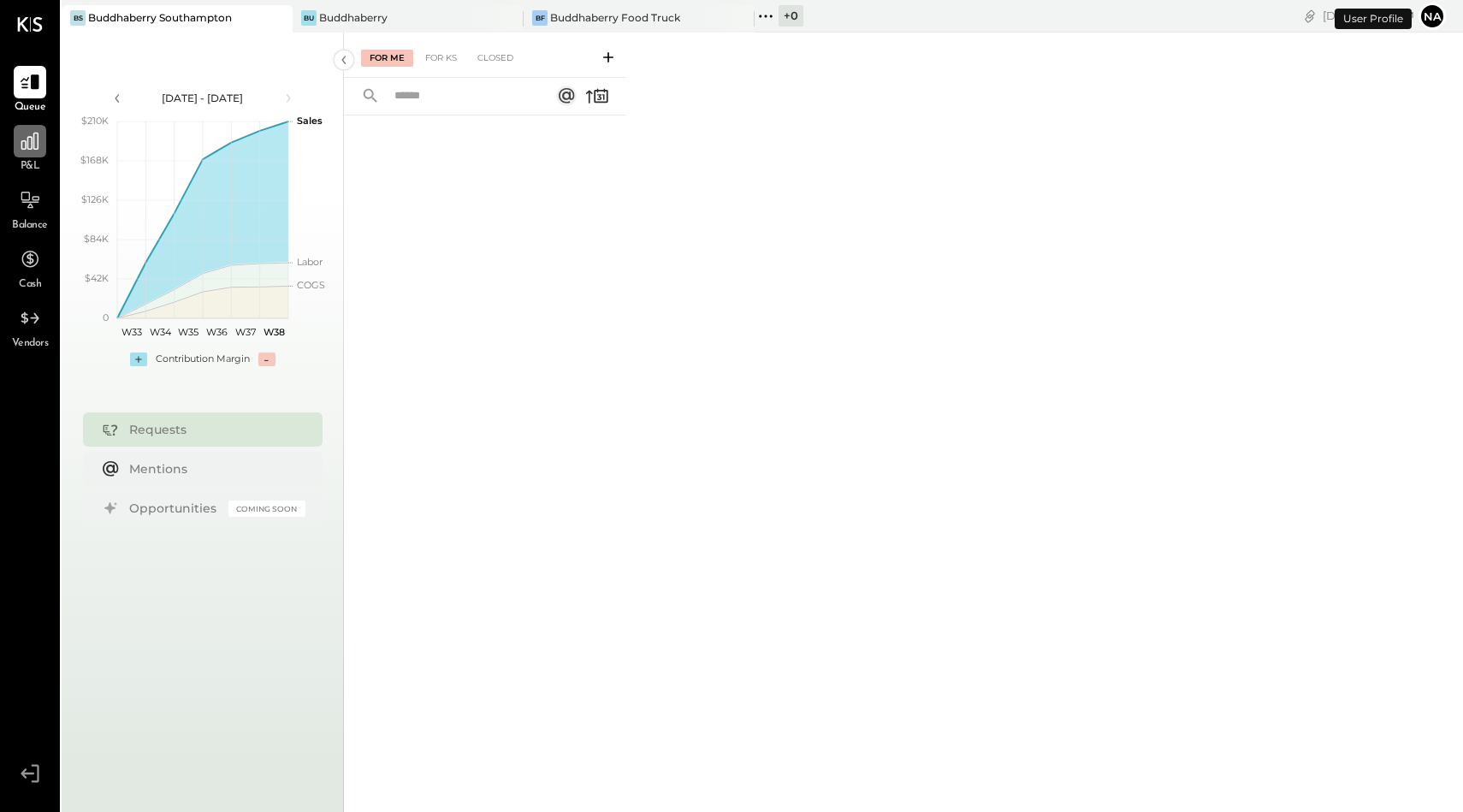
click at [32, 155] on div at bounding box center [30, 141] width 32 height 32
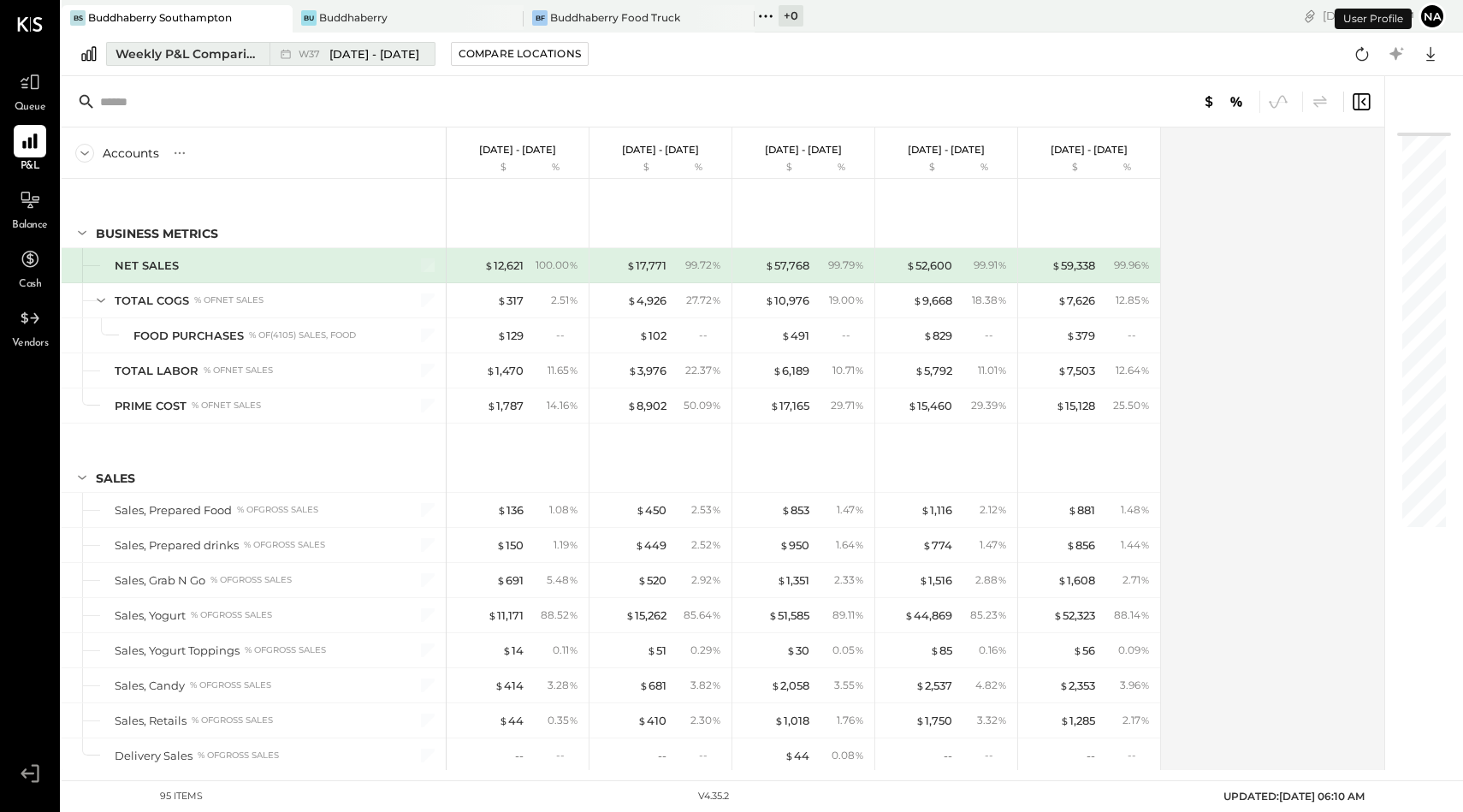
click at [204, 50] on div "Weekly P&L Comparison" at bounding box center [187, 53] width 144 height 17
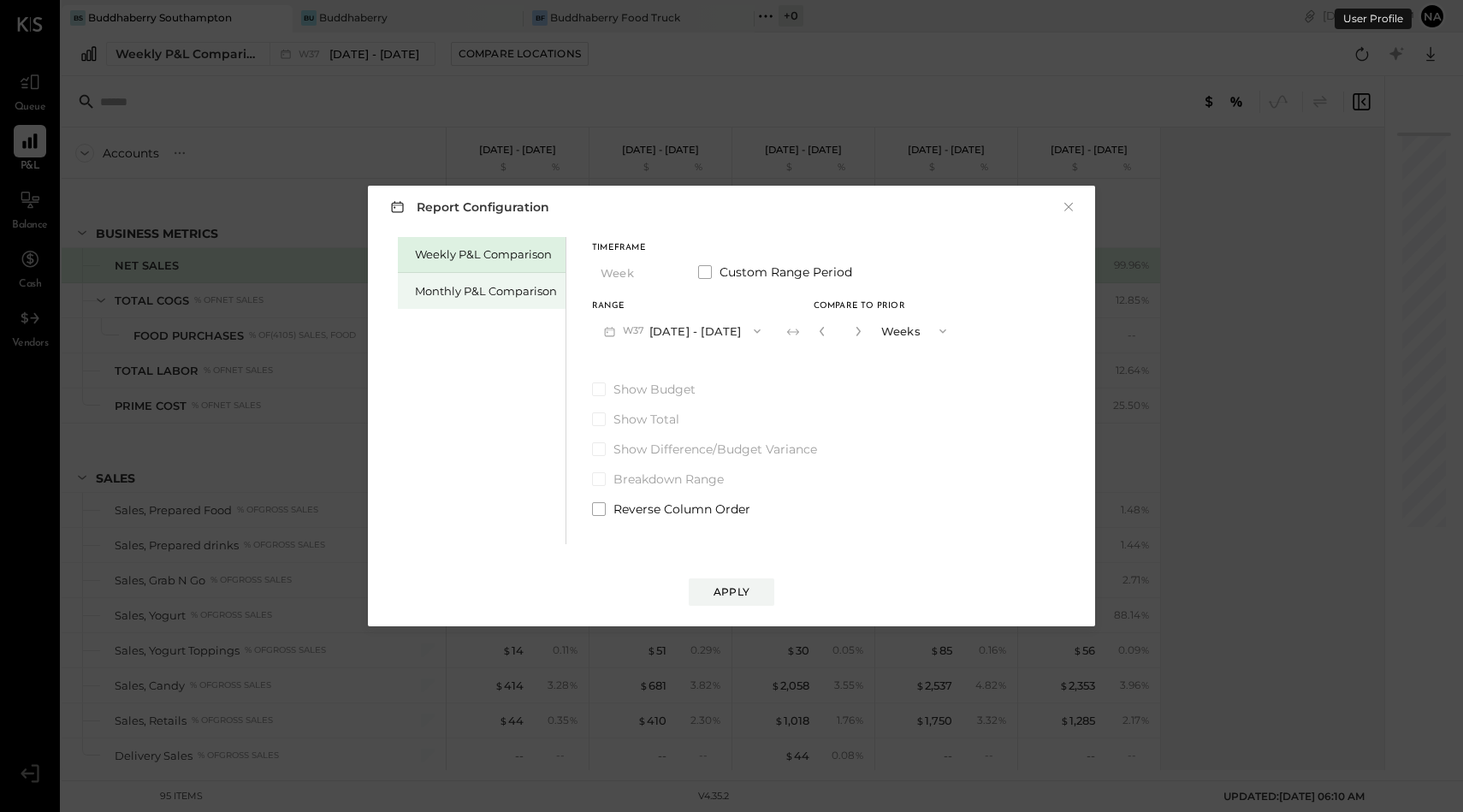
click at [446, 302] on div "Monthly P&L Comparison" at bounding box center [482, 291] width 167 height 36
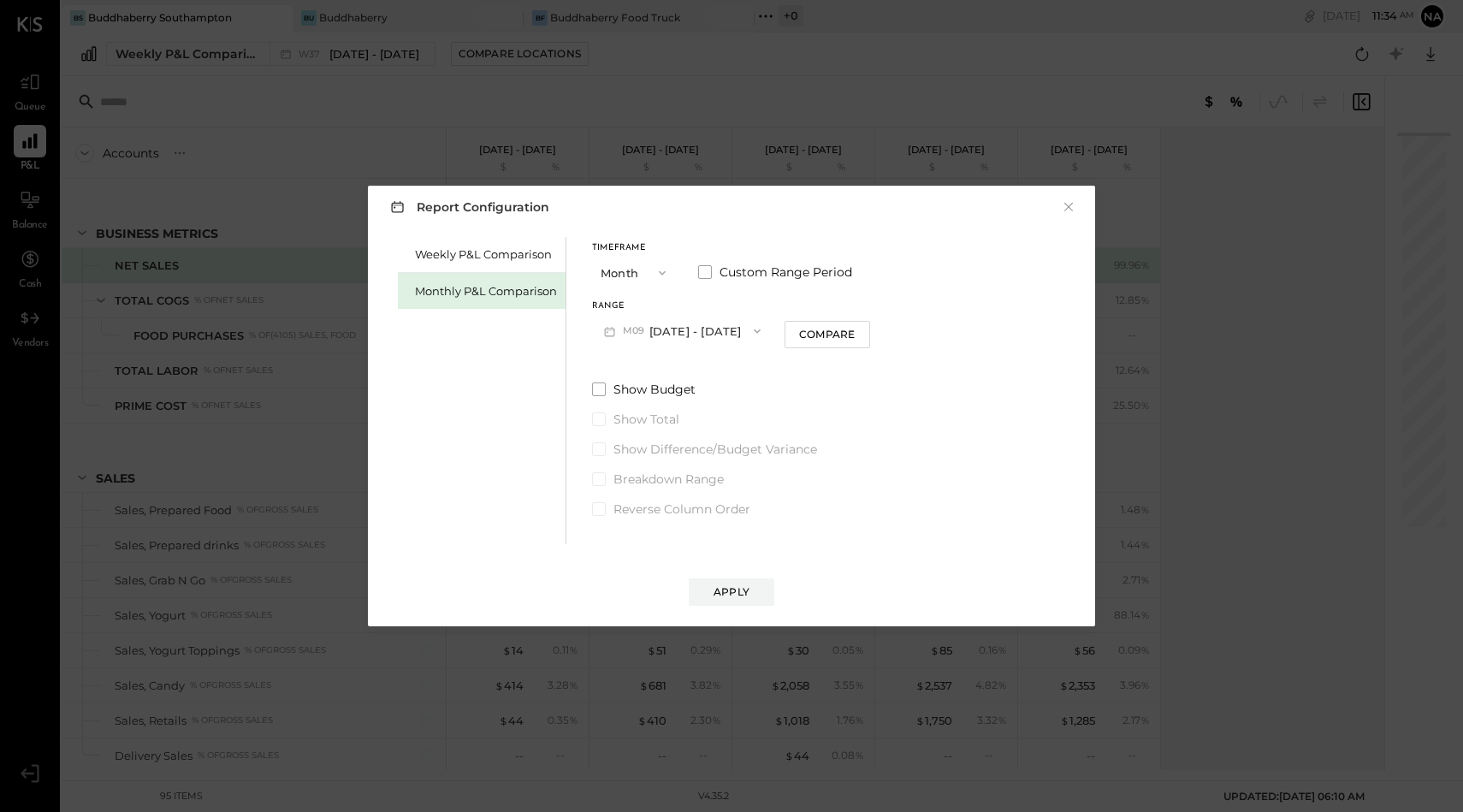
click at [650, 325] on button "M09 [DATE] - [DATE]" at bounding box center [682, 330] width 181 height 32
click at [709, 268] on span at bounding box center [705, 272] width 14 height 14
click at [667, 329] on button "[DATE]" at bounding box center [643, 330] width 102 height 32
click at [644, 450] on span "[DATE]" at bounding box center [631, 447] width 36 height 14
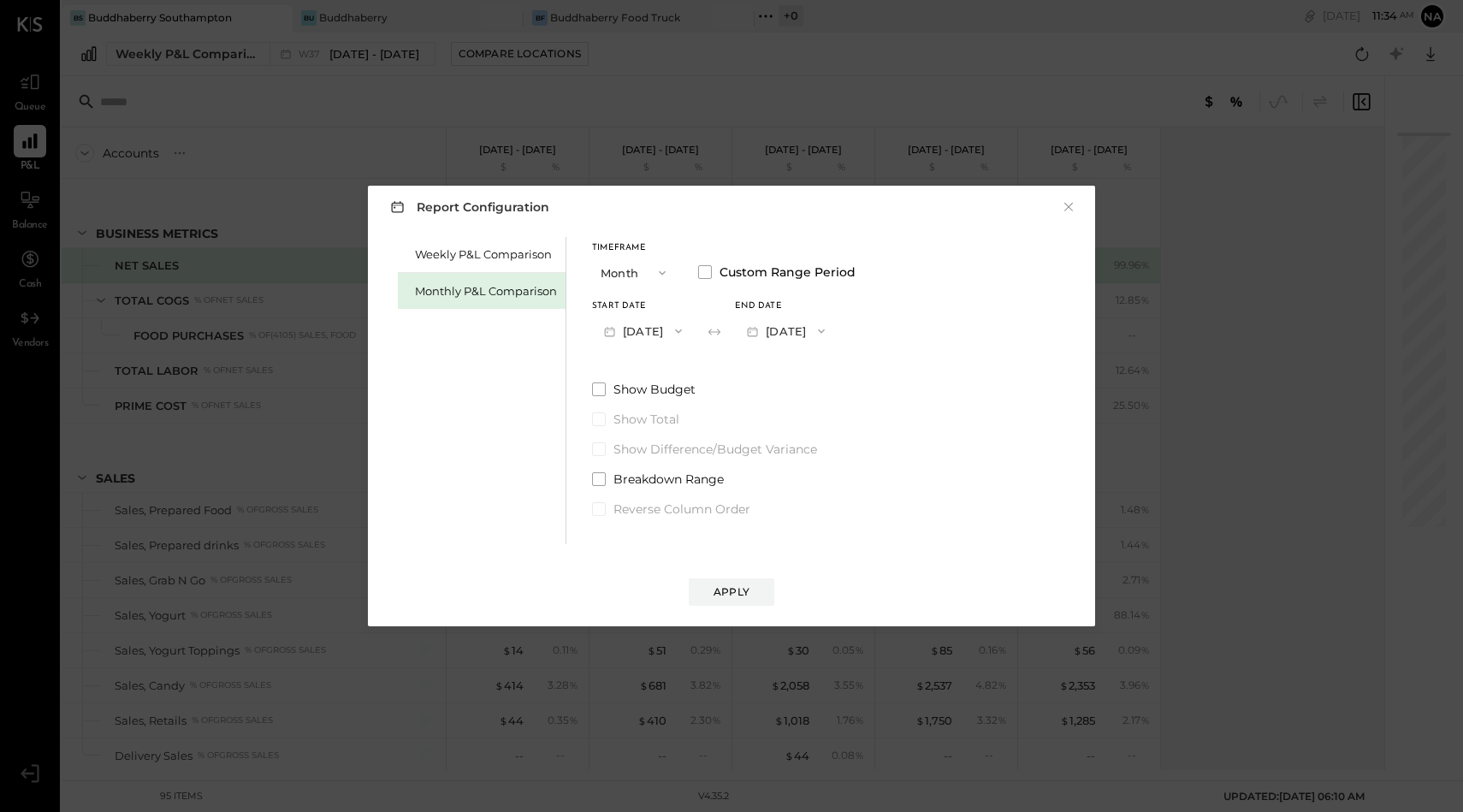
click at [835, 312] on div "End date [DATE]" at bounding box center [785, 324] width 102 height 44
click at [834, 338] on button "[DATE]" at bounding box center [785, 330] width 102 height 32
click at [791, 559] on span "[DATE]" at bounding box center [773, 559] width 36 height 14
click at [749, 595] on button "Apply" at bounding box center [731, 592] width 86 height 27
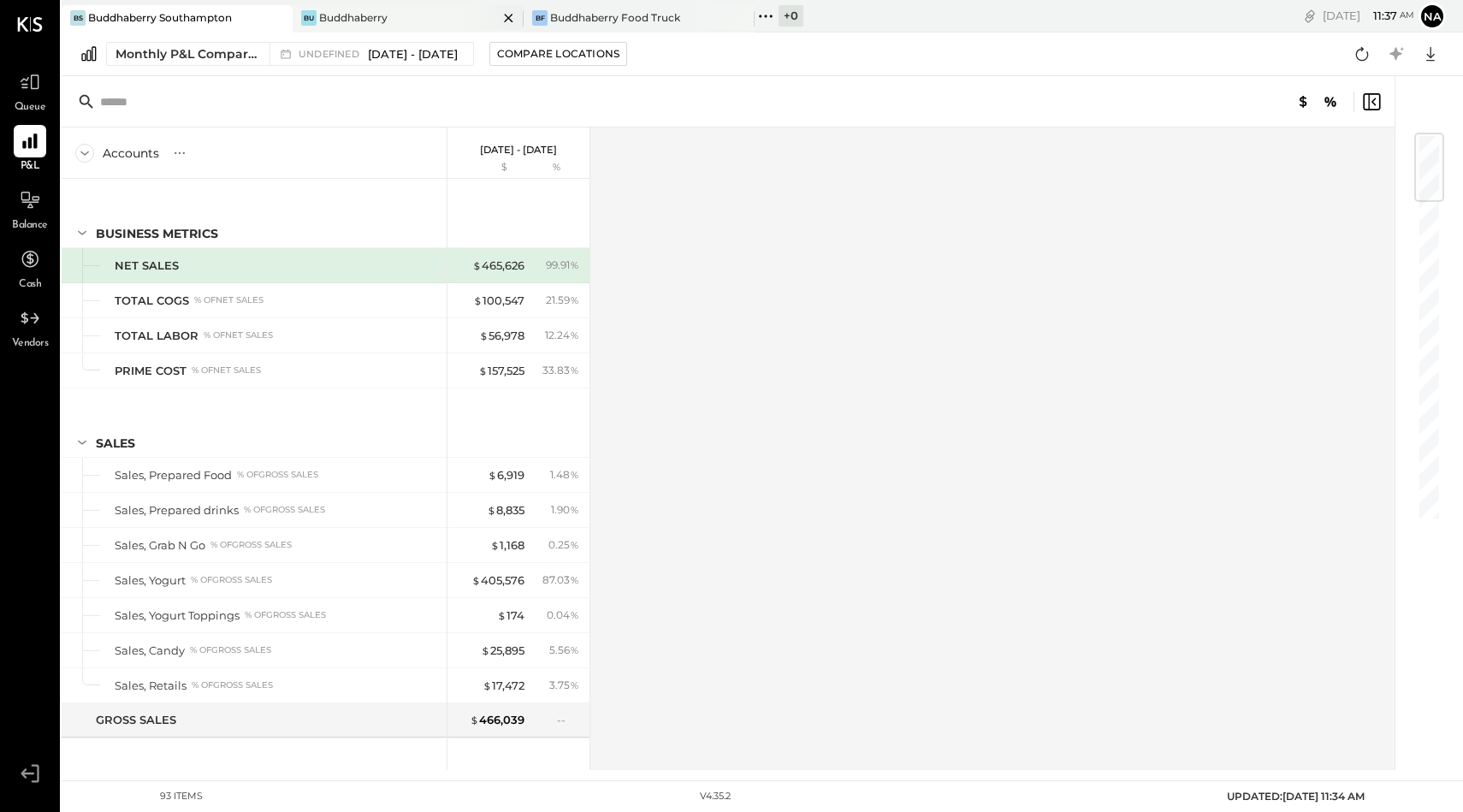
click at [348, 10] on div "Buddhaberry" at bounding box center [354, 17] width 68 height 14
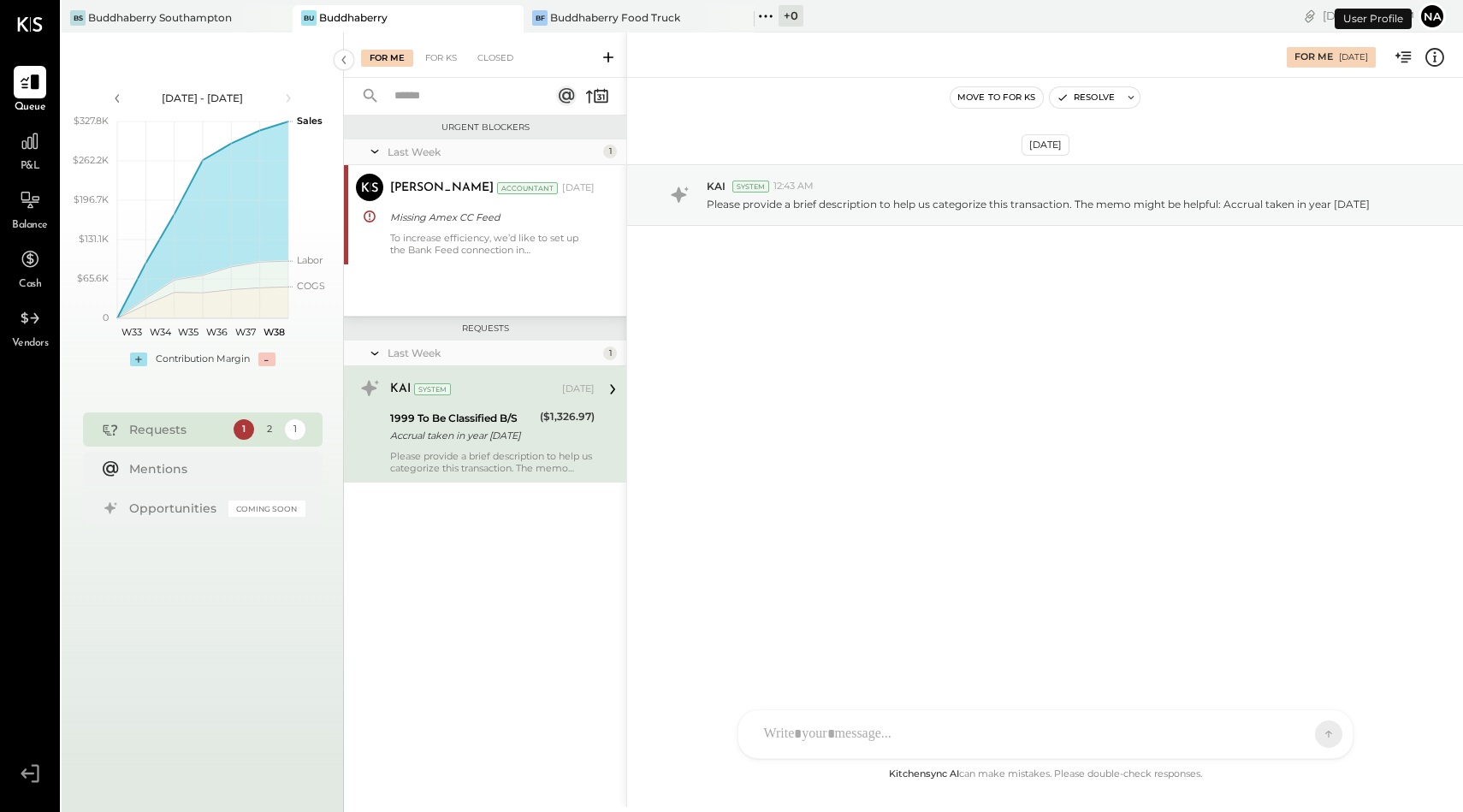
click at [38, 164] on span "P&L" at bounding box center [31, 167] width 20 height 15
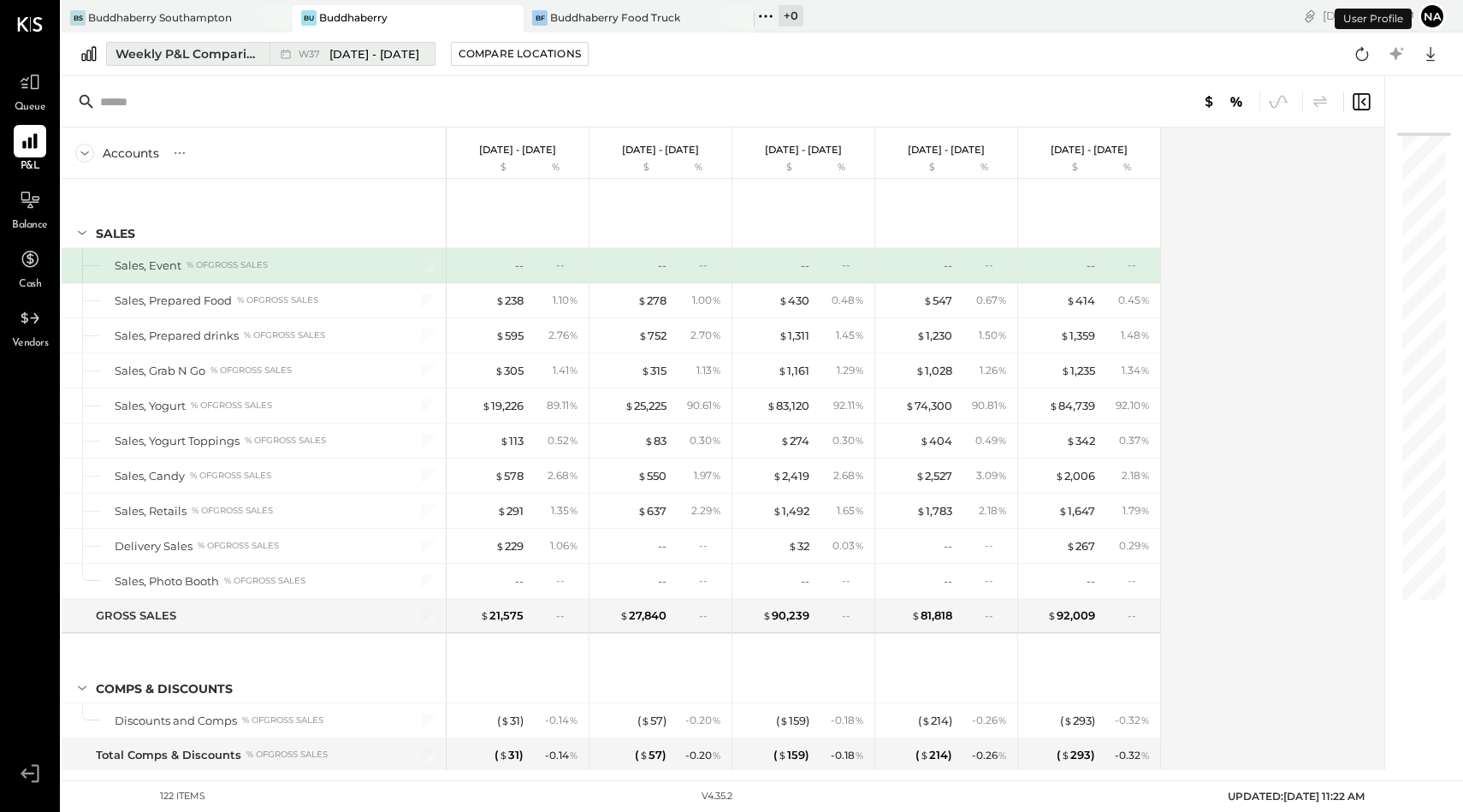
click at [198, 63] on button "Weekly P&L Comparison W37 [DATE] - [DATE]" at bounding box center [271, 54] width 330 height 24
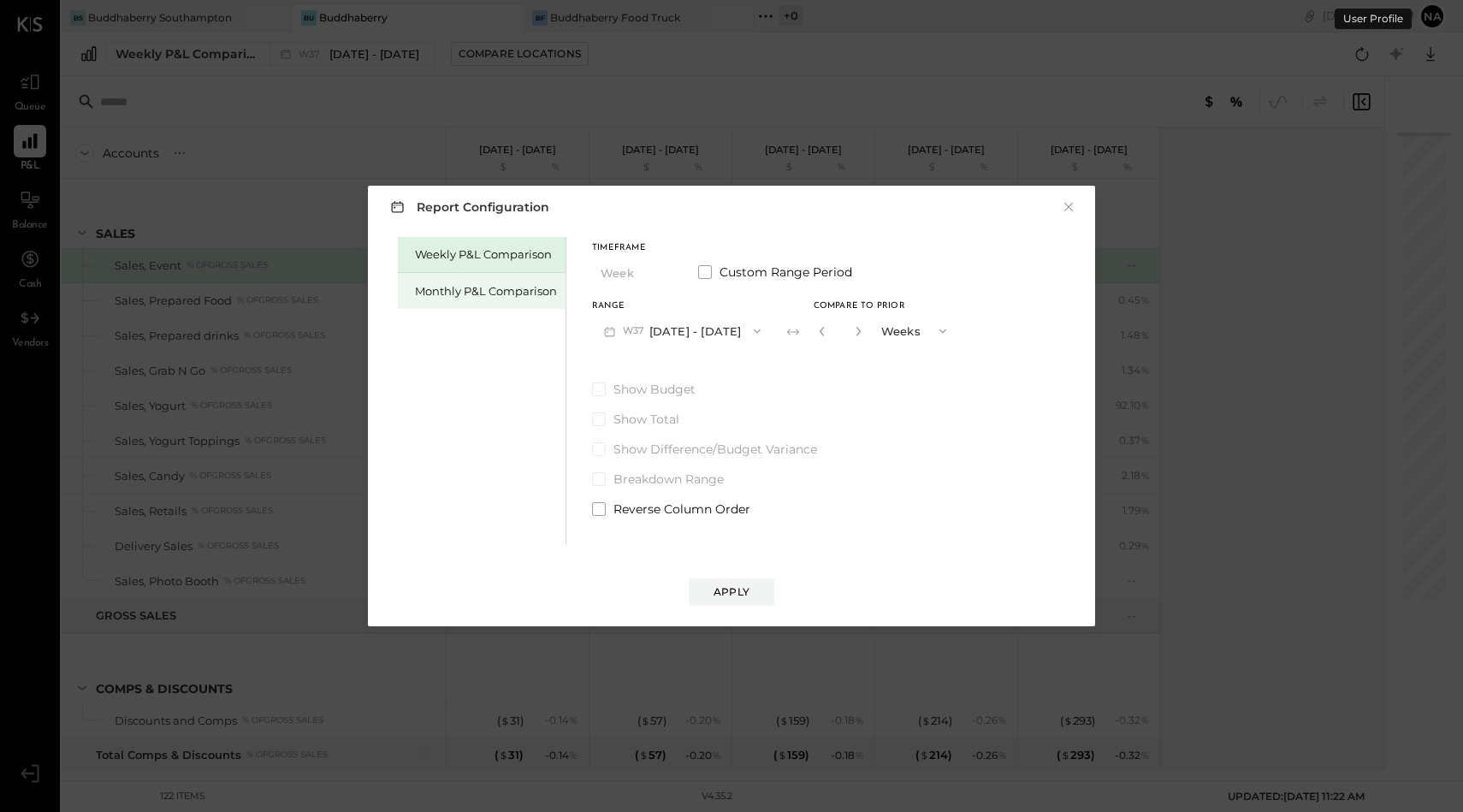
click at [426, 284] on div "Monthly P&L Comparison" at bounding box center [486, 292] width 142 height 16
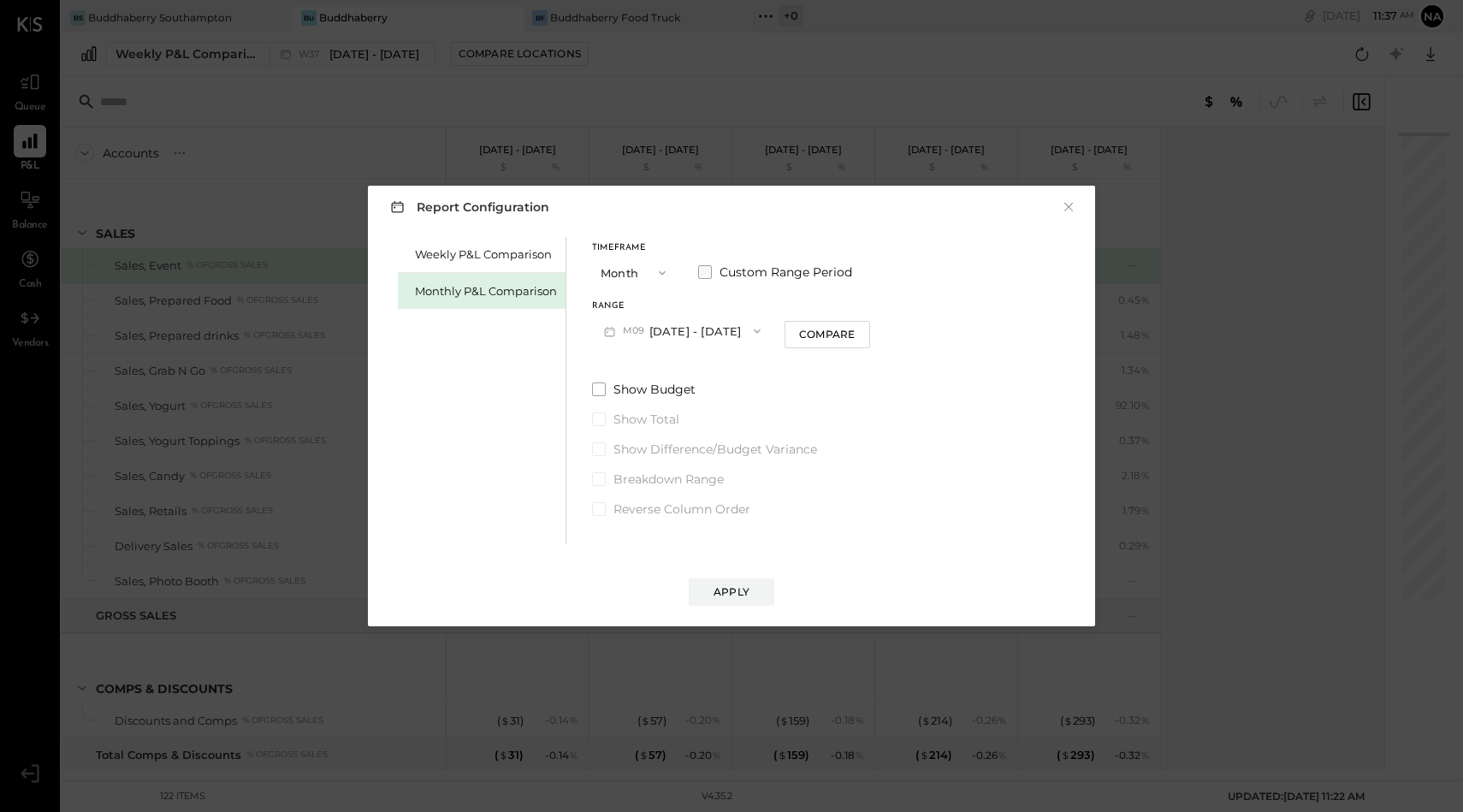
click at [700, 270] on span at bounding box center [705, 272] width 14 height 14
click at [663, 331] on button "[DATE]" at bounding box center [643, 330] width 102 height 32
click at [649, 465] on div "[DATE]" at bounding box center [665, 477] width 144 height 36
click at [837, 322] on button "[DATE]" at bounding box center [785, 330] width 102 height 32
click at [636, 329] on button "[DATE]" at bounding box center [643, 330] width 102 height 32
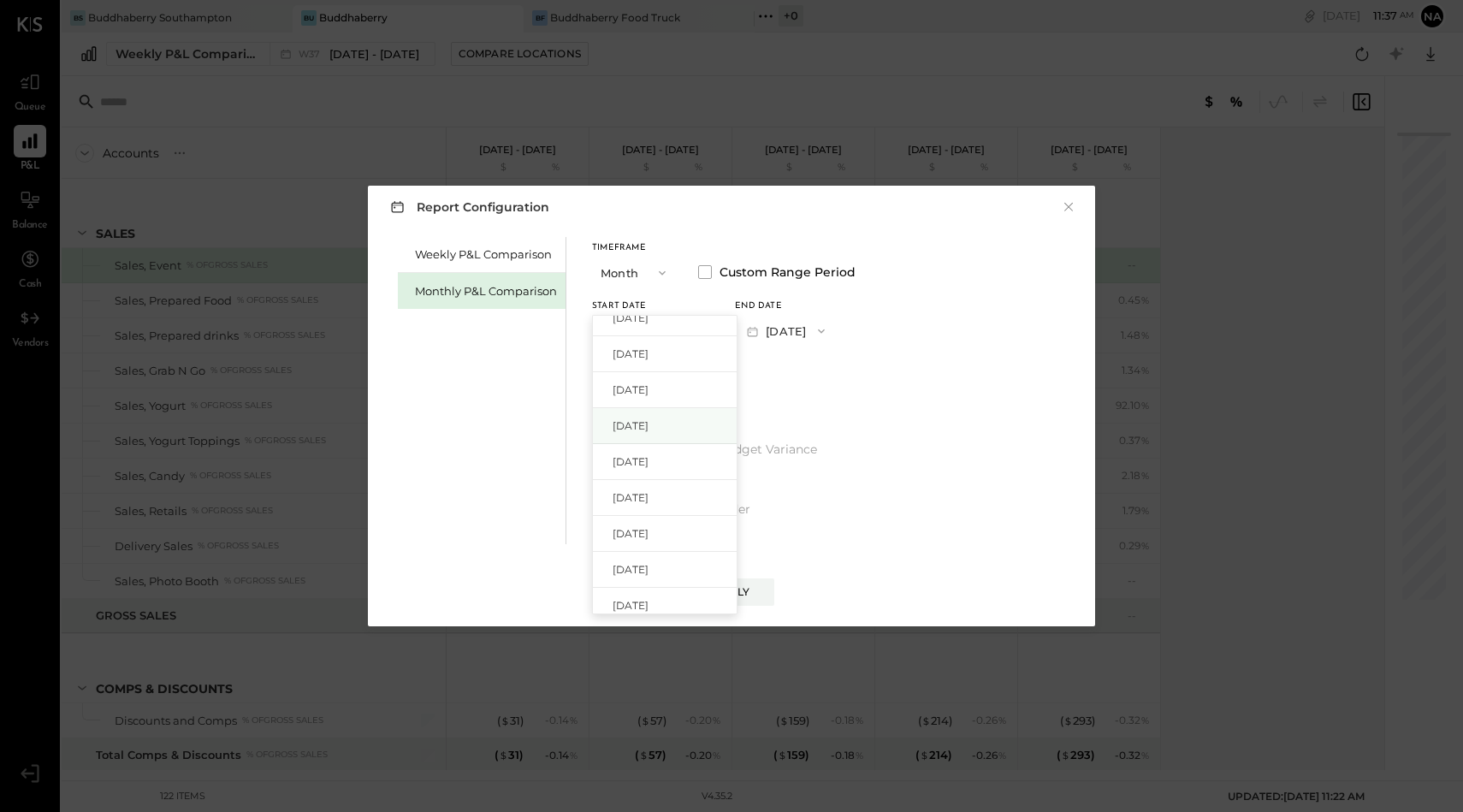
scroll to position [410, 0]
click at [648, 423] on span "[DATE]" at bounding box center [631, 427] width 36 height 14
click at [821, 320] on button "[DATE]" at bounding box center [785, 330] width 102 height 32
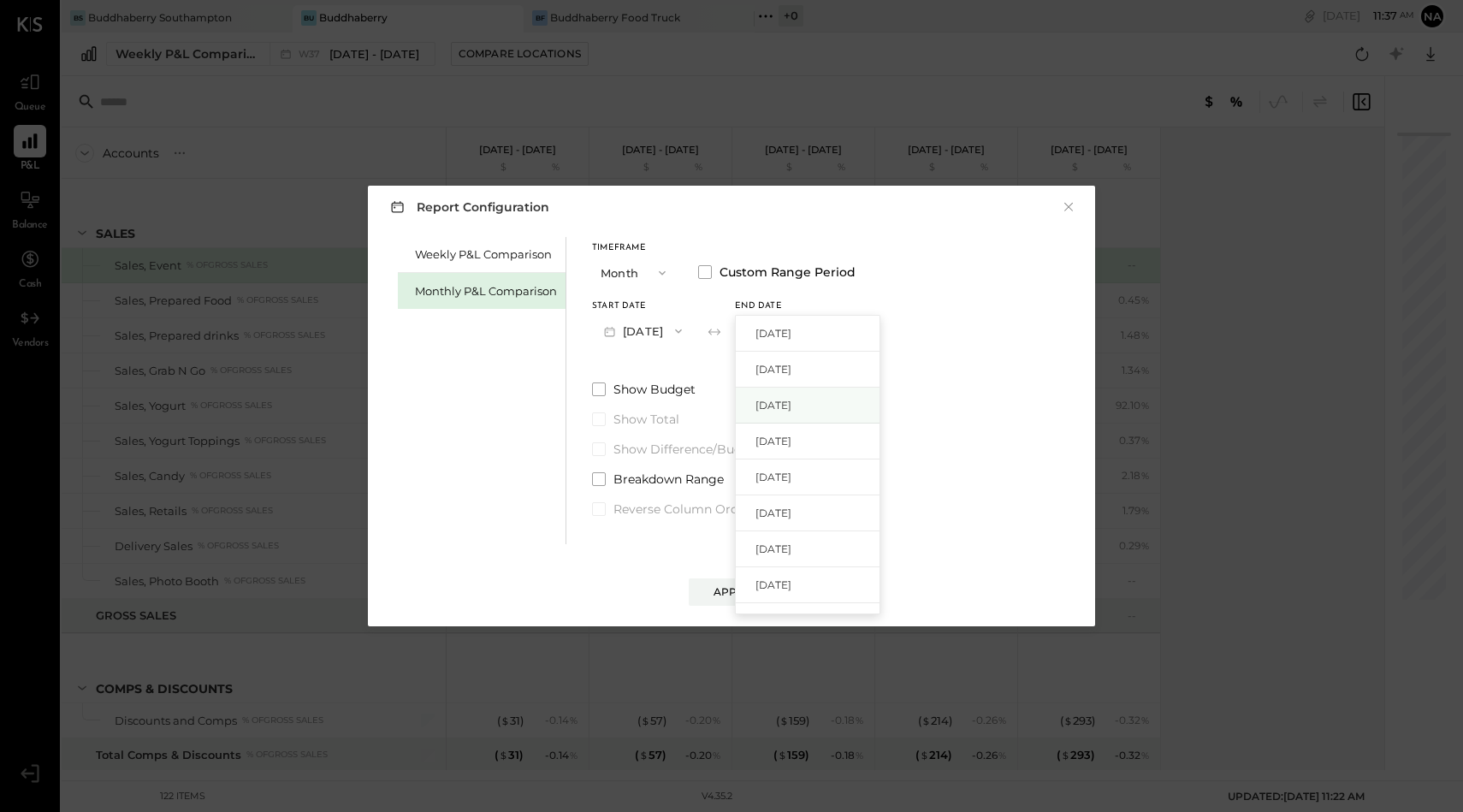
scroll to position [241, 0]
click at [791, 555] on span "[DATE]" at bounding box center [773, 559] width 36 height 14
click at [709, 598] on button "Apply" at bounding box center [731, 592] width 86 height 27
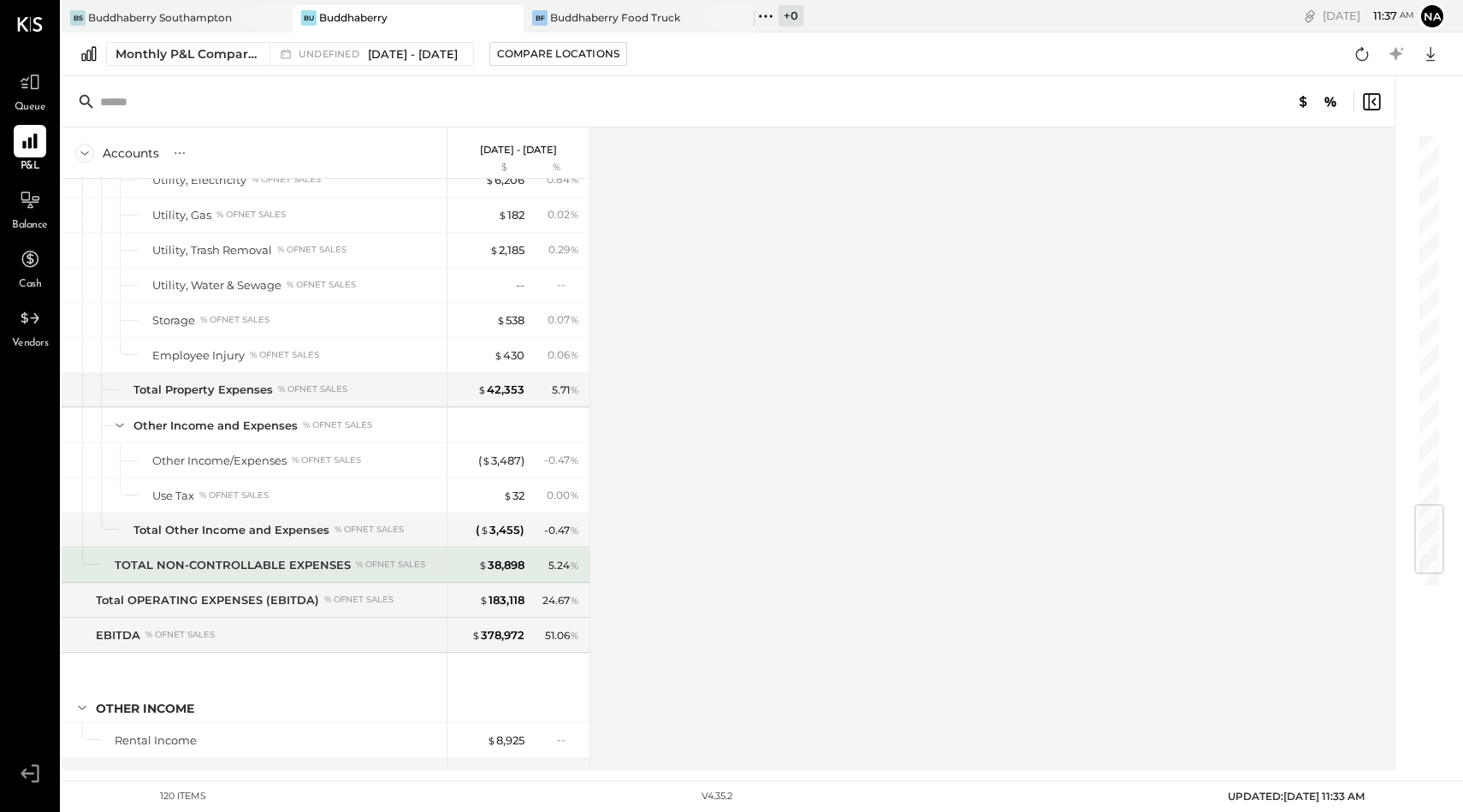
scroll to position [3235, 0]
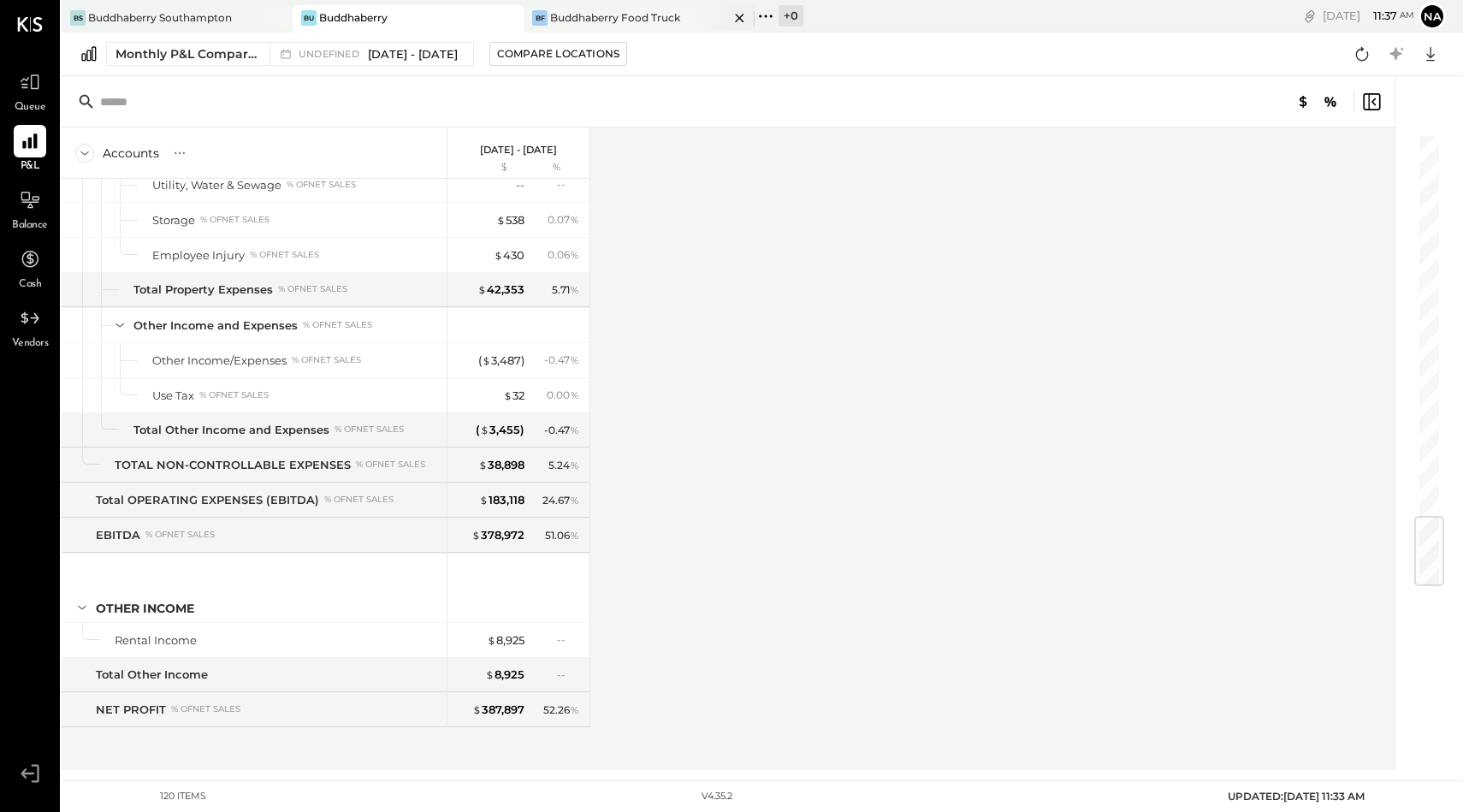
click at [594, 24] on div "Buddhaberry Food Truck" at bounding box center [615, 17] width 130 height 14
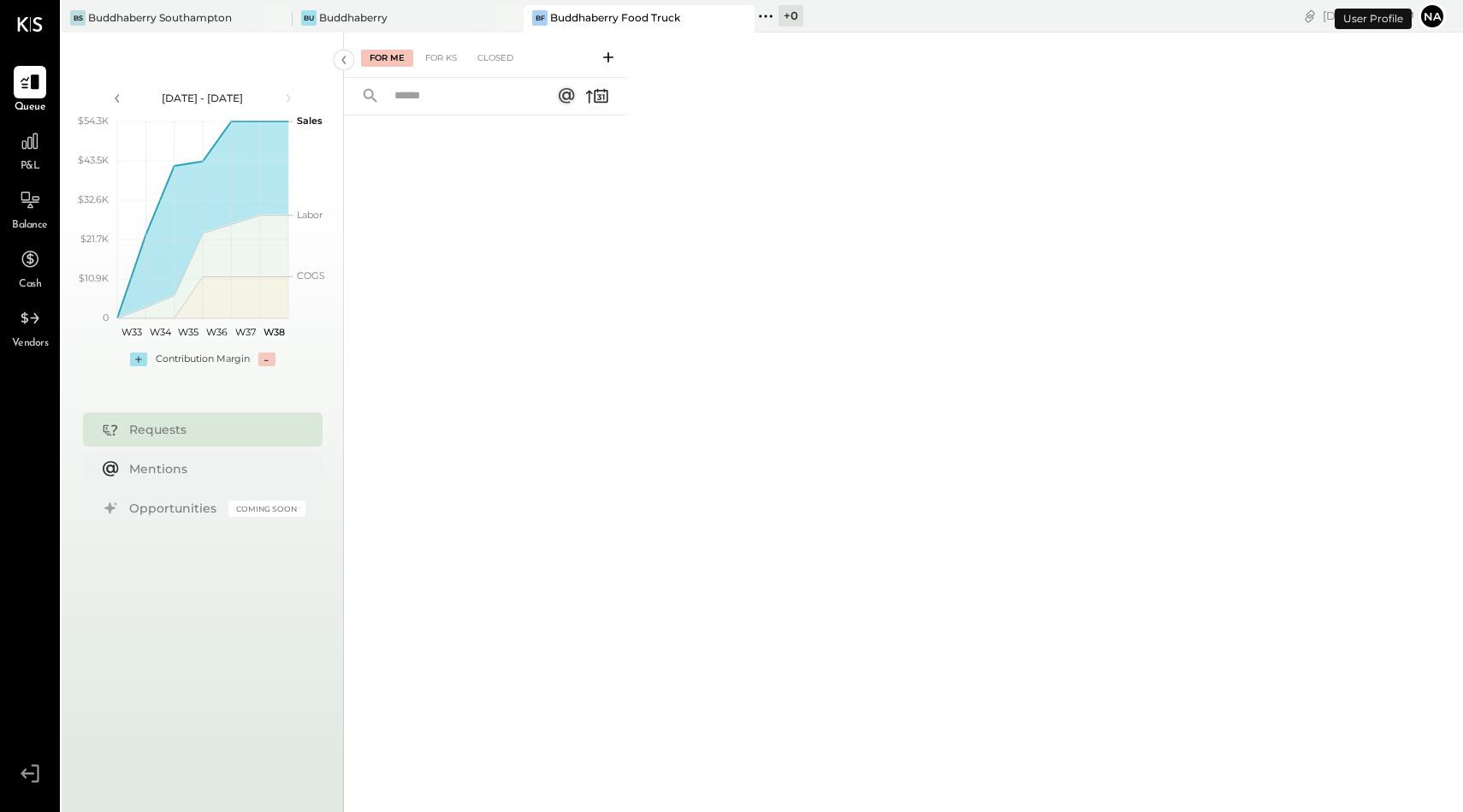
click at [22, 162] on span "P&L" at bounding box center [31, 167] width 20 height 15
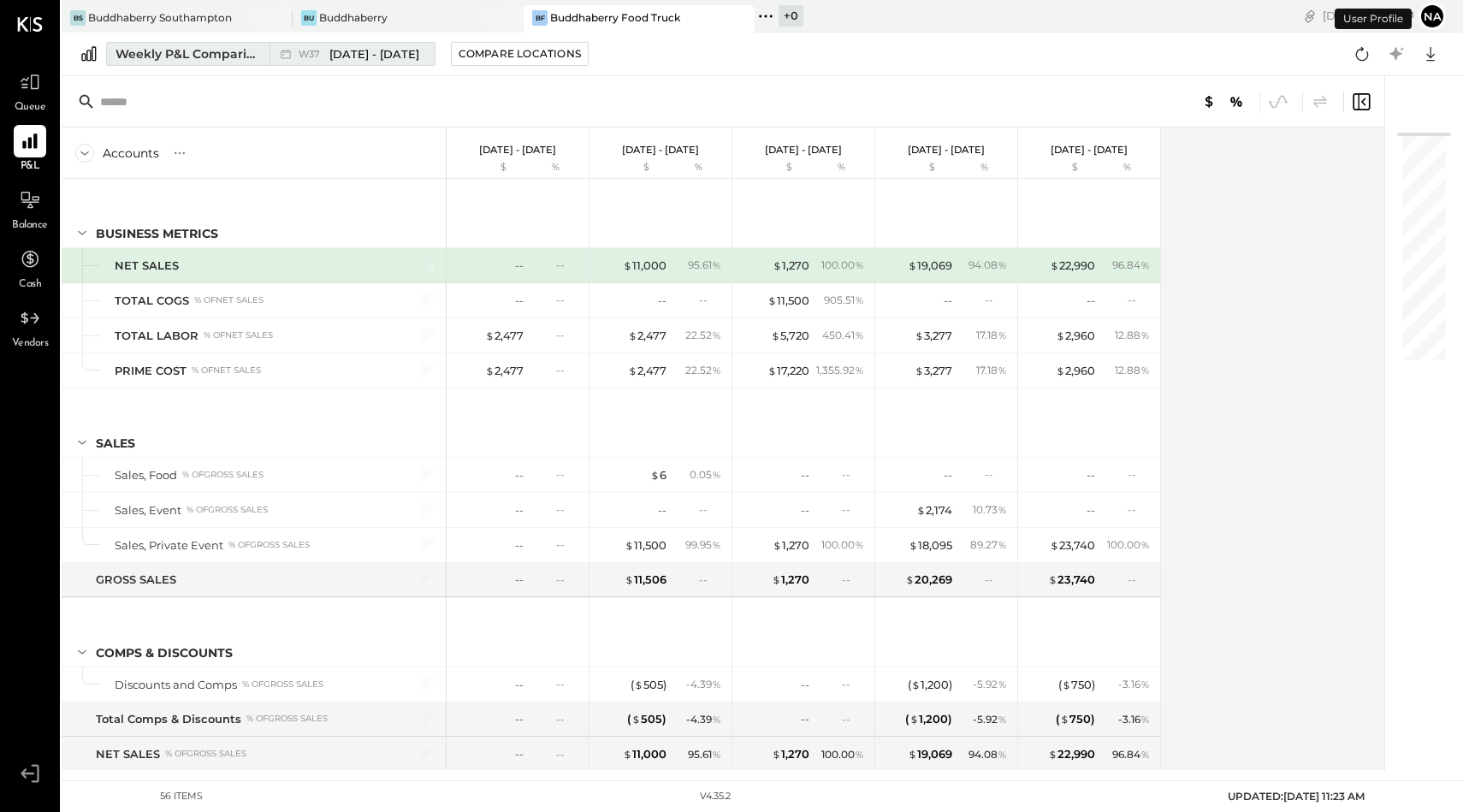
click at [223, 52] on div "Weekly P&L Comparison" at bounding box center [187, 53] width 144 height 17
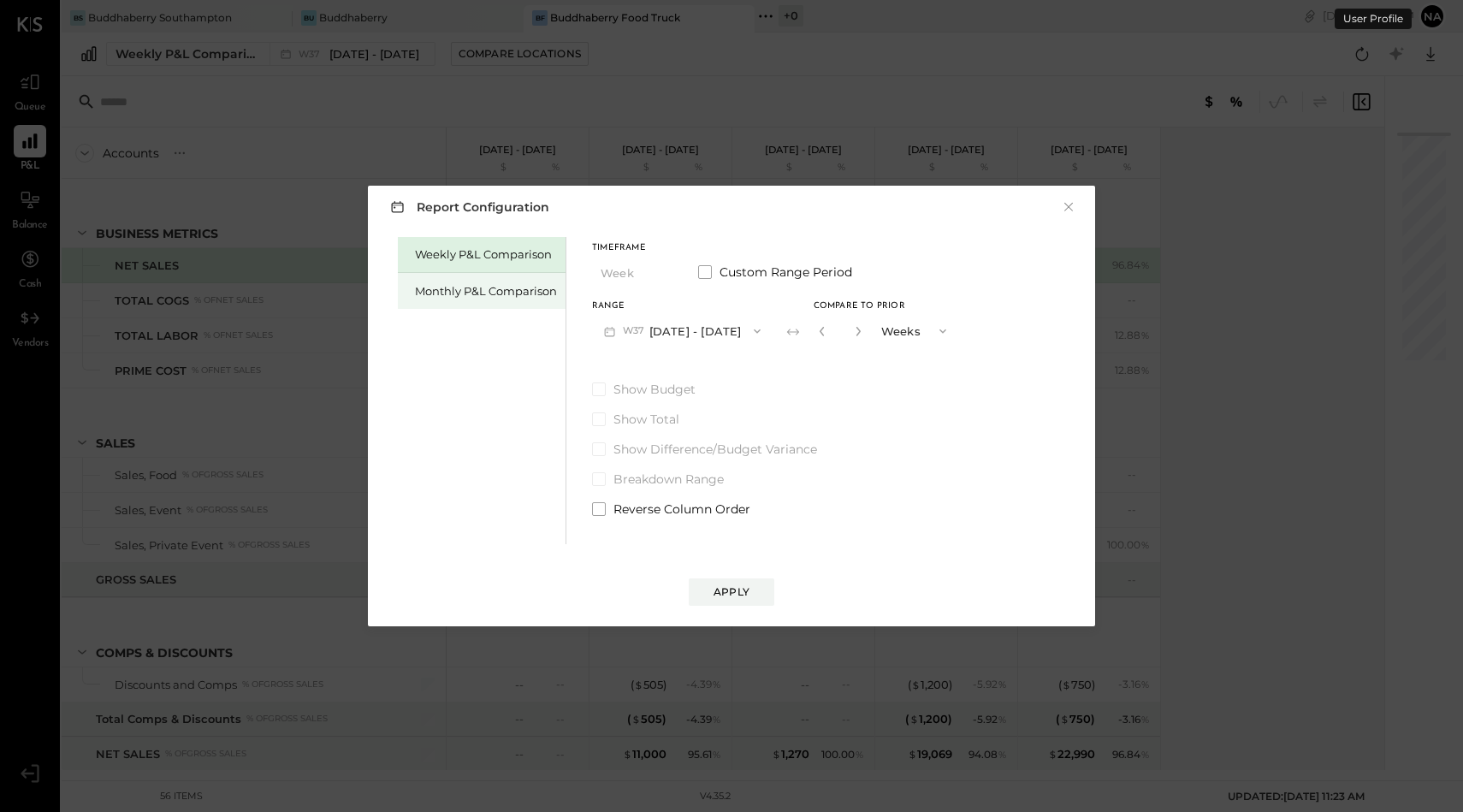
click at [472, 304] on div "Monthly P&L Comparison" at bounding box center [482, 291] width 167 height 36
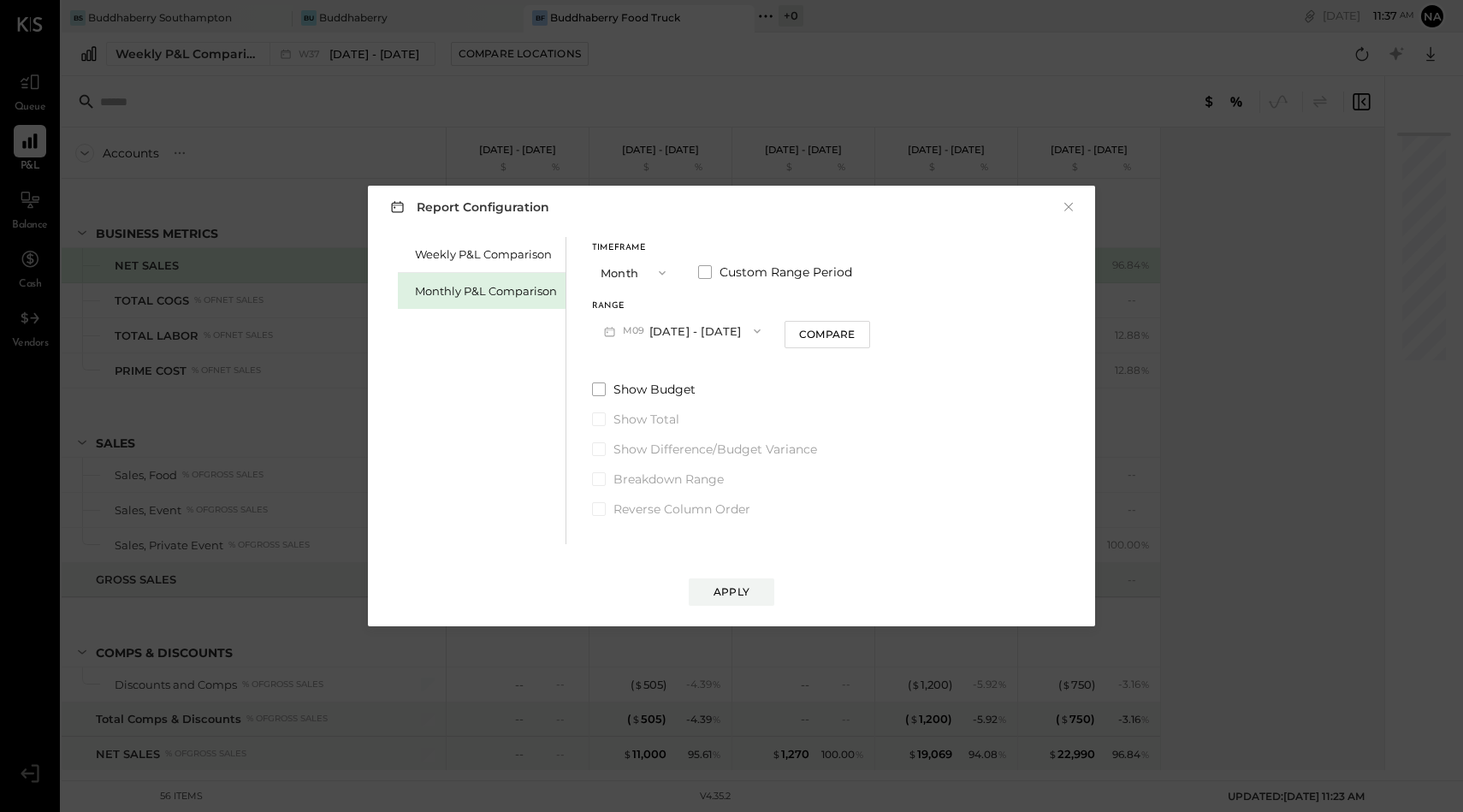
click at [673, 315] on button "M09 [DATE] - [DATE]" at bounding box center [682, 330] width 181 height 32
click at [694, 285] on div "Timeframe Month Custom Range Period" at bounding box center [731, 266] width 278 height 44
click at [697, 284] on div "Timeframe Month Custom Range Period" at bounding box center [731, 266] width 278 height 44
click at [706, 275] on span at bounding box center [705, 272] width 14 height 14
click at [662, 343] on button "[DATE]" at bounding box center [643, 330] width 102 height 32
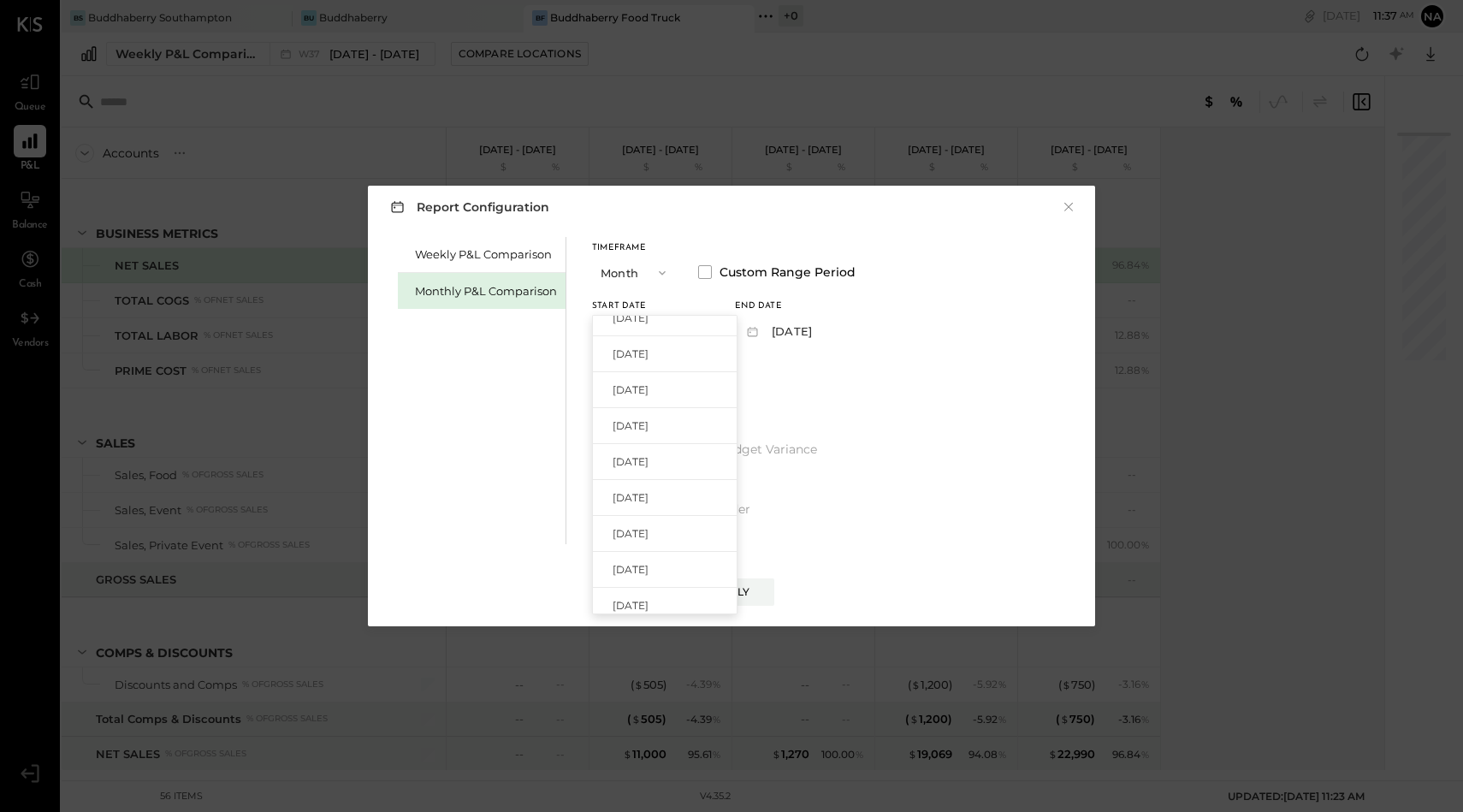
scroll to position [445, 0]
click at [648, 386] on span "[DATE]" at bounding box center [631, 392] width 36 height 14
click at [804, 331] on button "[DATE]" at bounding box center [785, 330] width 102 height 32
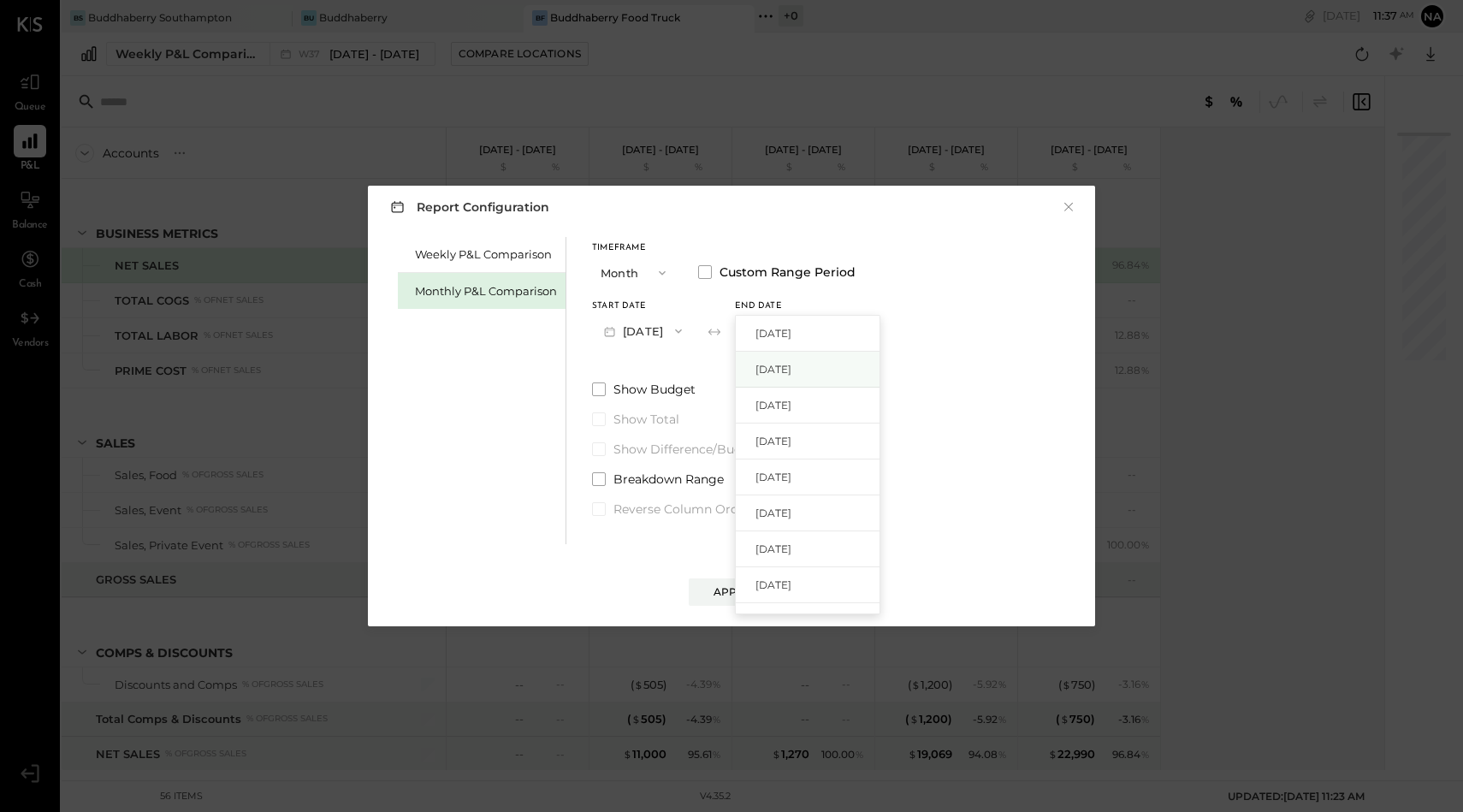
click at [805, 360] on div "[DATE]" at bounding box center [808, 370] width 144 height 36
click at [808, 329] on button "[DATE]" at bounding box center [785, 330] width 102 height 32
click at [791, 553] on span "[DATE]" at bounding box center [773, 559] width 36 height 14
click at [731, 596] on div "Apply" at bounding box center [732, 591] width 36 height 14
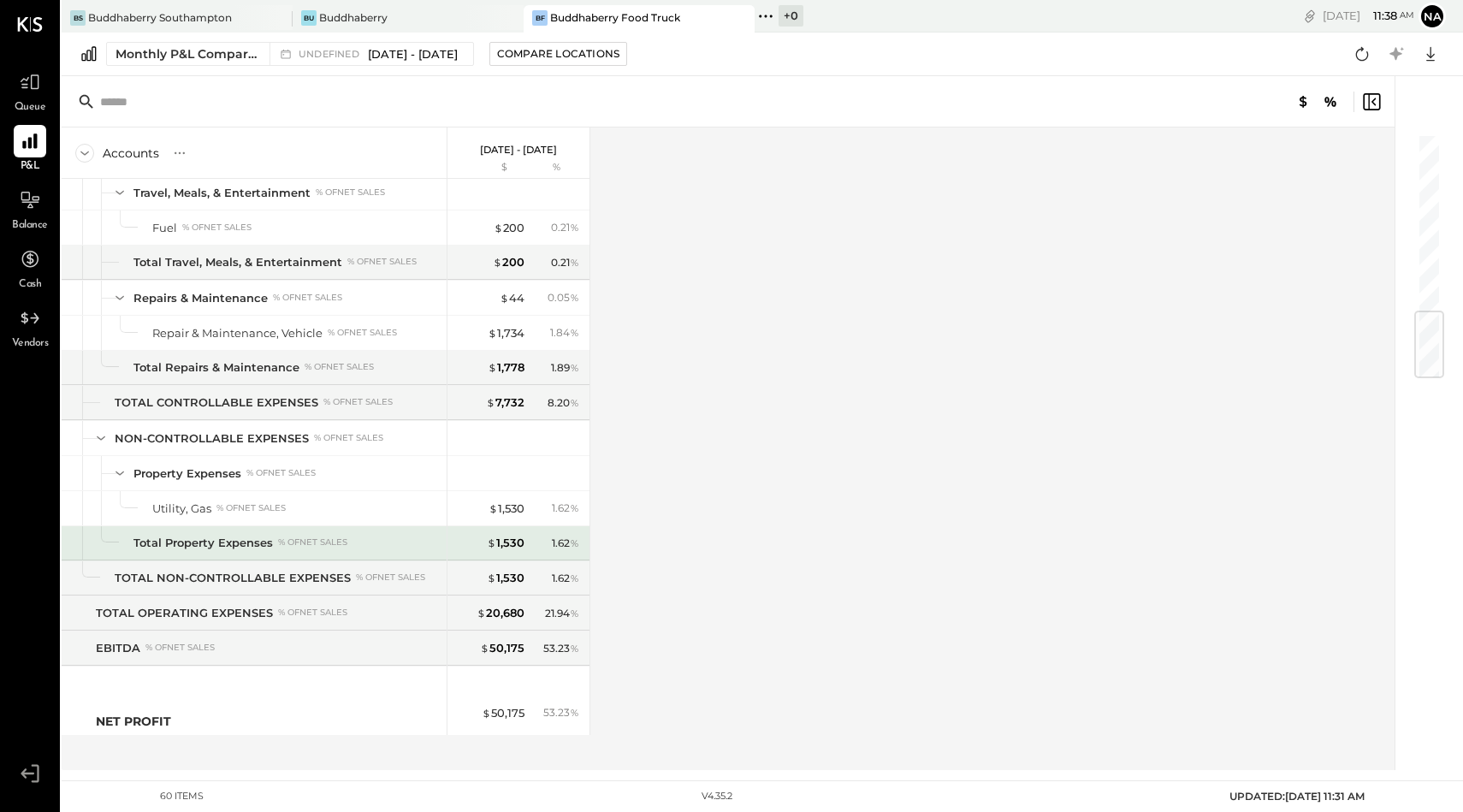
scroll to position [1550, 0]
